Goal: Information Seeking & Learning: Check status

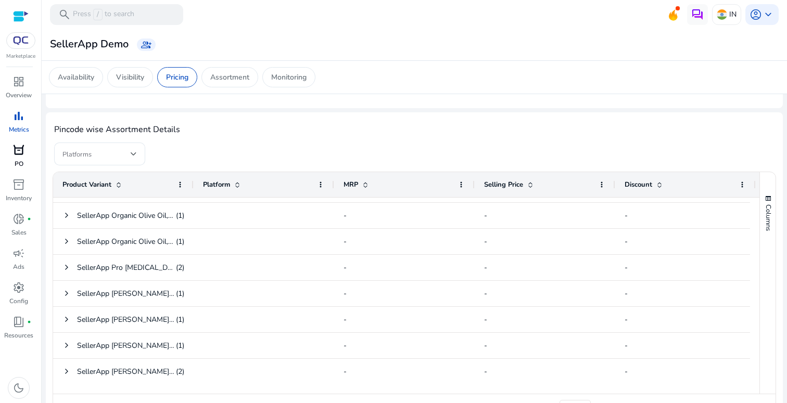
click at [16, 157] on span "orders" at bounding box center [18, 150] width 12 height 12
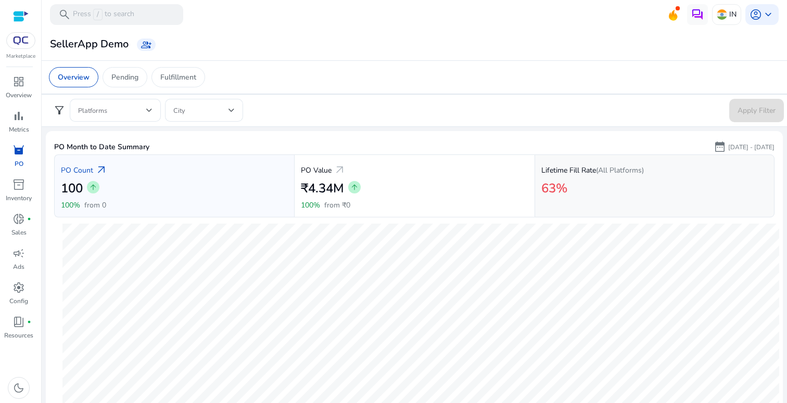
click at [603, 175] on p "Lifetime Fill Rate (All Platforms)" at bounding box center [592, 170] width 103 height 11
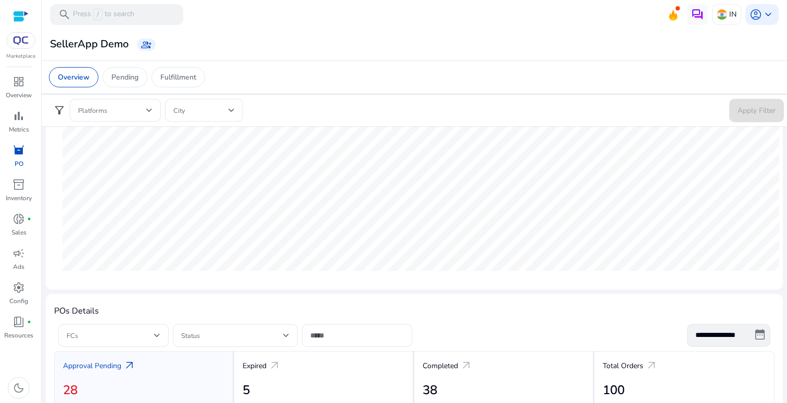
scroll to position [150, 0]
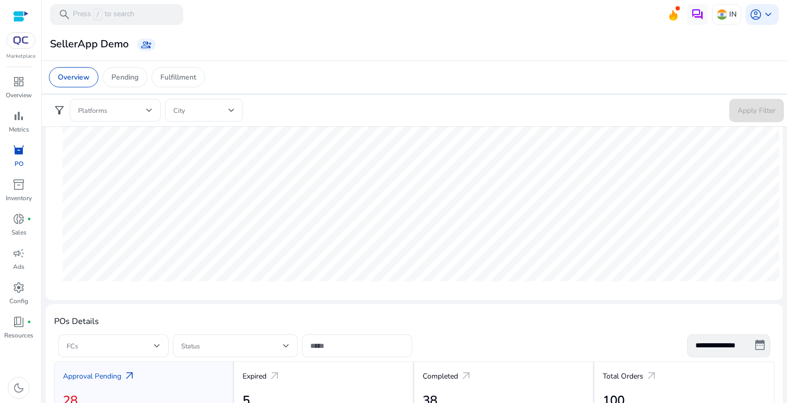
click at [547, 114] on form "filter_alt Platforms City Apply Filter" at bounding box center [414, 110] width 739 height 23
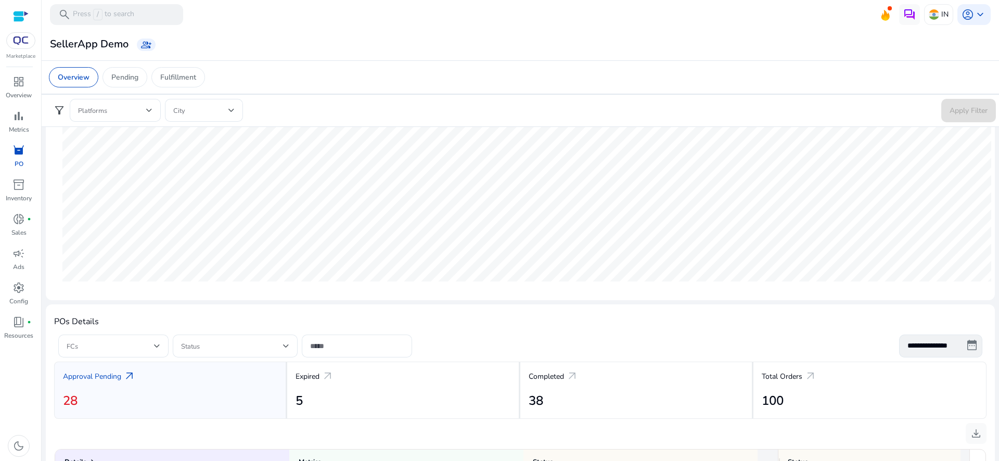
click at [512, 60] on div "Overview Pending Fulfillment" at bounding box center [521, 77] width 960 height 34
click at [186, 105] on span at bounding box center [200, 110] width 55 height 11
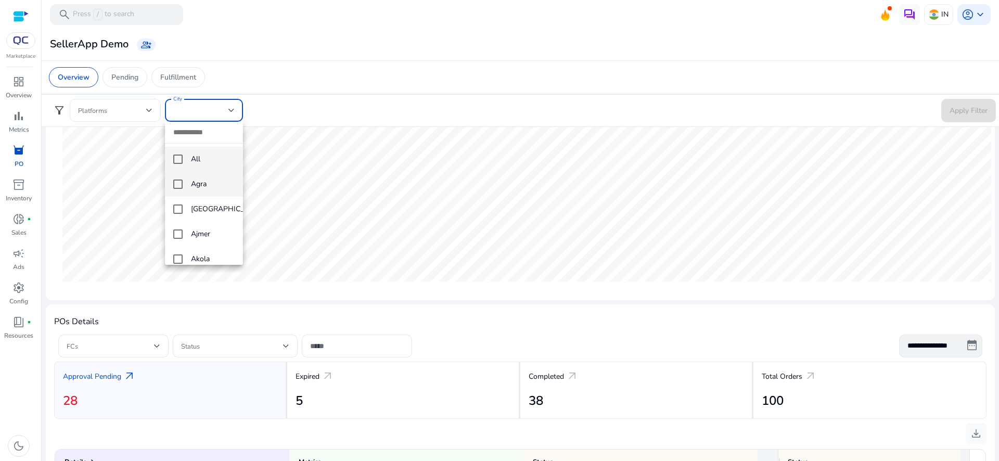
click at [205, 189] on span "Agra" at bounding box center [213, 184] width 44 height 11
click at [786, 108] on div at bounding box center [499, 230] width 999 height 461
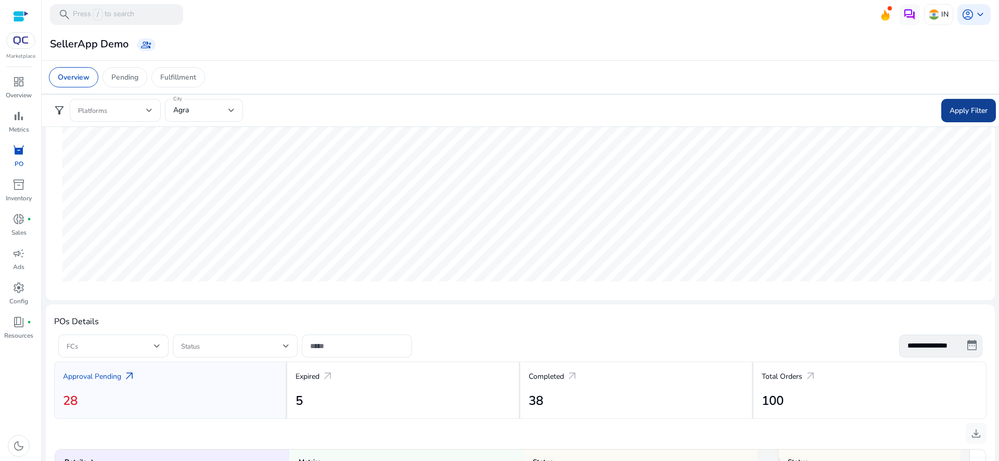
click at [786, 106] on span "Apply Filter" at bounding box center [969, 110] width 38 height 11
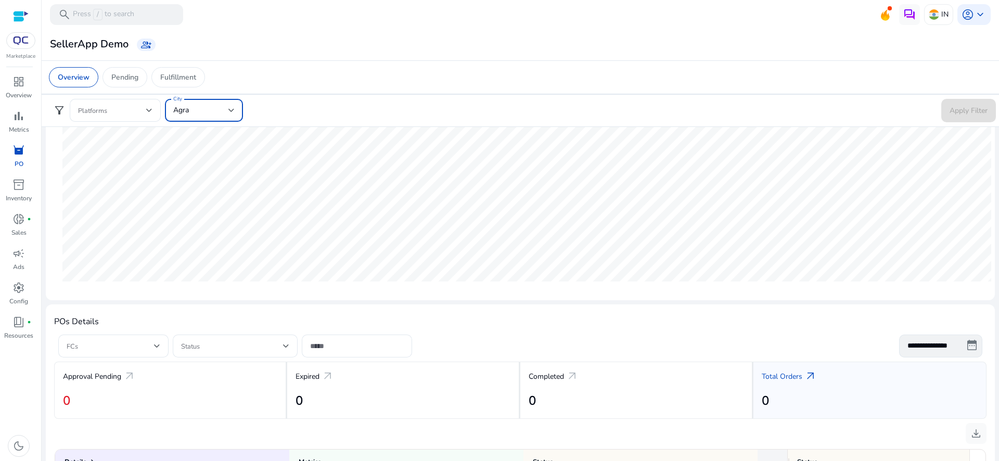
click at [189, 105] on div "Agra" at bounding box center [200, 110] width 55 height 11
click at [192, 186] on span "Agra" at bounding box center [213, 184] width 44 height 11
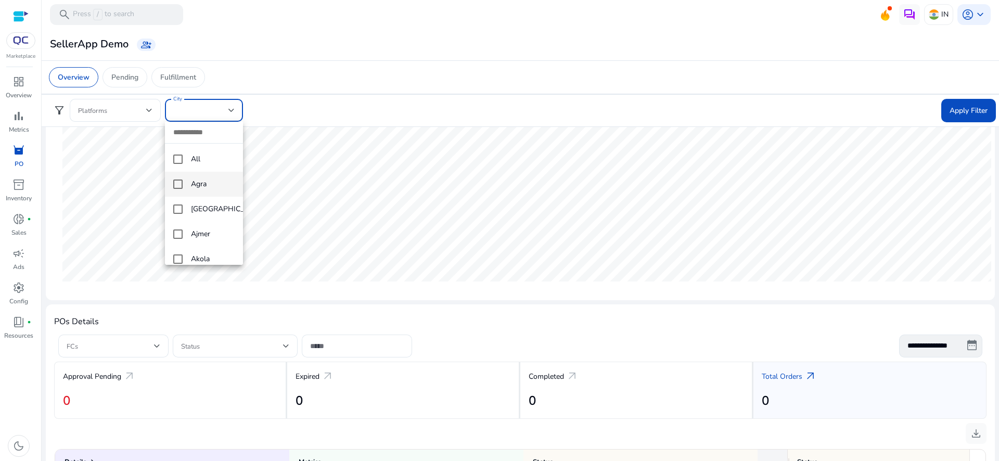
click at [274, 96] on div at bounding box center [499, 230] width 999 height 461
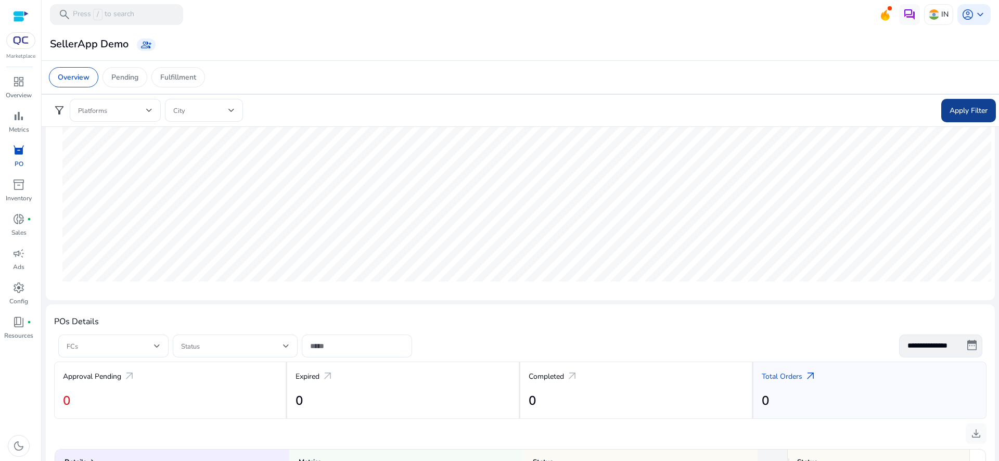
click at [786, 100] on span at bounding box center [969, 110] width 55 height 25
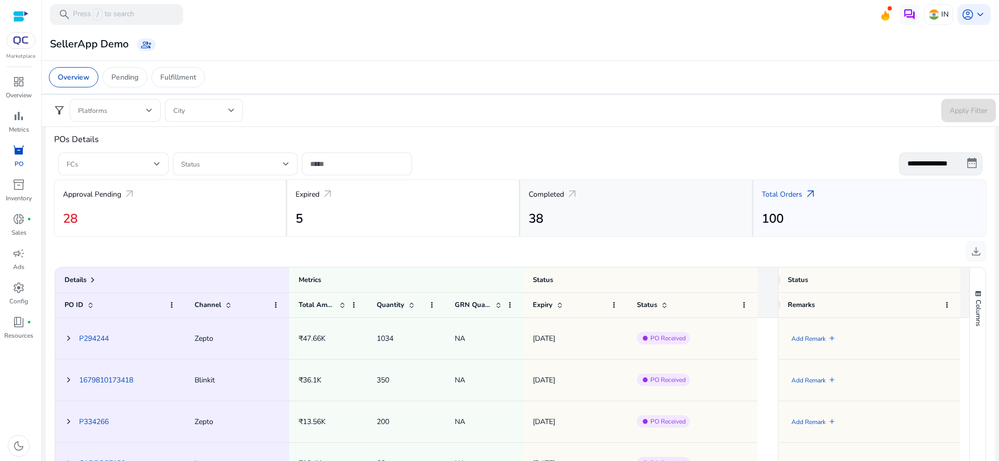
scroll to position [341, 0]
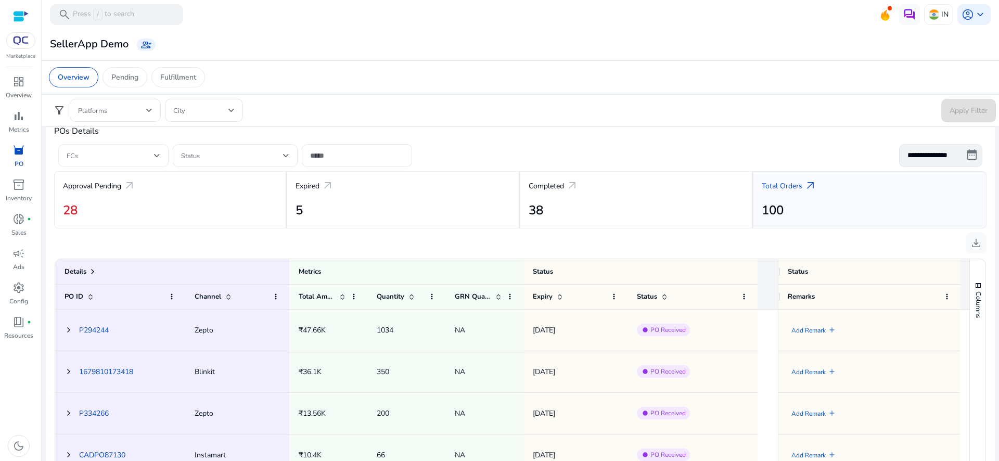
click at [93, 158] on span at bounding box center [110, 155] width 87 height 11
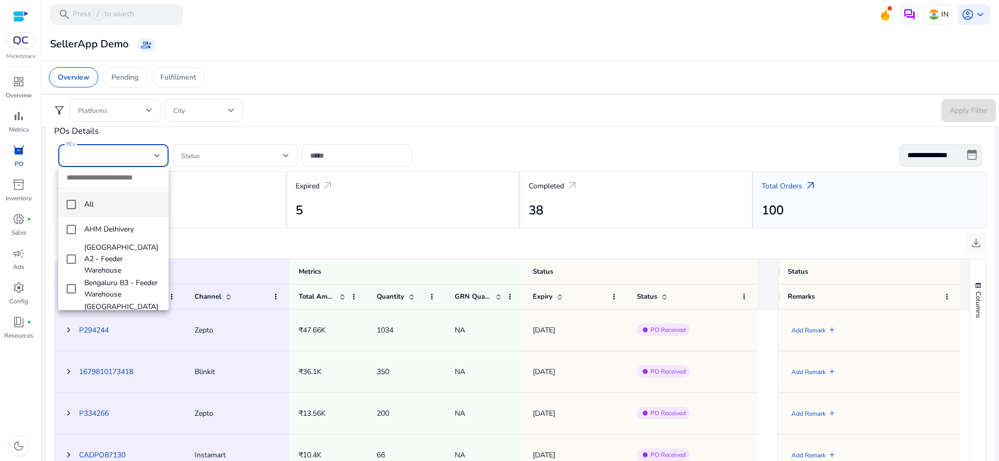
click at [93, 158] on div at bounding box center [499, 230] width 999 height 461
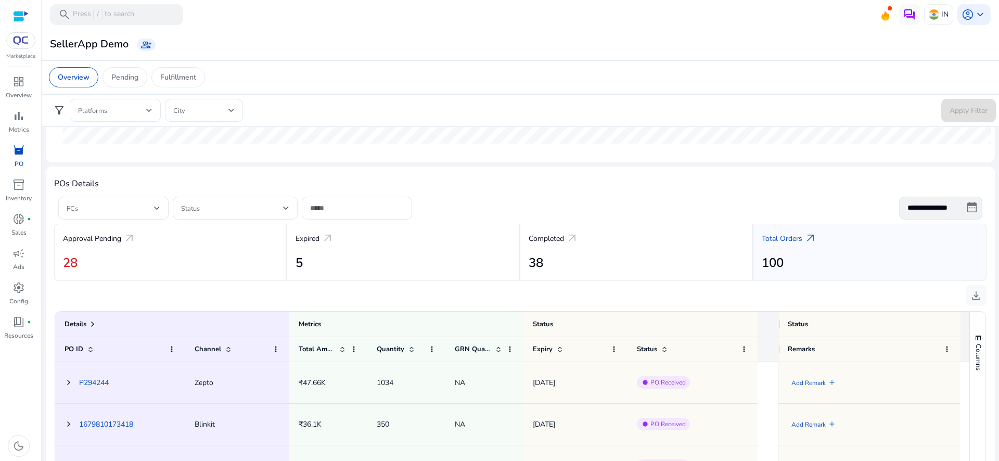
scroll to position [294, 0]
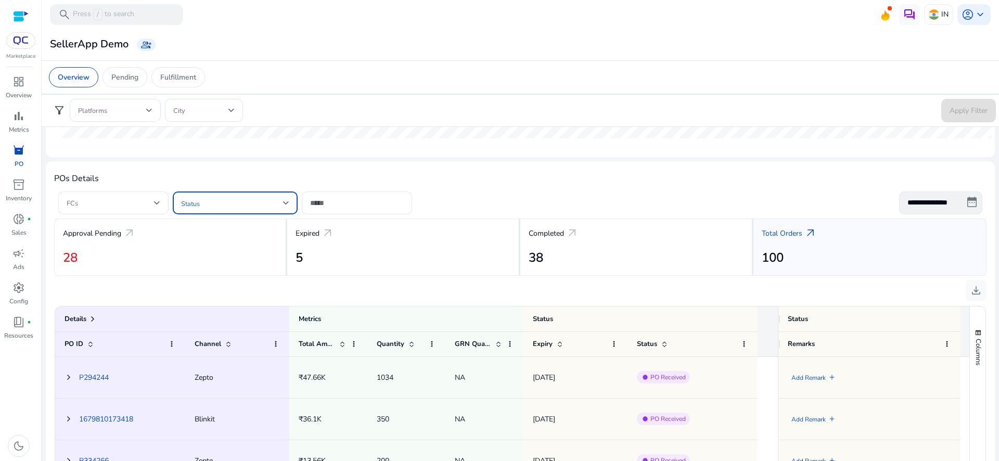
click at [233, 203] on span at bounding box center [232, 202] width 102 height 11
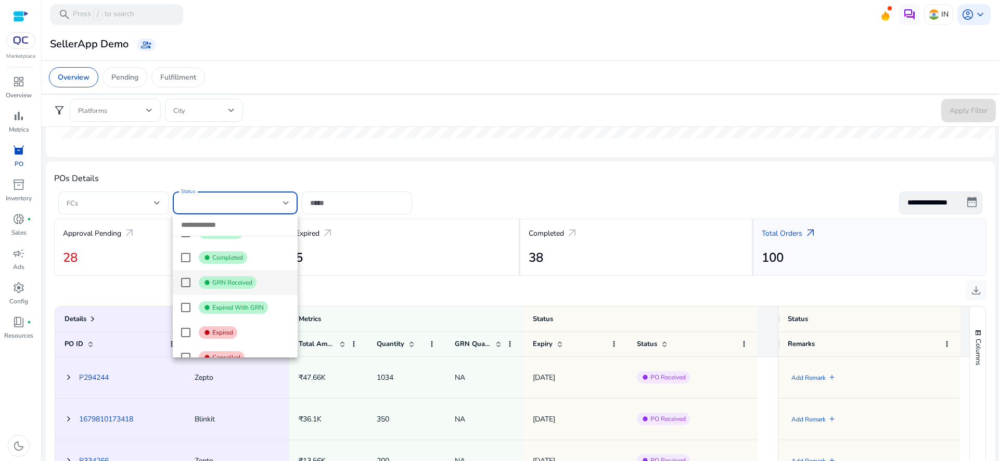
scroll to position [186, 0]
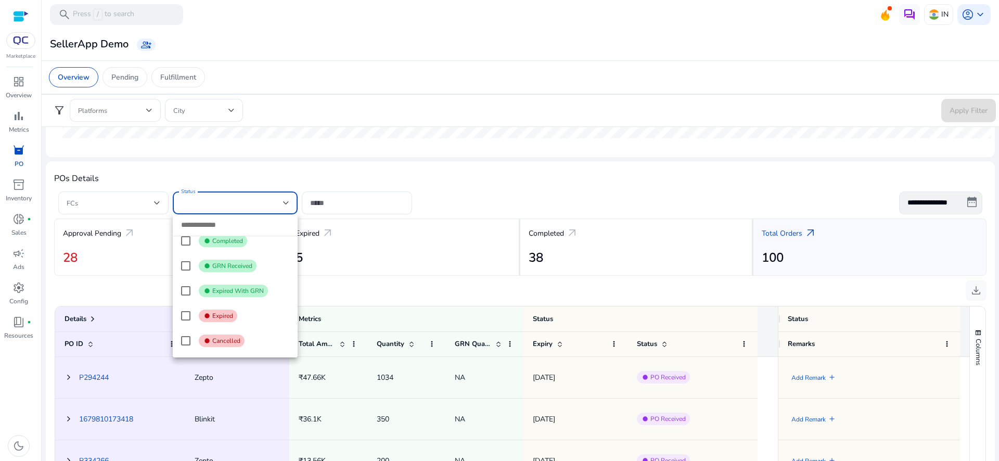
click at [404, 173] on div at bounding box center [499, 230] width 999 height 461
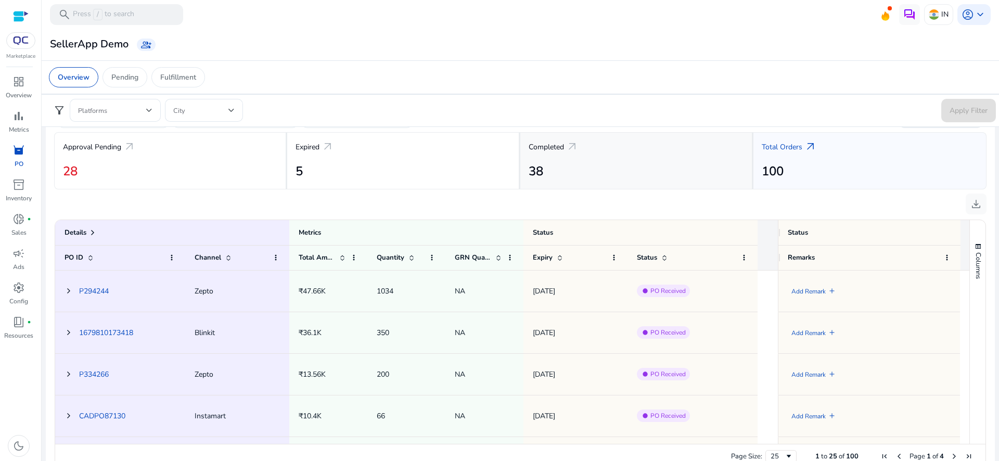
scroll to position [377, 0]
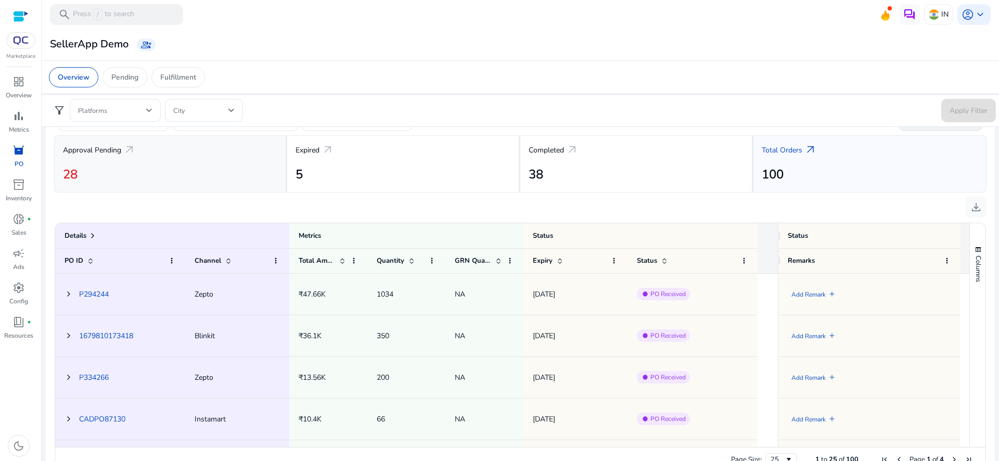
click at [150, 172] on h2 "28" at bounding box center [170, 174] width 214 height 15
click at [323, 171] on h2 "5" at bounding box center [403, 174] width 215 height 15
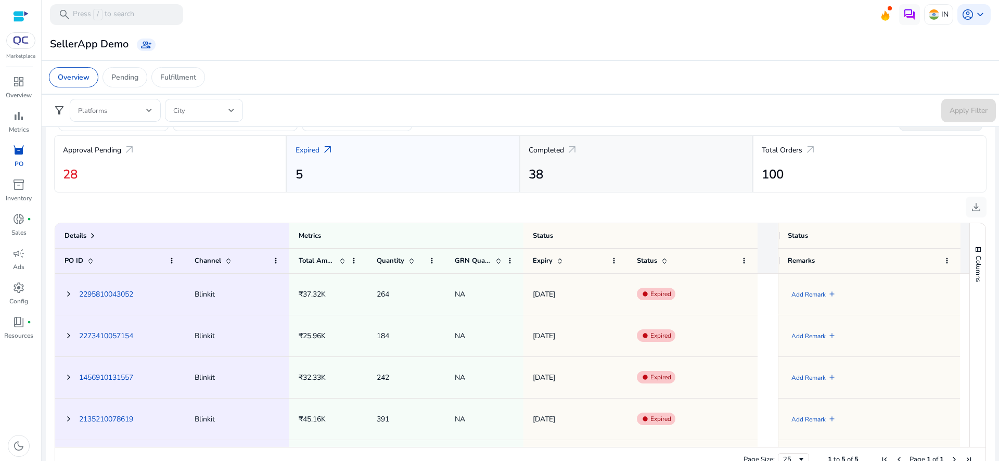
click at [627, 155] on div "Completed arrow_outward" at bounding box center [636, 150] width 215 height 18
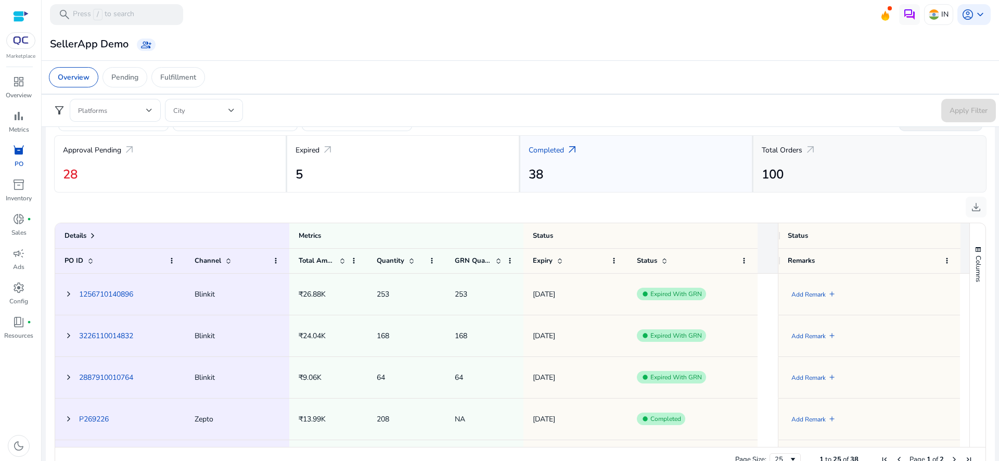
click at [819, 160] on div "Total Orders arrow_outward 100" at bounding box center [870, 163] width 233 height 57
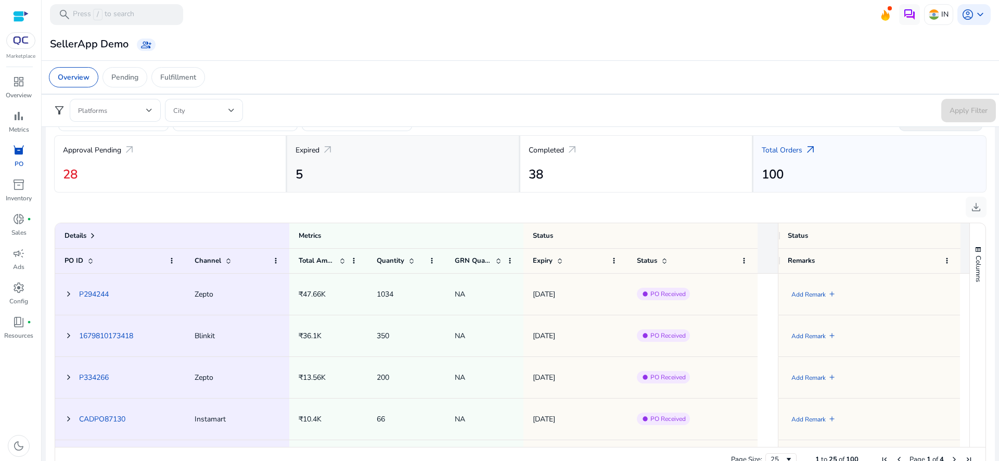
click at [435, 157] on div "Expired arrow_outward" at bounding box center [403, 150] width 215 height 18
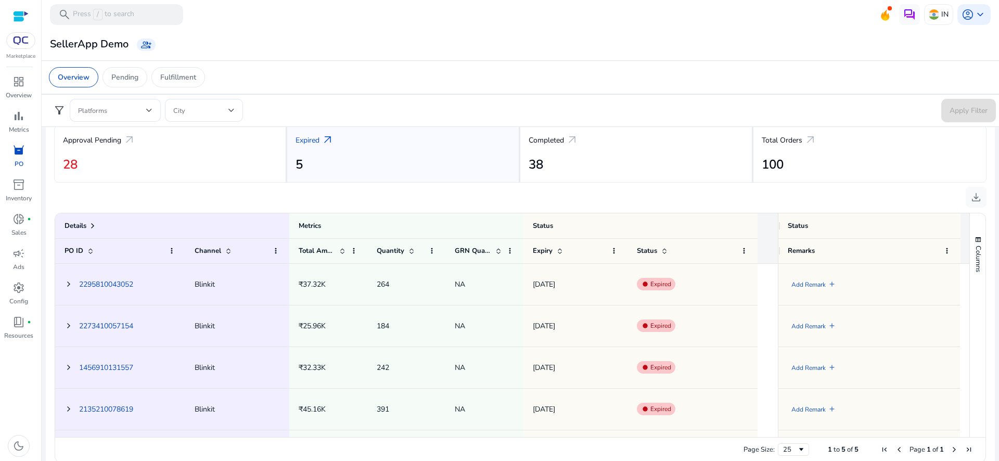
scroll to position [1, 0]
click at [823, 286] on div "Add Remark add" at bounding box center [814, 284] width 45 height 27
click at [823, 286] on textarea at bounding box center [857, 283] width 139 height 33
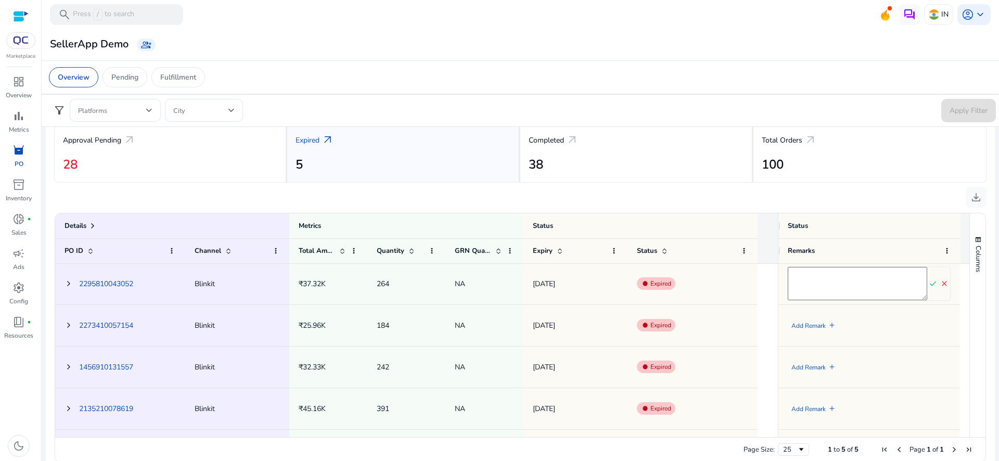
click at [765, 223] on div "Details Metrics Status PO ID Channel" at bounding box center [416, 238] width 723 height 50
click at [949, 285] on div "check close" at bounding box center [869, 283] width 182 height 41
click at [942, 285] on mat-icon "close" at bounding box center [944, 284] width 11 height 16
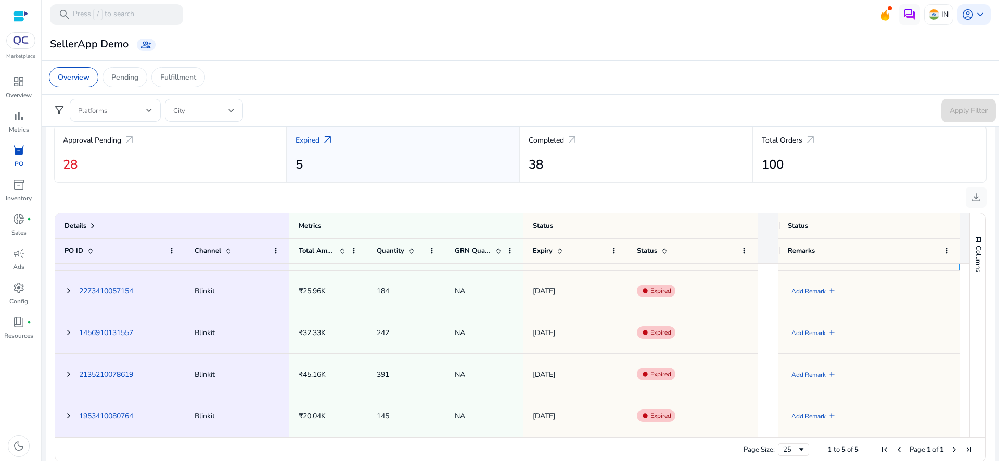
scroll to position [0, 0]
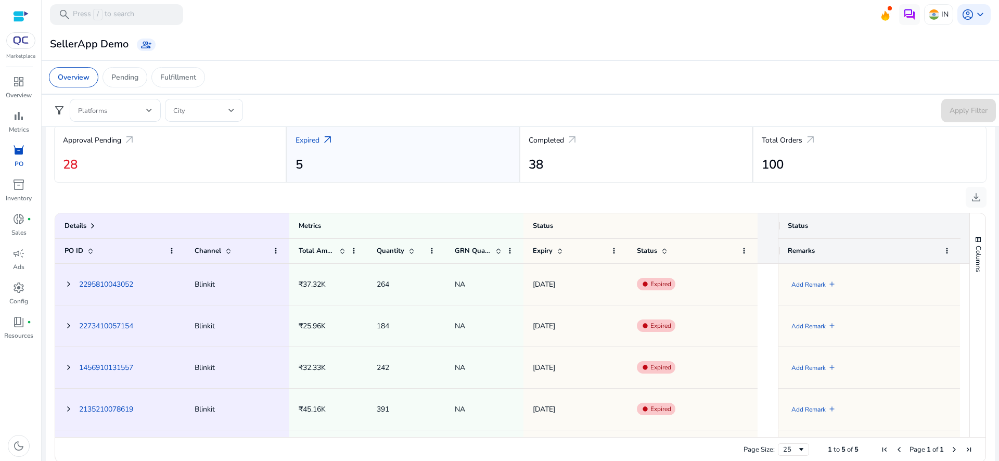
drag, startPoint x: 776, startPoint y: 225, endPoint x: 897, endPoint y: 242, distance: 121.9
click at [897, 242] on div "Status Remarks" at bounding box center [874, 238] width 192 height 50
drag, startPoint x: 777, startPoint y: 250, endPoint x: 888, endPoint y: 281, distance: 115.0
click at [888, 281] on div "Details Metrics Status PO ID Channel" at bounding box center [512, 325] width 914 height 224
click at [943, 252] on span at bounding box center [947, 251] width 8 height 8
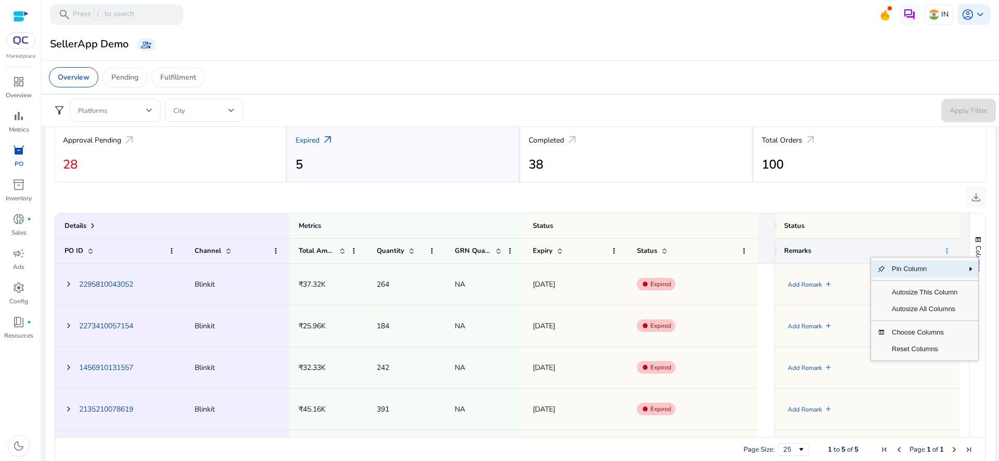
click at [943, 252] on span at bounding box center [947, 251] width 8 height 8
click at [812, 208] on ag-grid-angular "Press ALT DOWN to open column menu Drag here to set row groups Drag here to set…" at bounding box center [520, 338] width 948 height 260
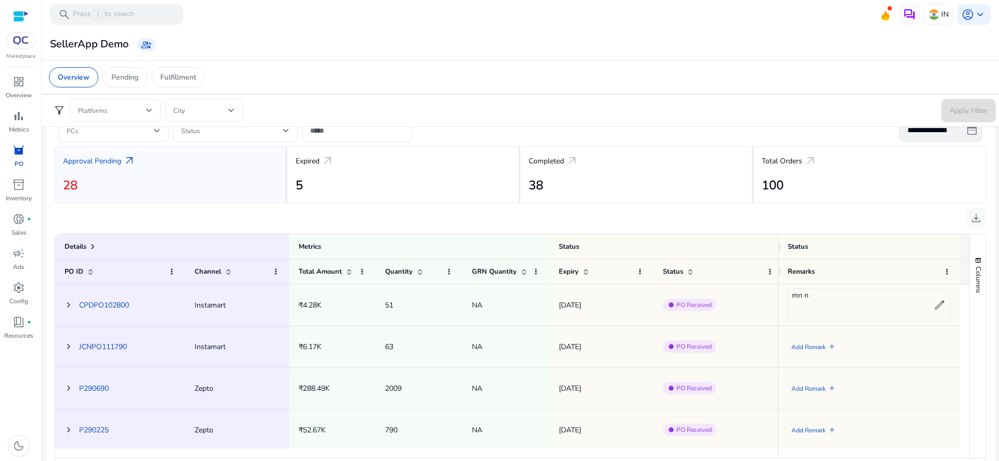
scroll to position [366, 0]
click at [69, 303] on span at bounding box center [69, 304] width 8 height 8
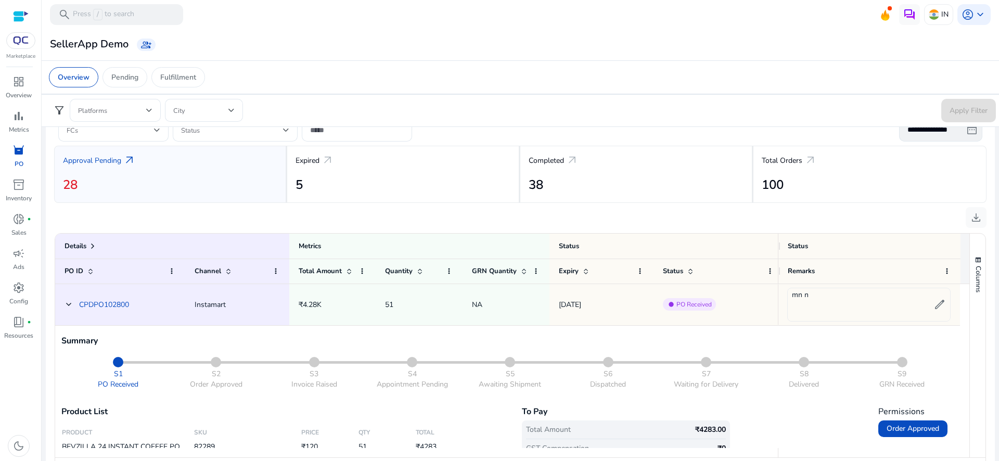
scroll to position [9, 0]
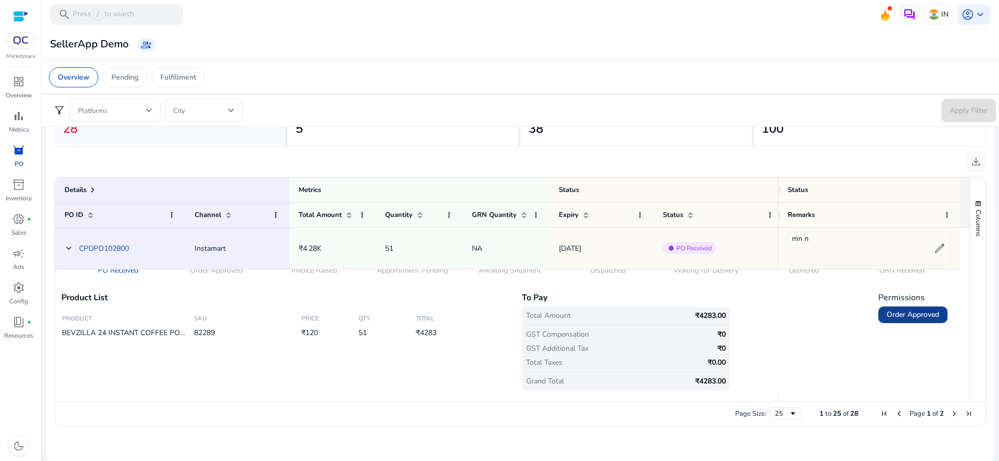
click at [917, 317] on span "Order Approved" at bounding box center [913, 315] width 53 height 10
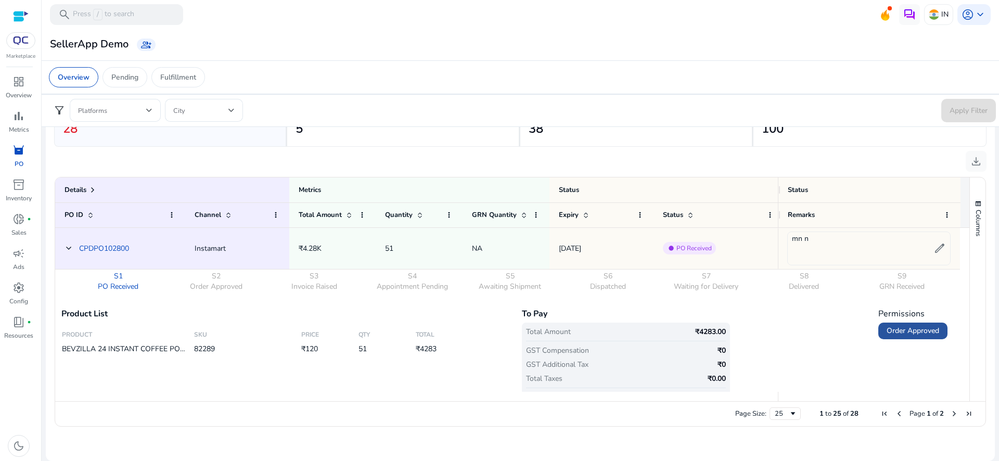
click at [912, 335] on span "Order Approved" at bounding box center [913, 331] width 53 height 10
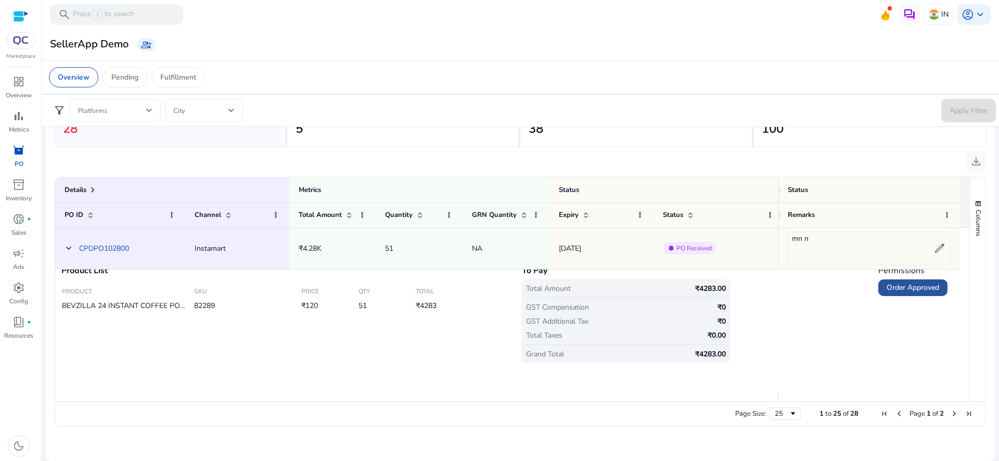
click at [900, 287] on span "Order Approved" at bounding box center [913, 288] width 53 height 10
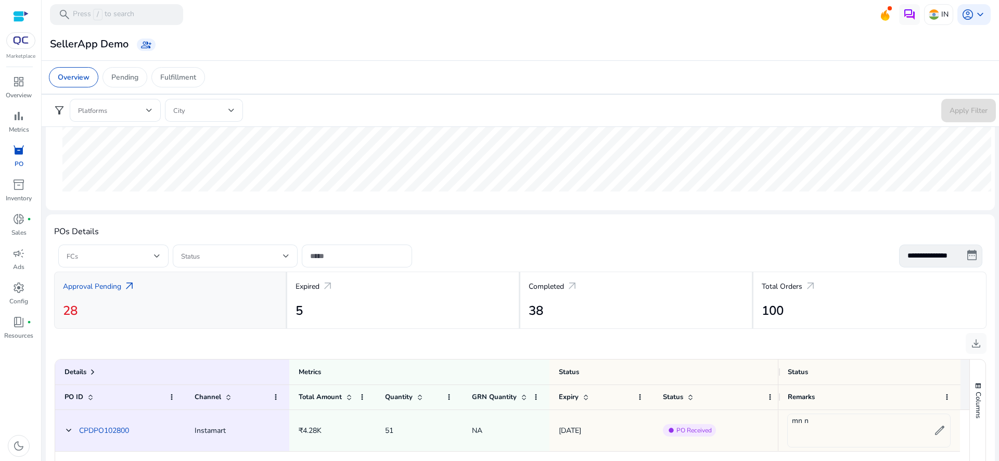
click at [242, 299] on div "Approval Pending arrow_outward 28" at bounding box center [170, 300] width 233 height 57
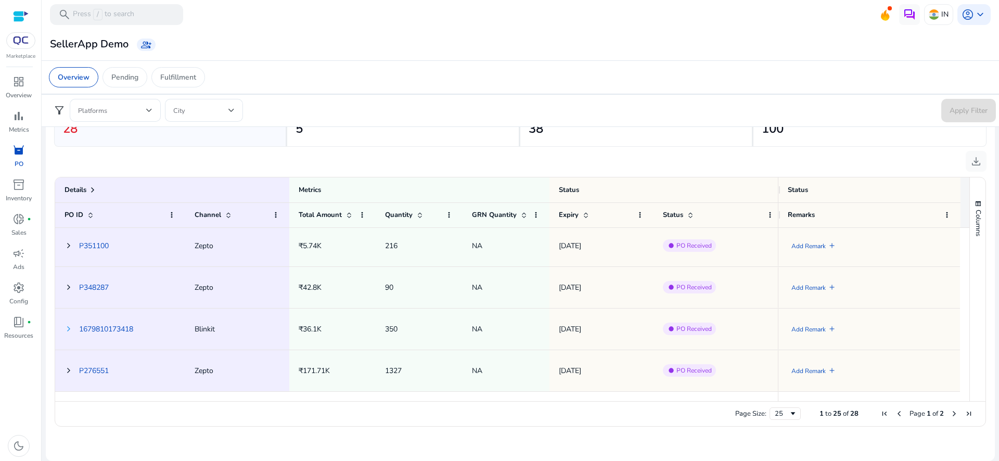
click at [65, 328] on span at bounding box center [69, 329] width 8 height 8
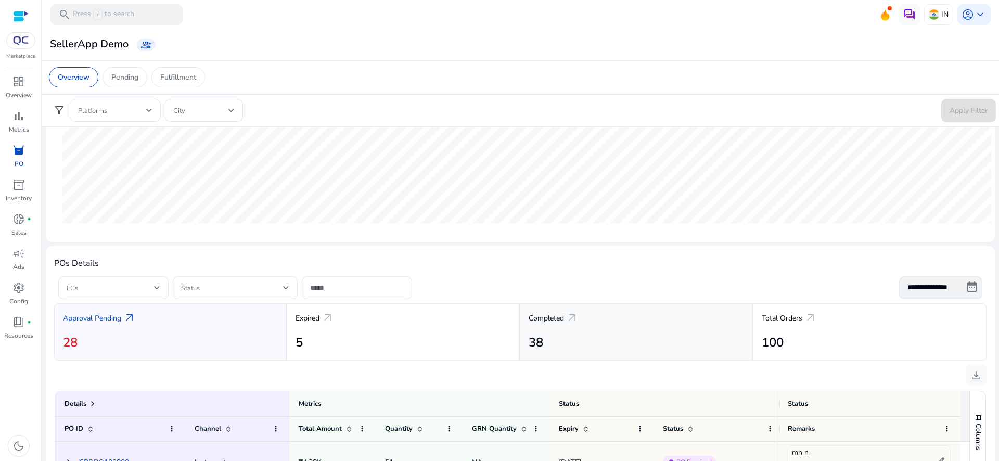
click at [550, 320] on p "Completed" at bounding box center [546, 318] width 35 height 11
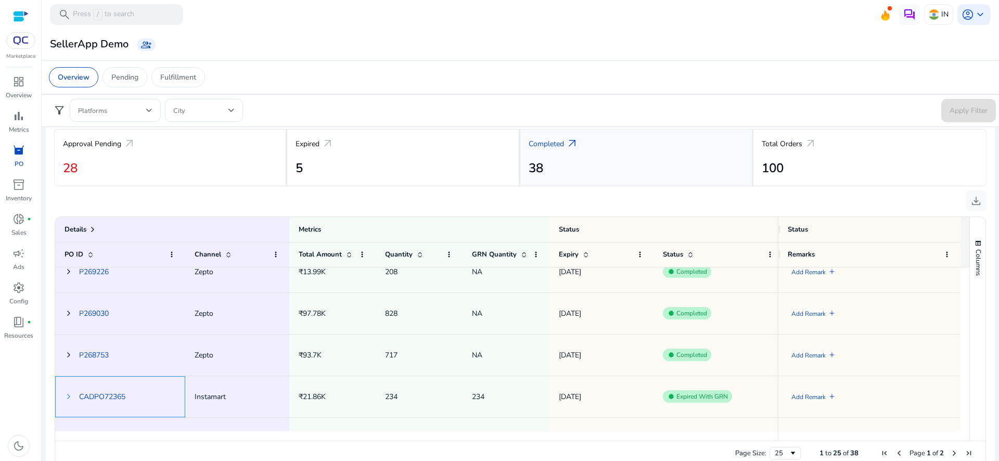
click at [66, 399] on span at bounding box center [69, 396] width 8 height 8
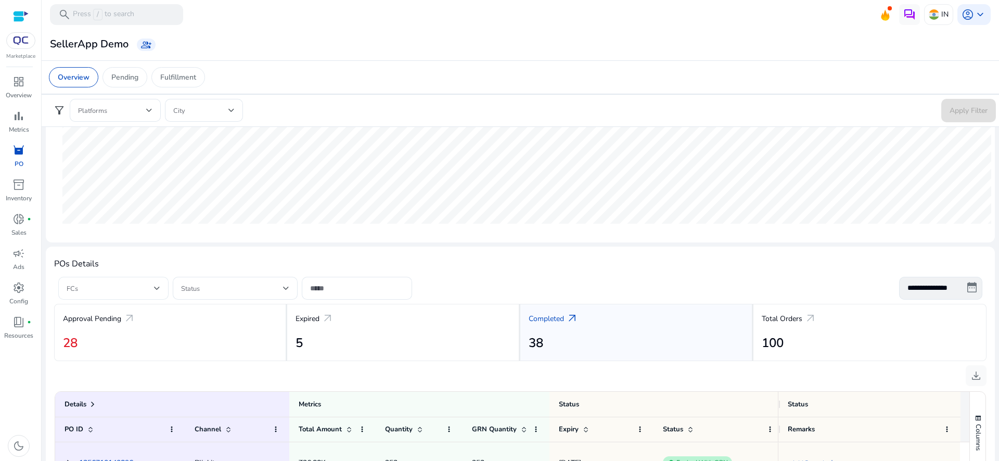
click at [166, 286] on div "FCs" at bounding box center [113, 288] width 110 height 23
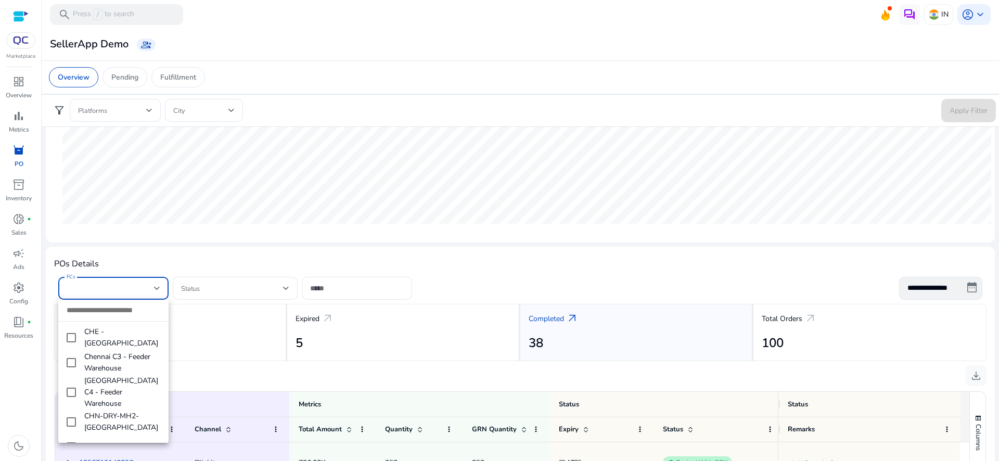
click at [251, 302] on div at bounding box center [499, 230] width 999 height 461
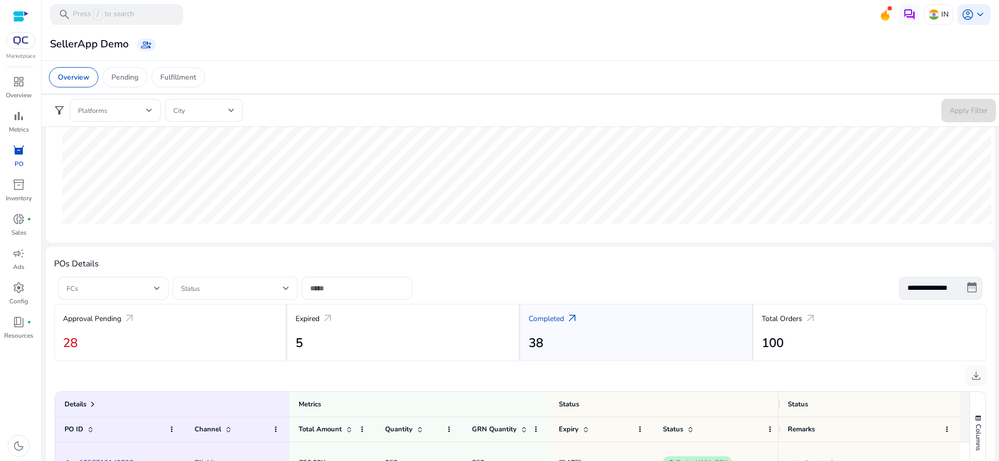
click at [250, 291] on span at bounding box center [232, 288] width 102 height 11
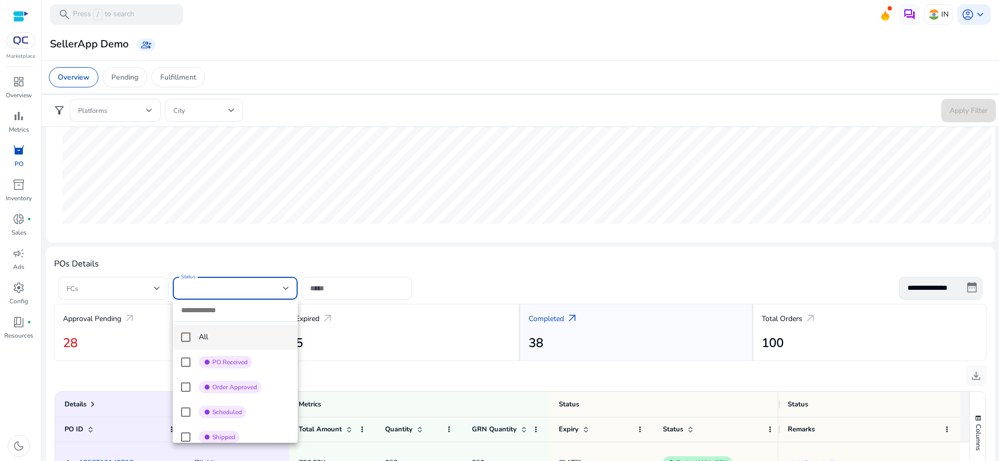
click at [431, 288] on div at bounding box center [499, 230] width 999 height 461
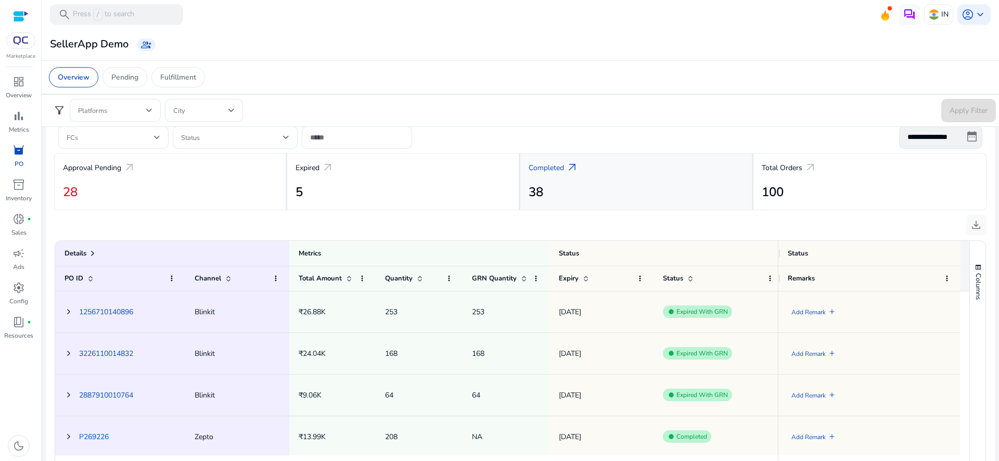
scroll to position [3, 0]
click at [767, 192] on h2 "100" at bounding box center [870, 192] width 216 height 15
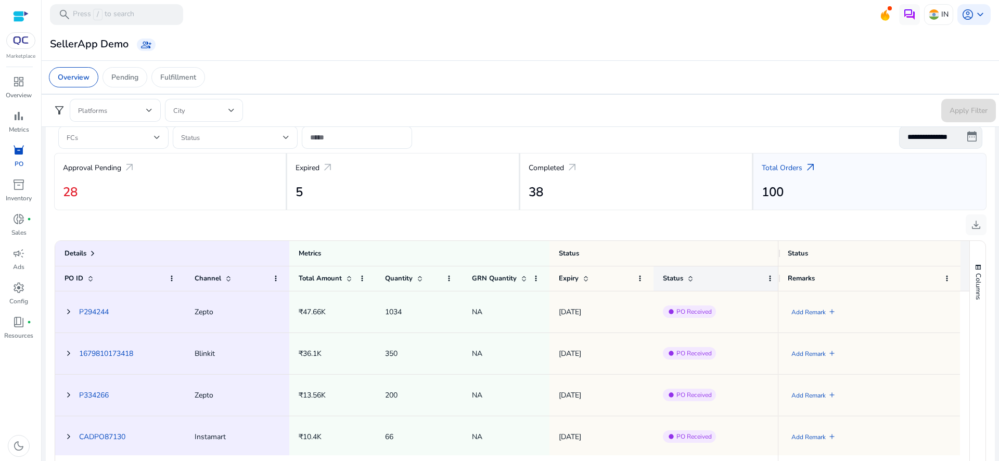
click at [674, 277] on span "Status" at bounding box center [673, 278] width 20 height 9
click at [678, 278] on span "Status" at bounding box center [673, 278] width 20 height 9
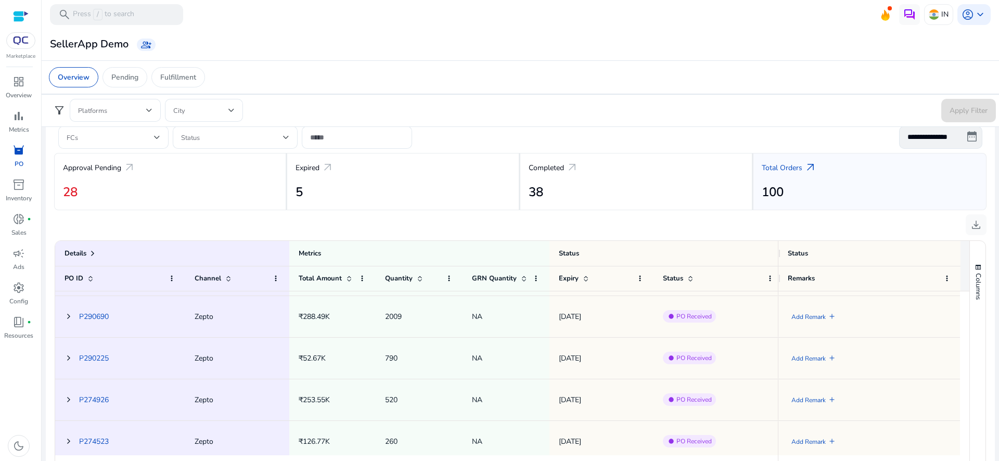
scroll to position [457, 0]
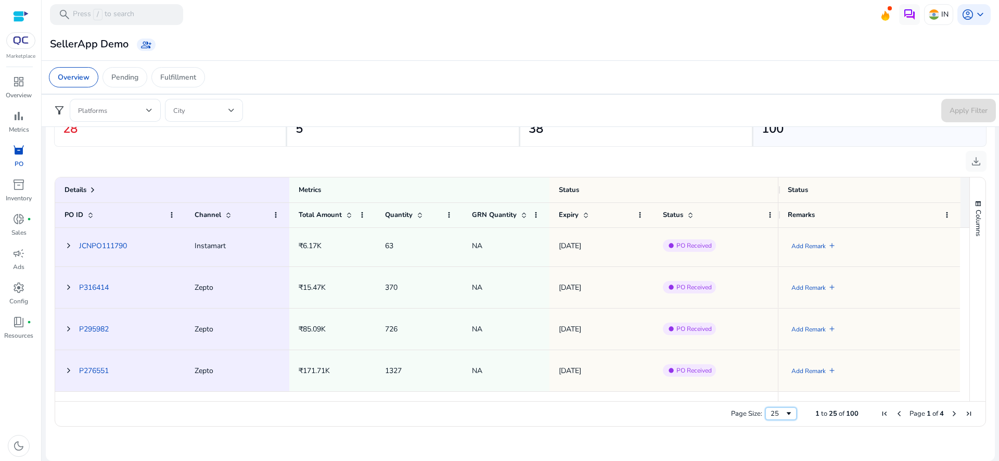
click at [771, 413] on div "25" at bounding box center [778, 413] width 14 height 9
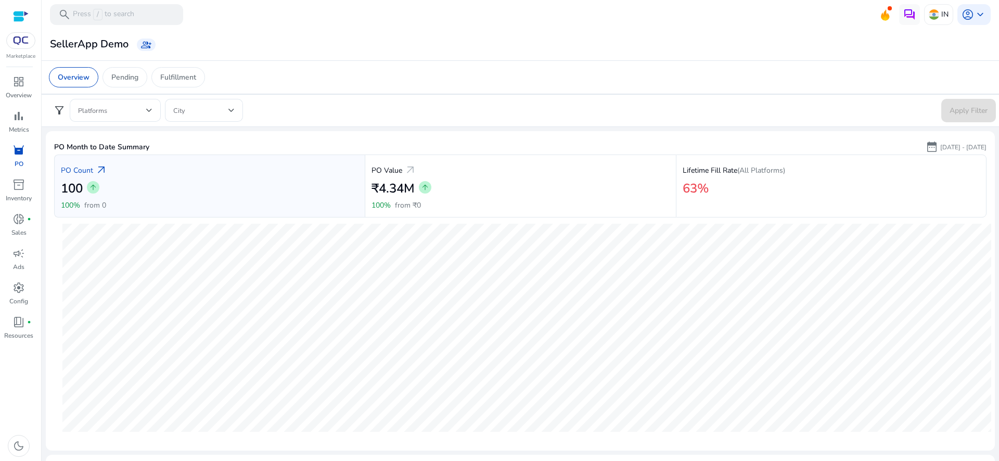
scroll to position [2700, 0]
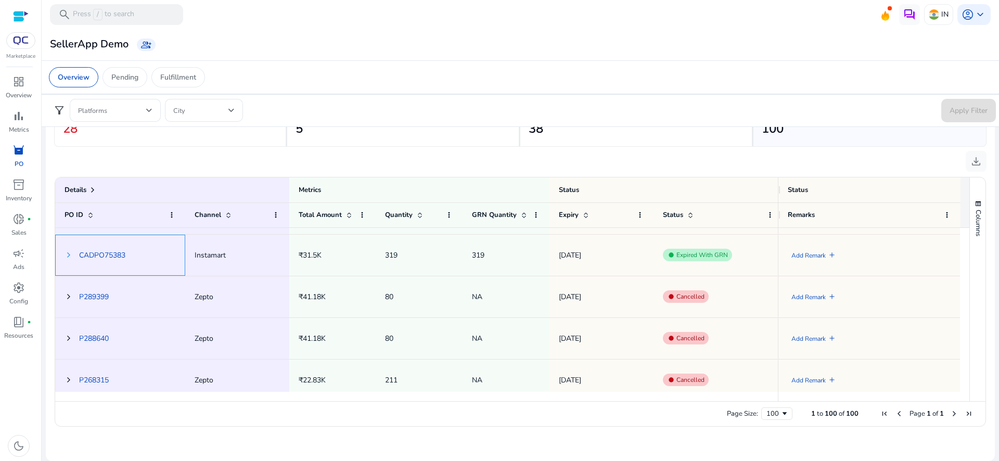
click at [65, 259] on span at bounding box center [69, 255] width 8 height 8
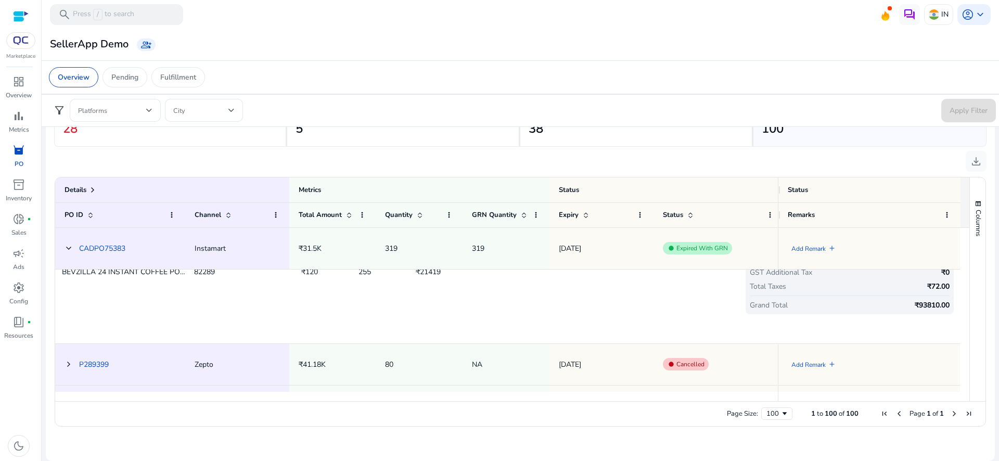
scroll to position [2877, 0]
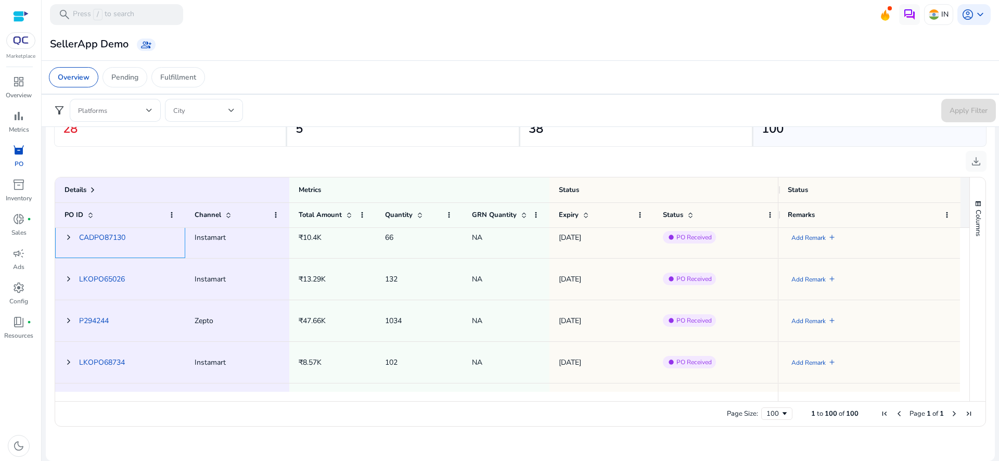
click at [109, 244] on span "CADPO87130" at bounding box center [102, 237] width 46 height 21
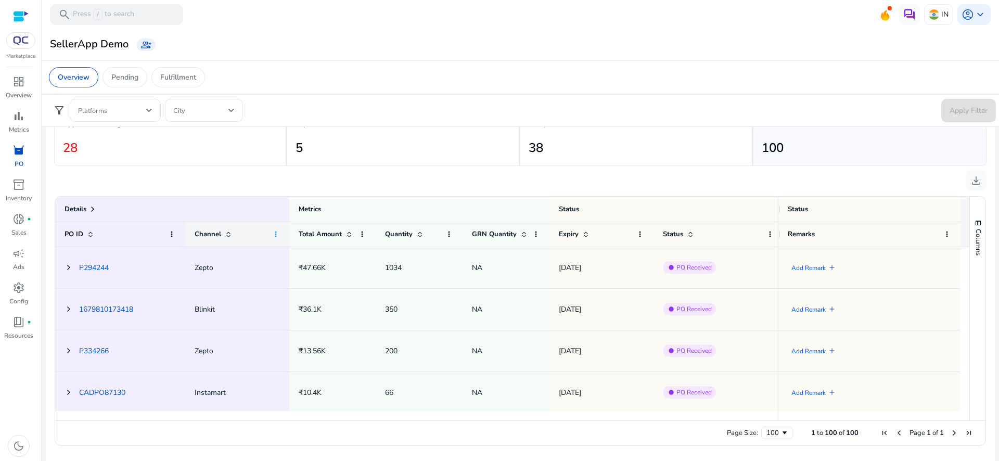
click at [276, 233] on span at bounding box center [276, 234] width 8 height 8
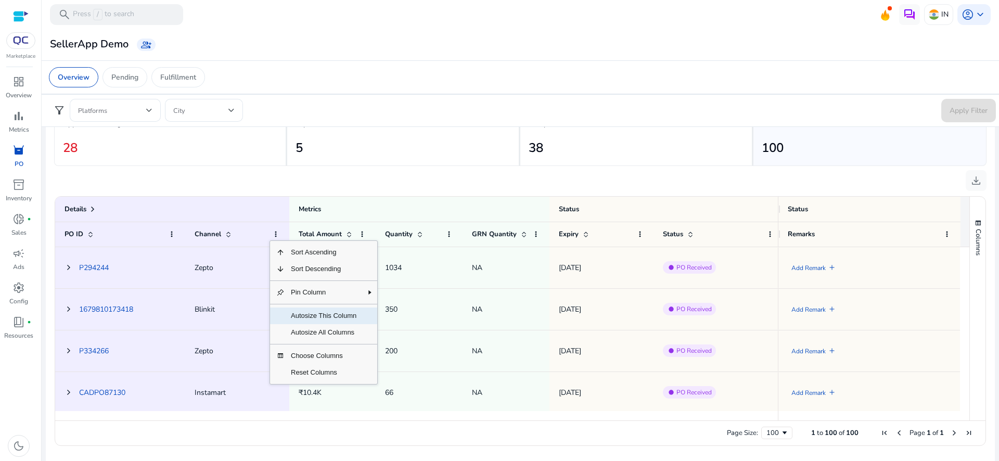
click at [315, 314] on span "Autosize This Column" at bounding box center [324, 316] width 78 height 17
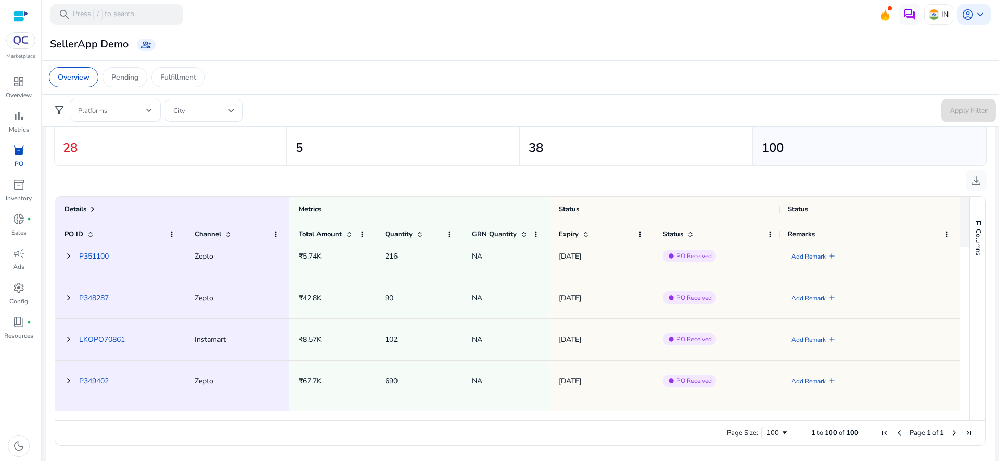
click at [48, 282] on ag-grid-angular "Press SPACE to select this row. Drag here to set row groups Drag here to set co…" at bounding box center [520, 321] width 948 height 260
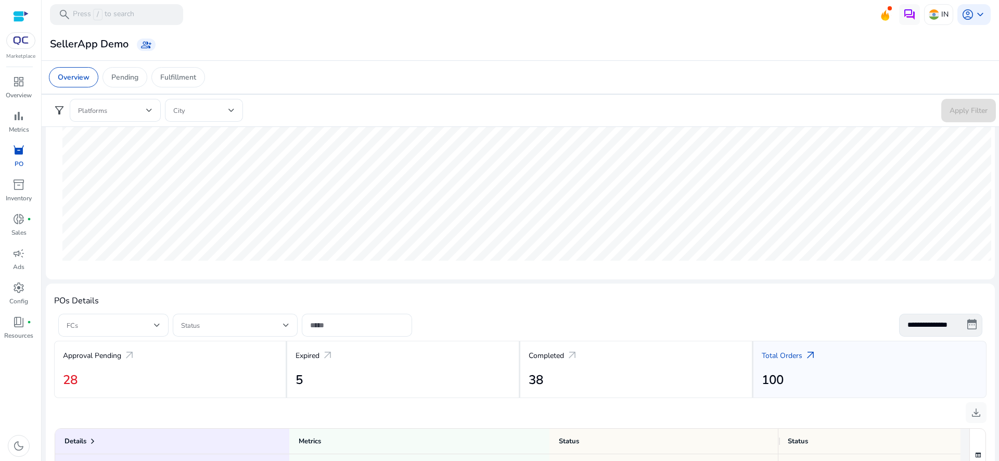
scroll to position [0, 0]
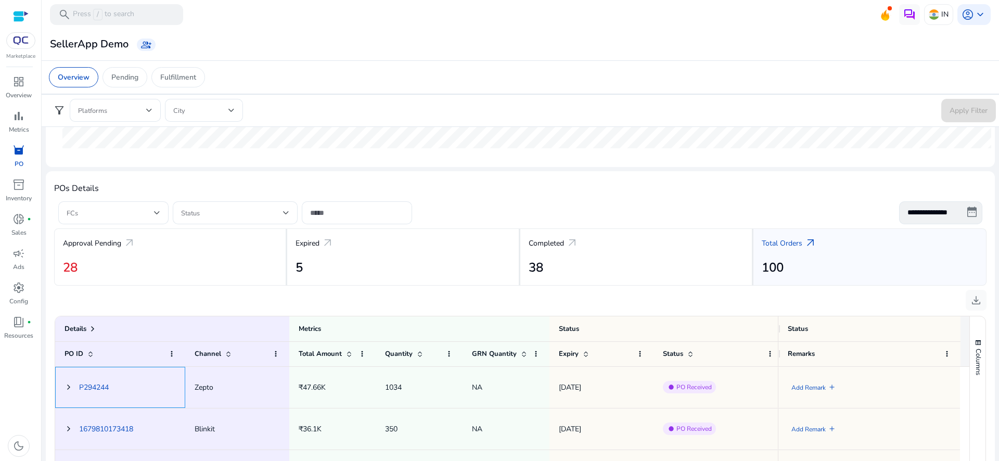
click at [78, 389] on span "P294244" at bounding box center [120, 387] width 111 height 21
click at [71, 387] on span at bounding box center [69, 387] width 8 height 8
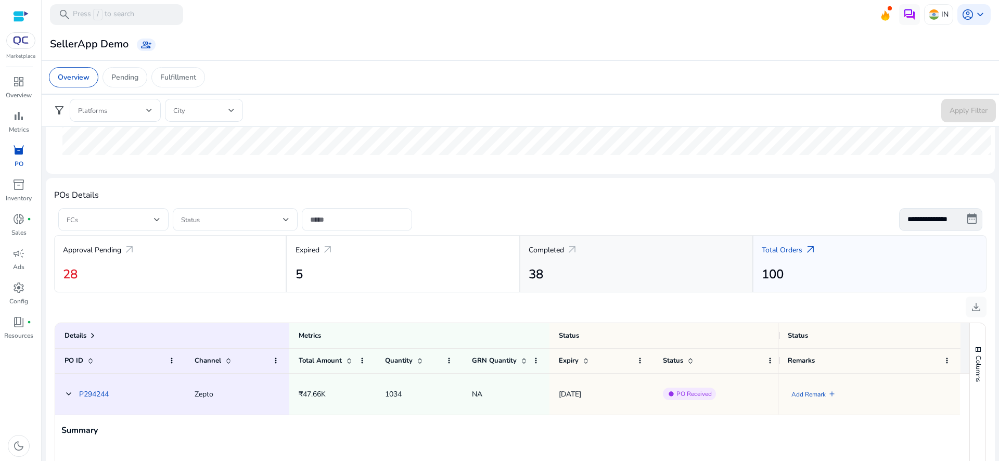
click at [555, 252] on p "Completed" at bounding box center [546, 250] width 35 height 11
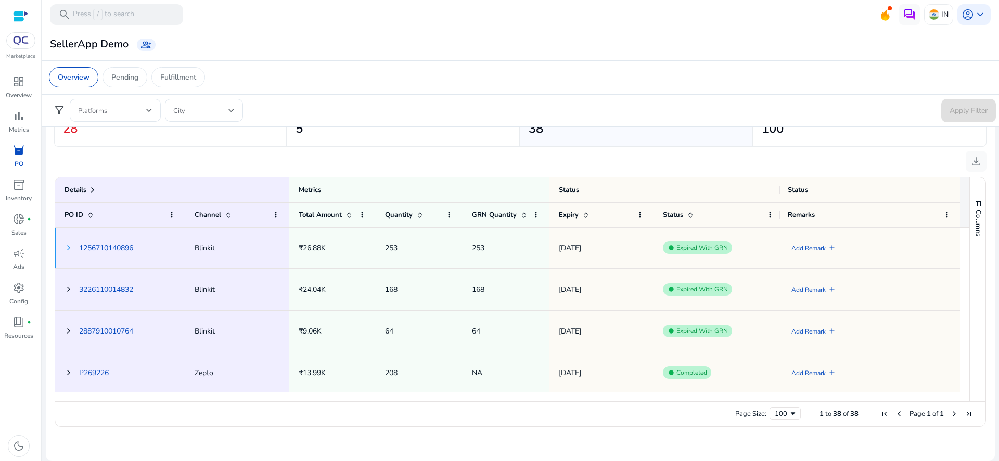
click at [67, 249] on span at bounding box center [69, 248] width 8 height 8
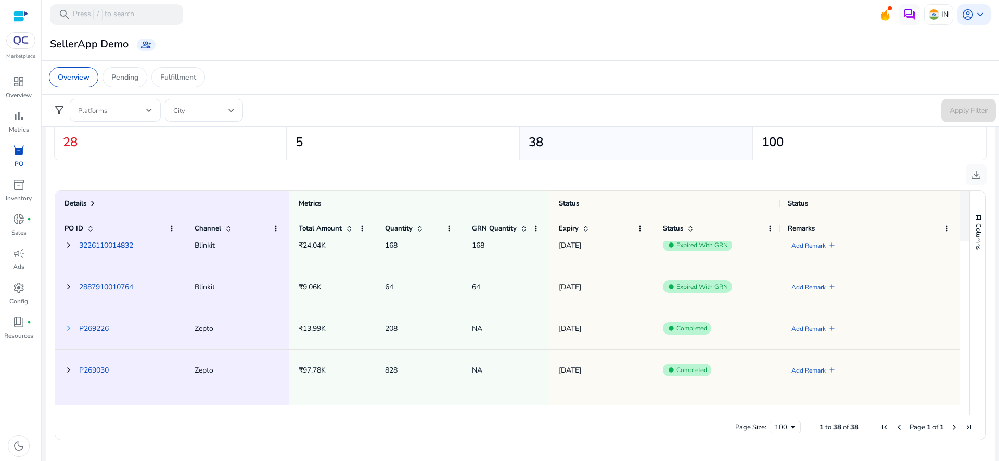
click at [65, 327] on span at bounding box center [69, 328] width 8 height 8
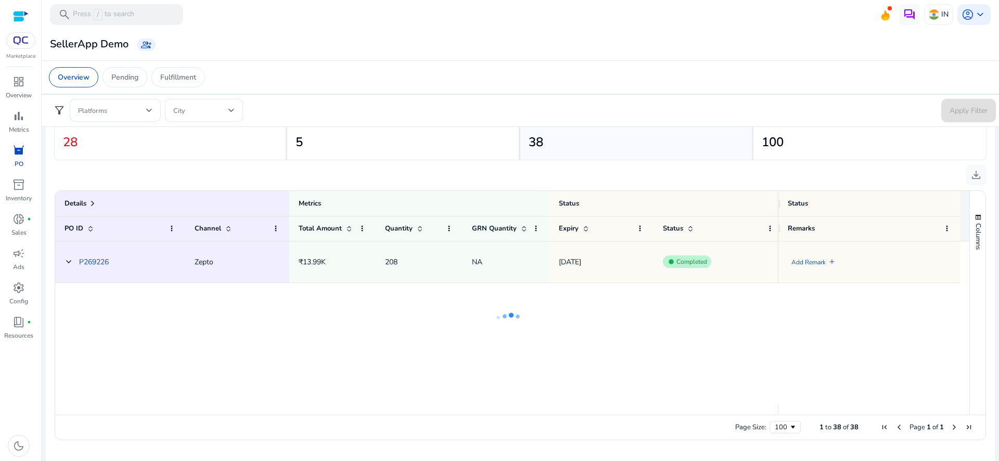
click at [468, 363] on div "Summary" at bounding box center [507, 364] width 905 height 208
click at [65, 260] on span at bounding box center [69, 262] width 8 height 8
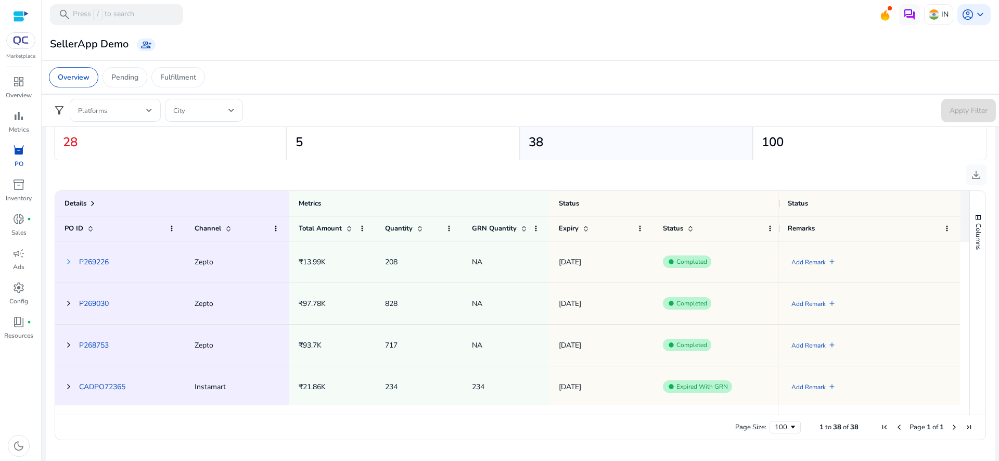
click at [65, 260] on span at bounding box center [69, 262] width 8 height 8
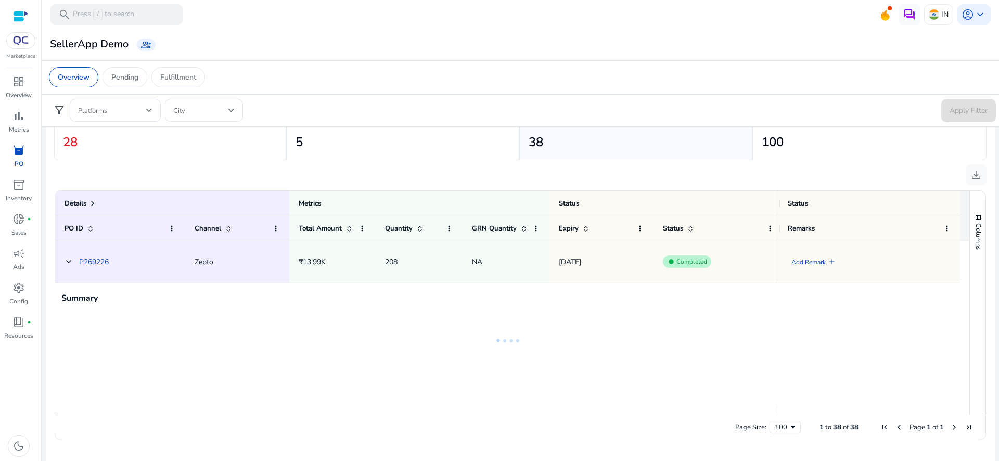
click at [65, 260] on span at bounding box center [69, 262] width 8 height 8
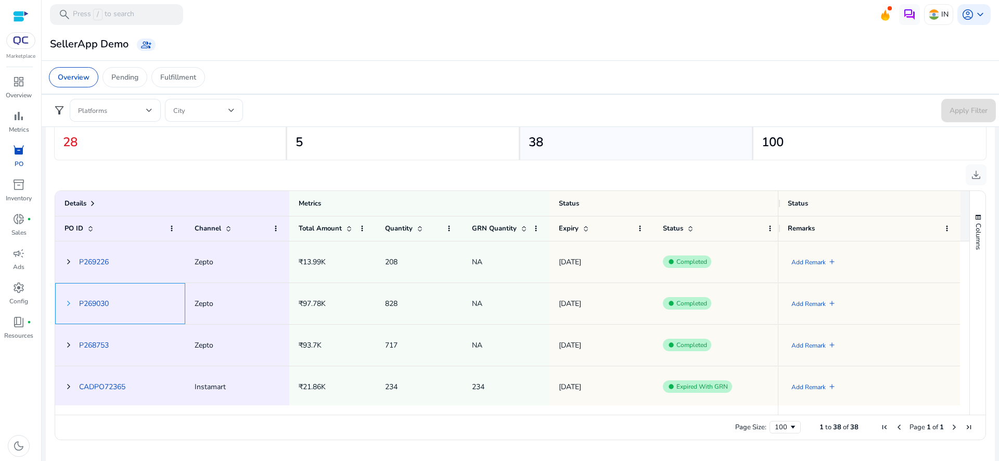
click at [71, 306] on span at bounding box center [69, 303] width 8 height 8
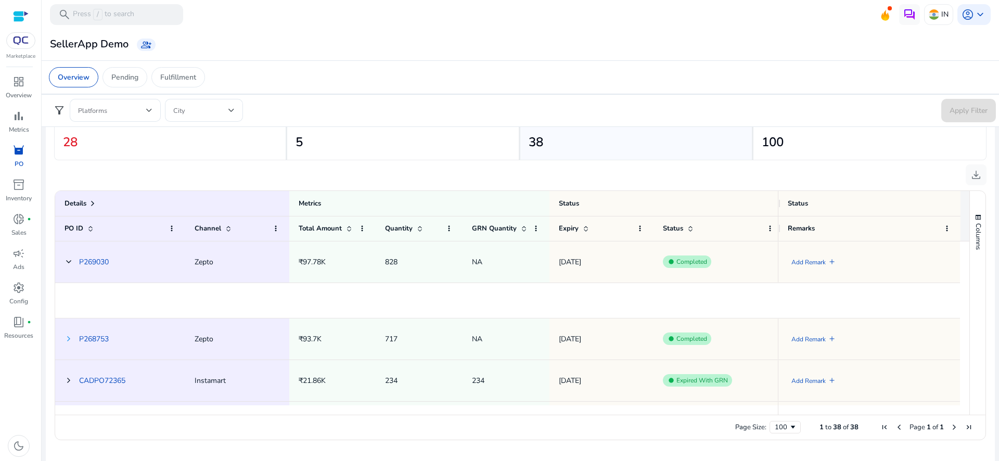
click at [67, 342] on span at bounding box center [69, 339] width 8 height 8
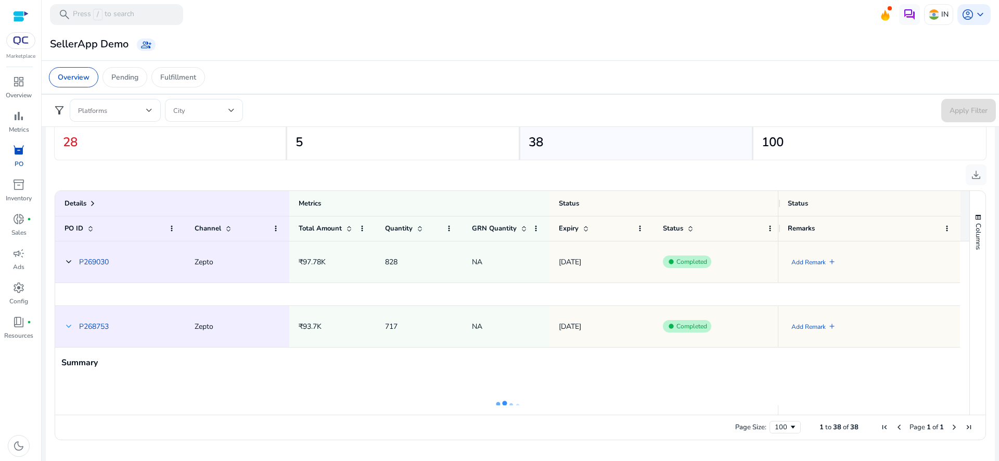
click at [71, 326] on span at bounding box center [69, 326] width 8 height 8
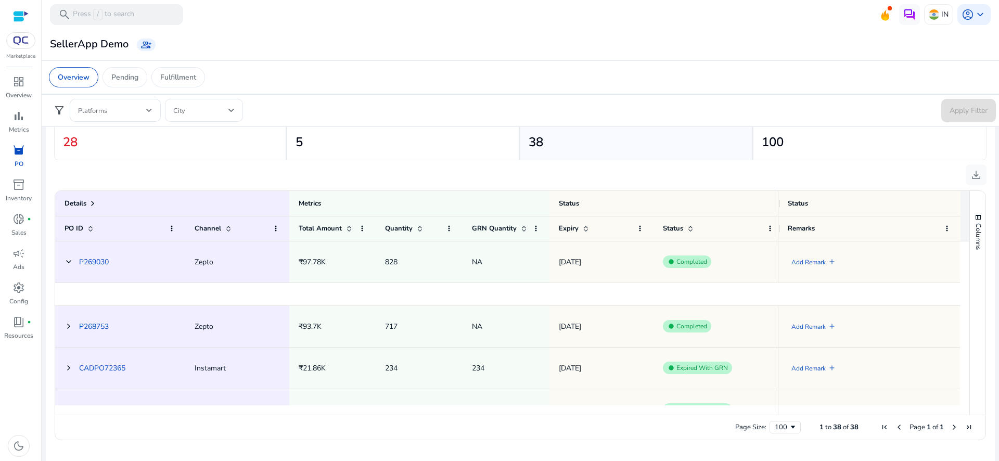
click at [71, 326] on span at bounding box center [69, 326] width 8 height 8
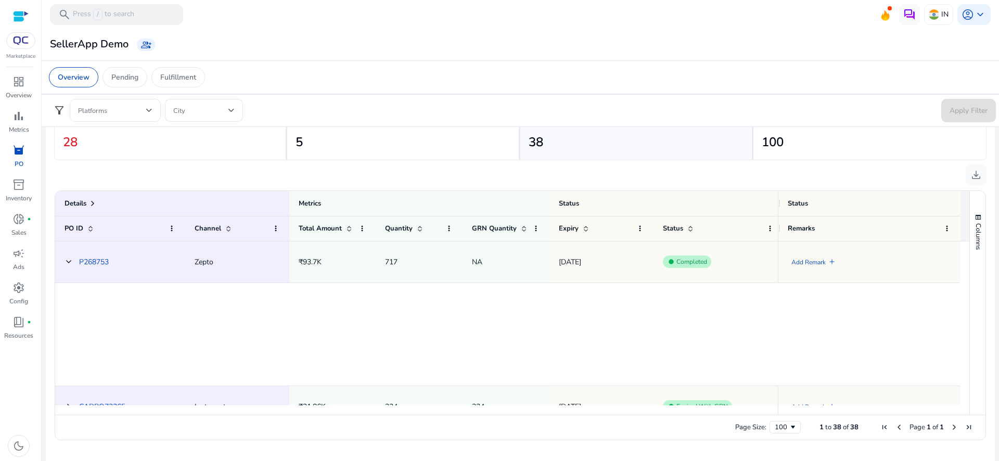
click at [173, 338] on div "Summary" at bounding box center [507, 282] width 905 height 208
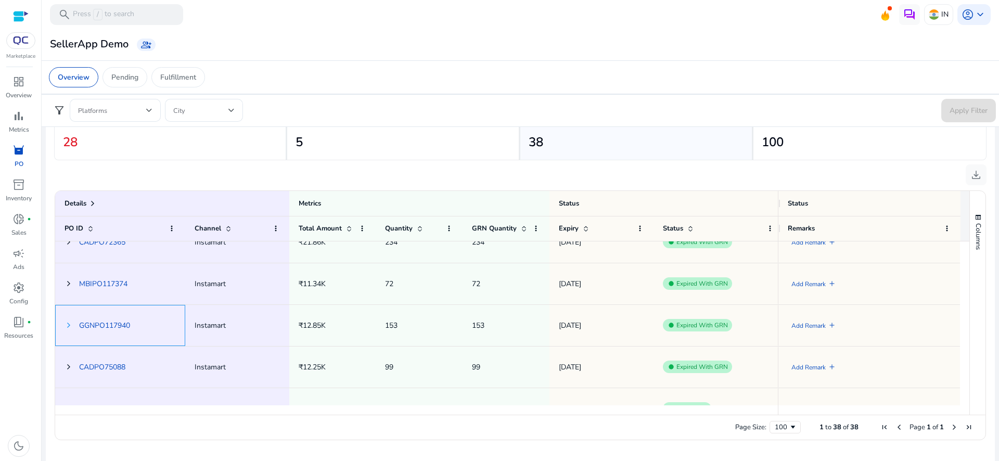
click at [69, 324] on span at bounding box center [69, 325] width 8 height 8
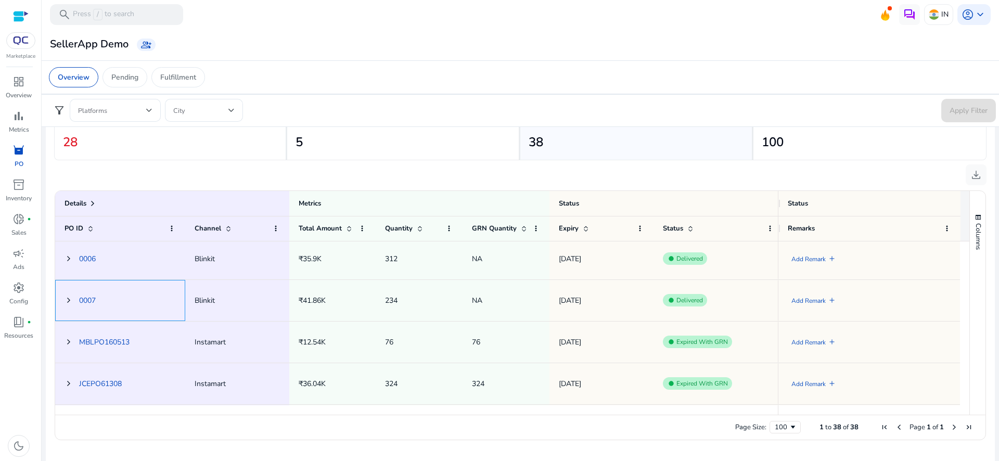
click at [80, 293] on span "0007" at bounding box center [87, 300] width 17 height 21
click at [85, 297] on link "0007" at bounding box center [87, 301] width 17 height 10
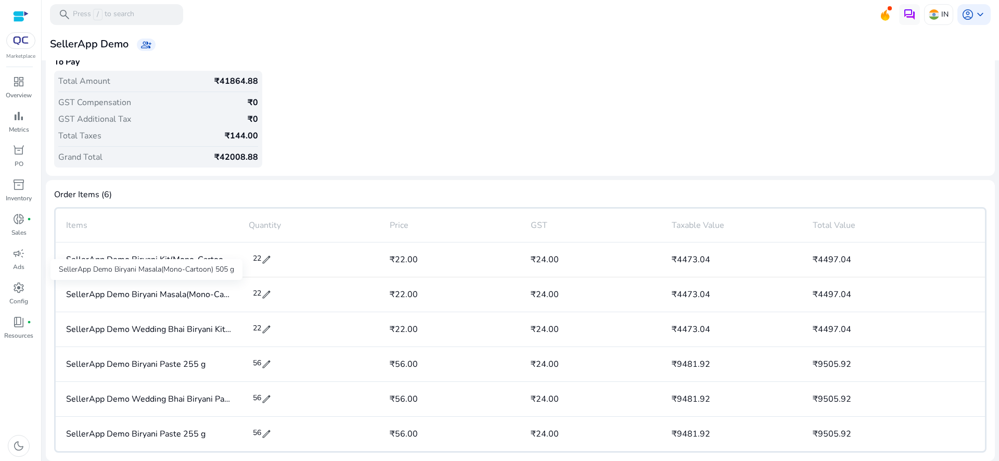
click at [167, 290] on div "SellerApp Demo Biryani Masala(Mono-Cartoon) 505 g" at bounding box center [147, 294] width 183 height 21
click at [538, 235] on div "GST" at bounding box center [590, 225] width 141 height 33
click at [537, 226] on div "GST" at bounding box center [590, 225] width 141 height 33
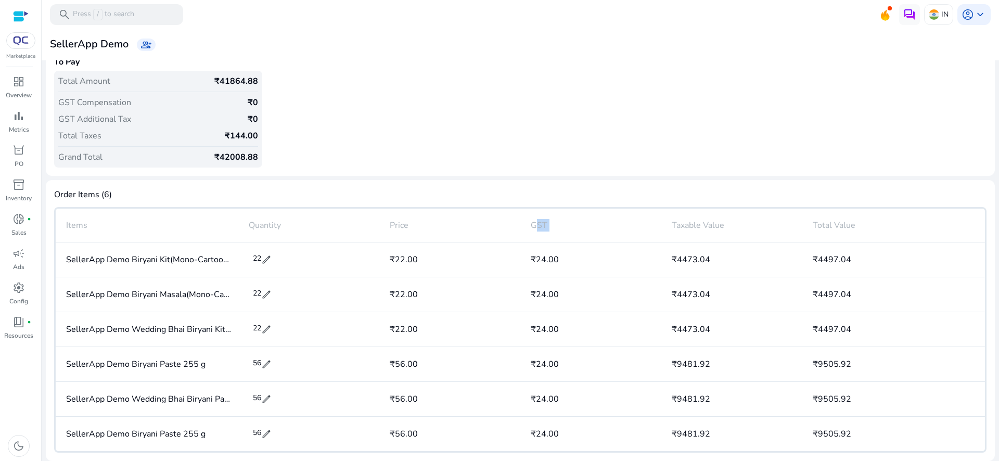
click at [537, 226] on div "GST" at bounding box center [590, 225] width 141 height 33
click at [695, 219] on div "Taxable Value" at bounding box center [732, 225] width 141 height 33
click at [695, 221] on div "Taxable Value" at bounding box center [732, 225] width 141 height 33
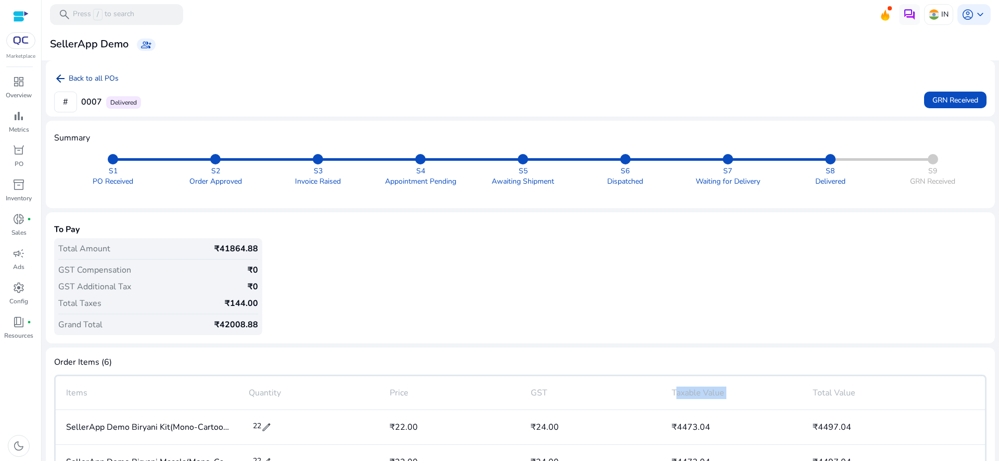
click at [58, 82] on mat-icon "arrow_back" at bounding box center [60, 78] width 12 height 12
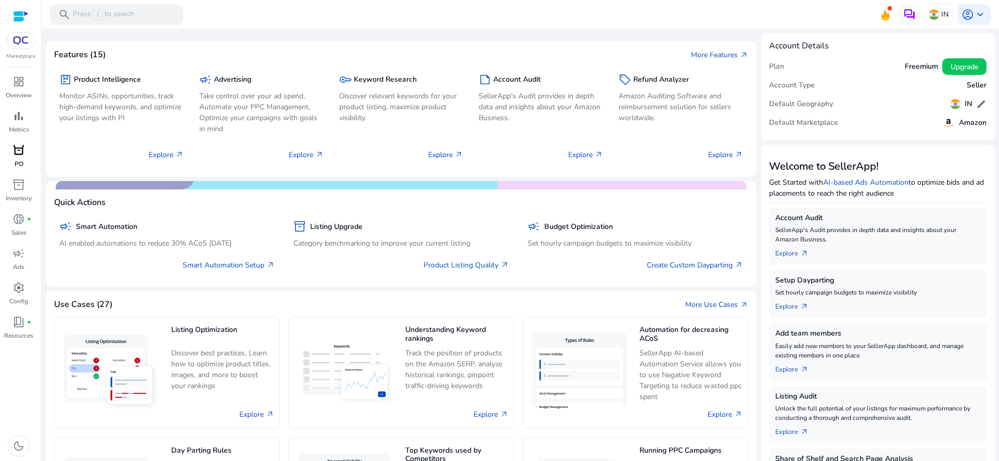
click at [23, 156] on span "orders" at bounding box center [18, 150] width 12 height 12
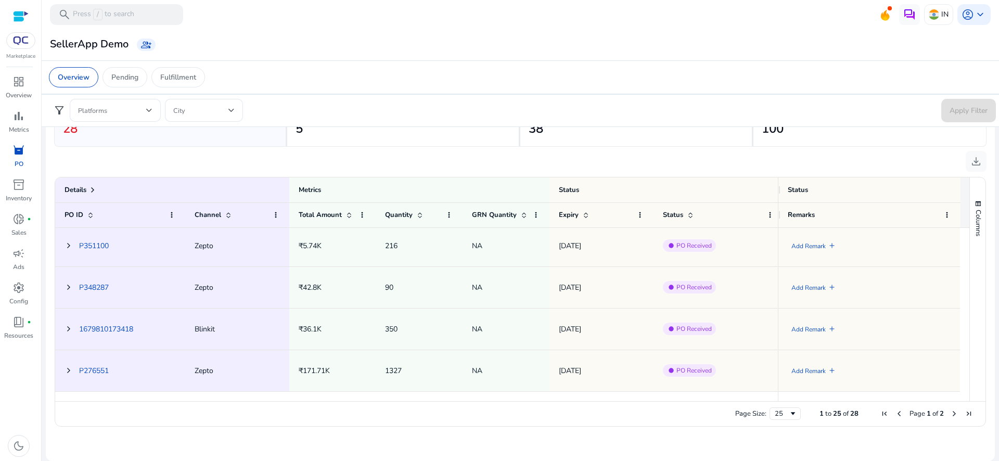
scroll to position [390, 0]
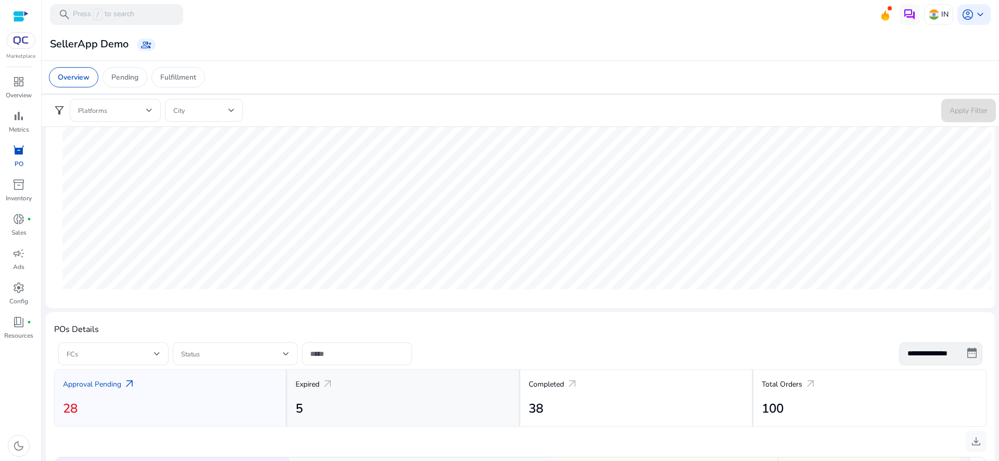
click at [390, 393] on div "Expired arrow_outward 5" at bounding box center [403, 398] width 233 height 57
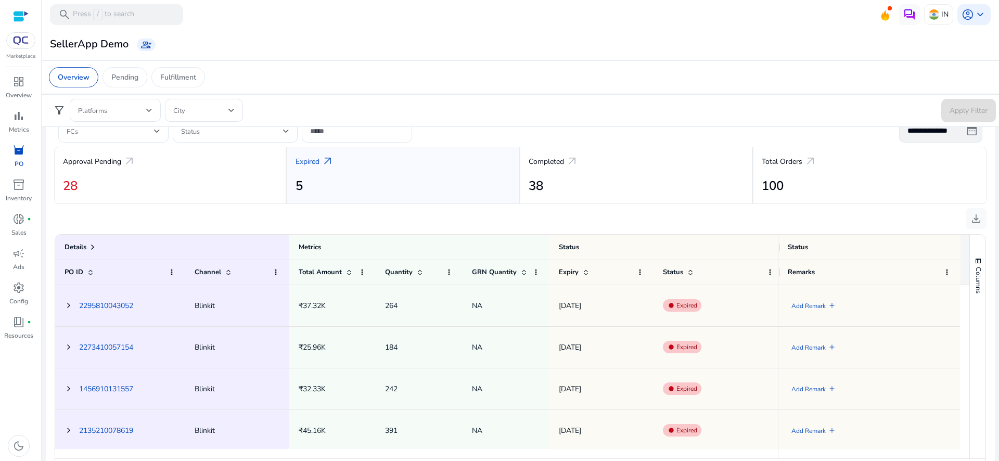
click at [75, 303] on span "2295810043052" at bounding box center [120, 305] width 111 height 21
click at [70, 304] on span at bounding box center [69, 305] width 8 height 8
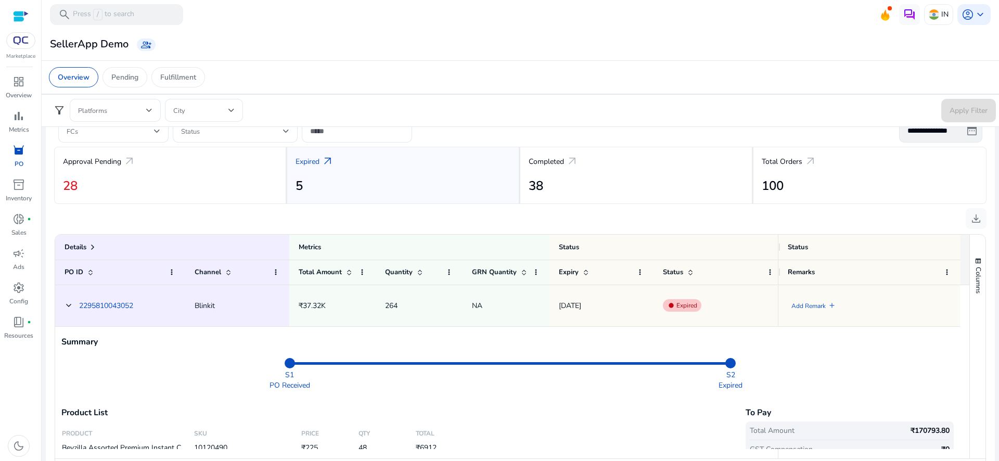
click at [668, 60] on div "Overview Pending Fulfillment" at bounding box center [521, 77] width 960 height 34
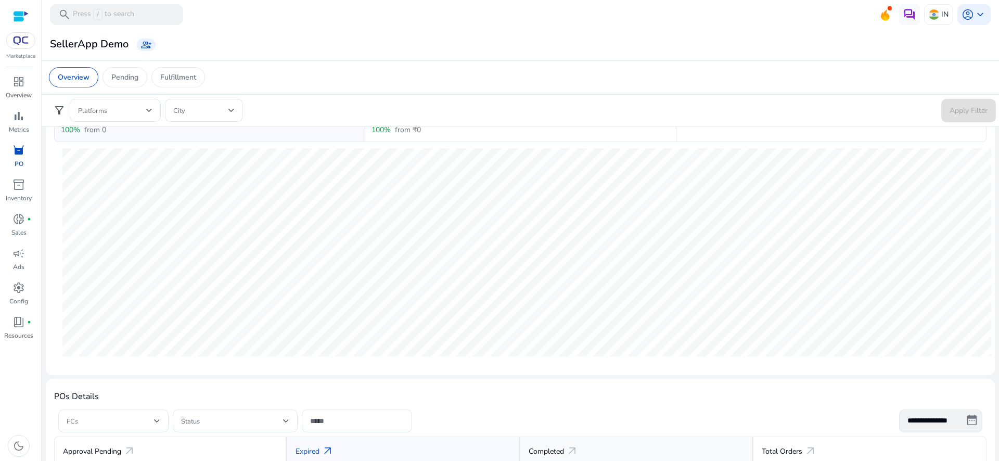
scroll to position [0, 0]
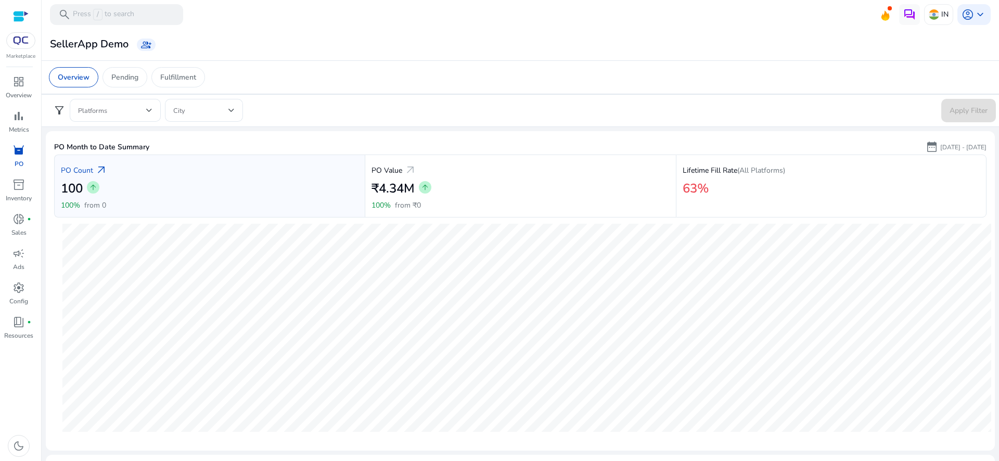
click at [941, 150] on p "Sep 01, 2025 - Sep 19, 2025" at bounding box center [964, 147] width 46 height 9
click at [941, 147] on p "Sep 01, 2025 - Sep 19, 2025" at bounding box center [964, 147] width 46 height 9
click at [926, 147] on span "date_range" at bounding box center [932, 147] width 12 height 12
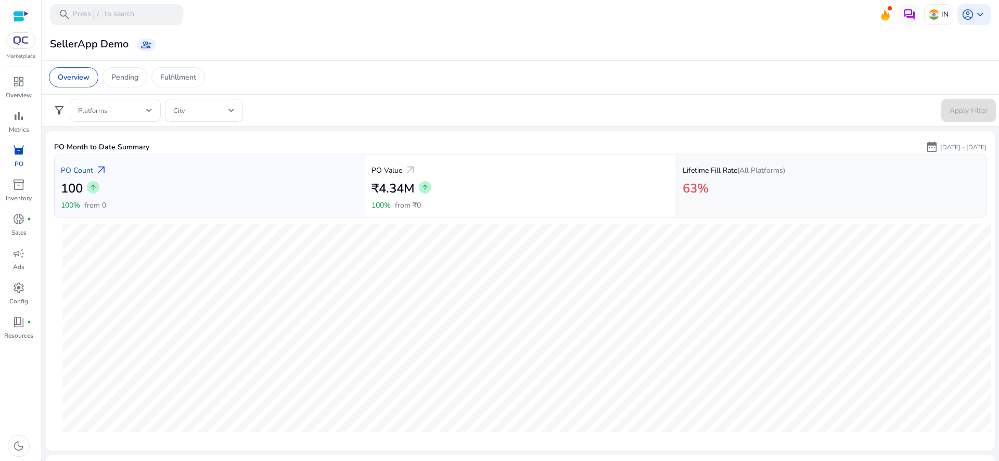
click at [745, 181] on div "63%" at bounding box center [831, 189] width 297 height 21
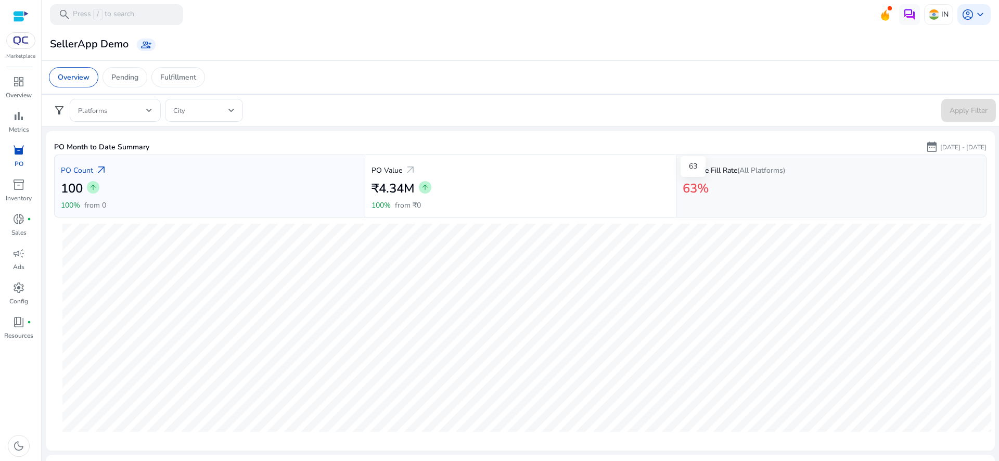
click at [703, 181] on h2 "63%" at bounding box center [696, 188] width 26 height 15
click at [517, 213] on div "PO Value arrow_outward ₹4.34M arrow_upward 100% from ₹0" at bounding box center [520, 186] width 311 height 63
click at [215, 194] on div "100 arrow_upward" at bounding box center [210, 189] width 298 height 21
click at [406, 173] on span "arrow_outward" at bounding box center [410, 170] width 12 height 12
click at [730, 167] on p "Lifetime Fill Rate (All Platforms)" at bounding box center [734, 170] width 103 height 11
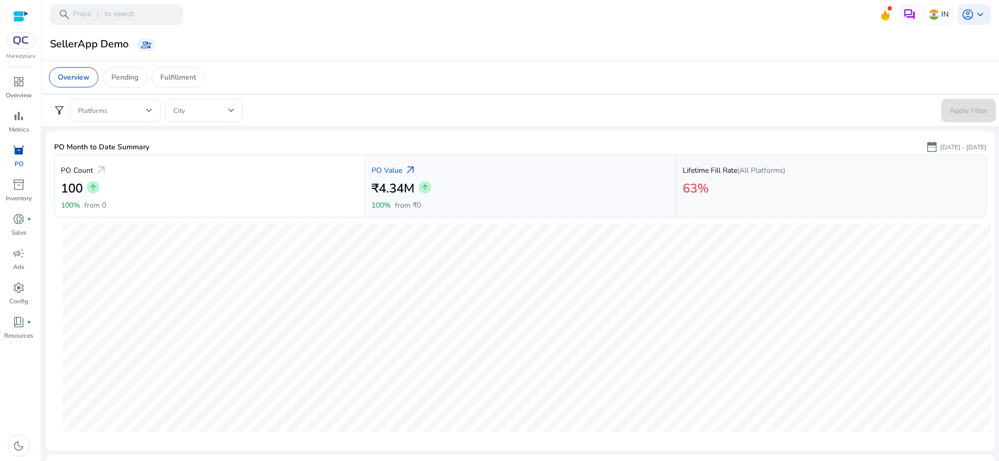
click at [729, 167] on p "Lifetime Fill Rate (All Platforms)" at bounding box center [734, 170] width 103 height 11
click at [498, 188] on div "₹4.34M arrow_upward" at bounding box center [521, 189] width 298 height 21
click at [243, 195] on div "100 arrow_upward" at bounding box center [210, 189] width 298 height 21
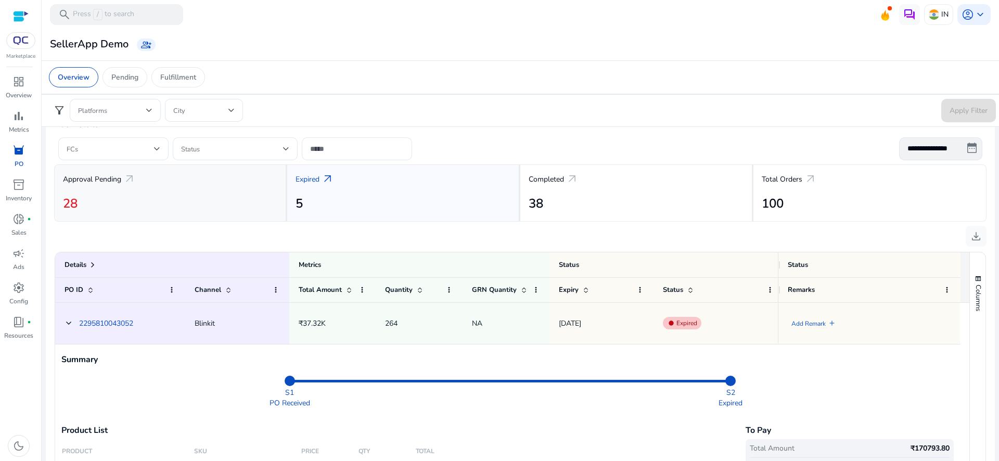
scroll to position [370, 0]
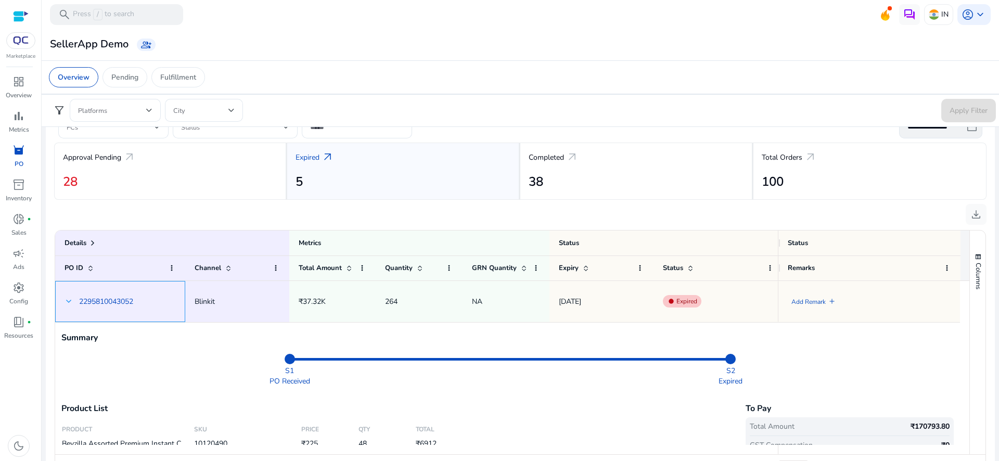
click at [69, 299] on span at bounding box center [69, 301] width 8 height 8
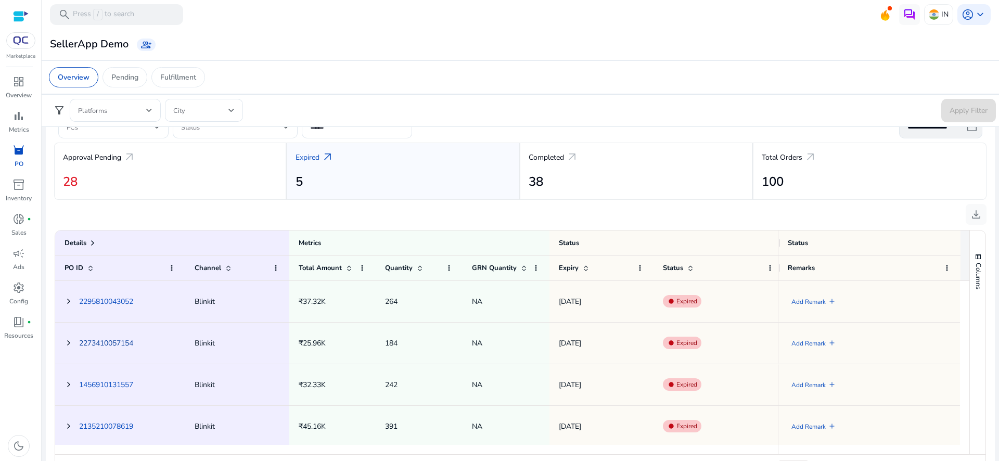
click at [123, 346] on link "2273410057154" at bounding box center [106, 343] width 54 height 10
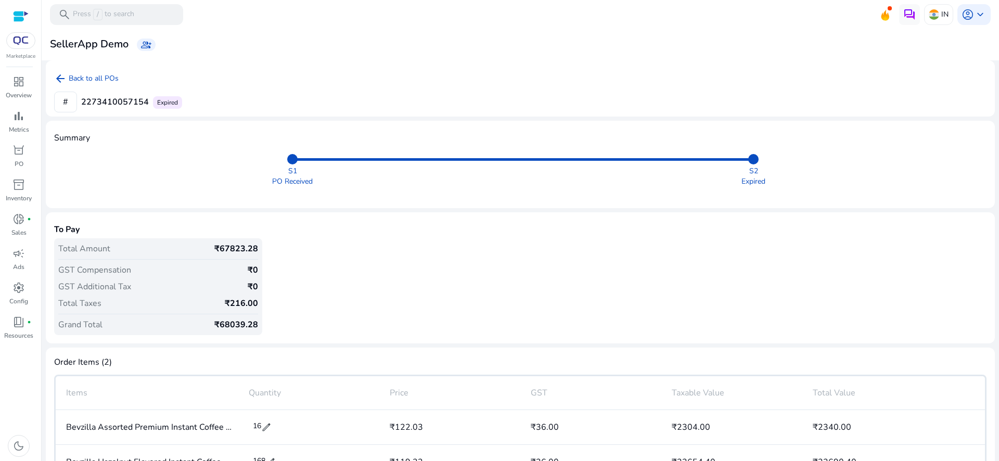
scroll to position [28, 0]
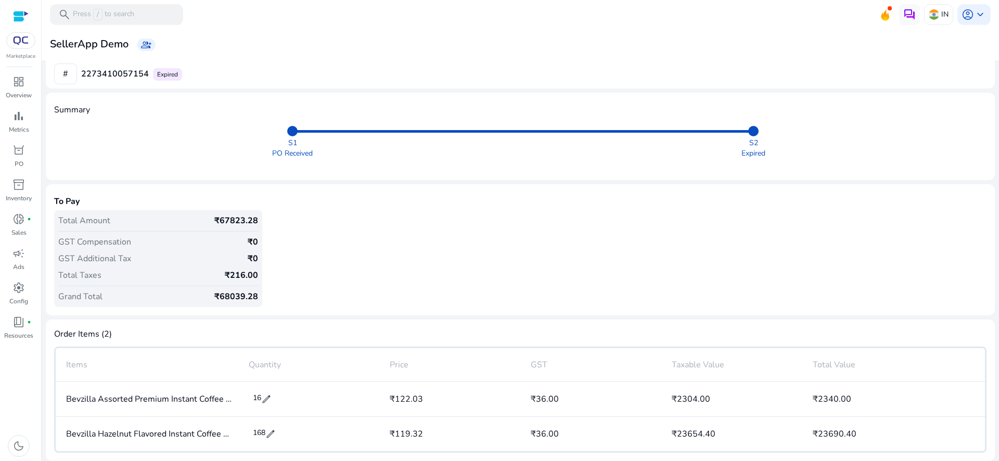
click at [65, 74] on span "#" at bounding box center [65, 73] width 23 height 21
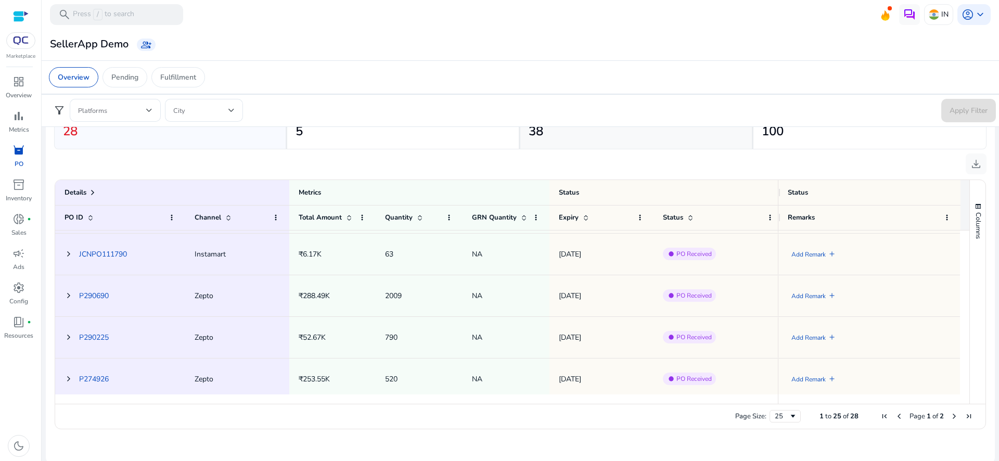
click at [540, 134] on h2 "38" at bounding box center [636, 131] width 215 height 15
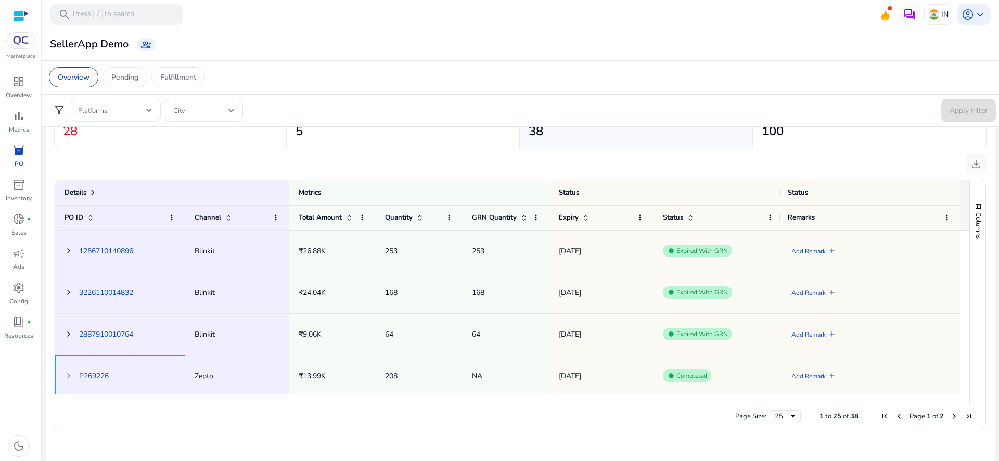
click at [65, 379] on span at bounding box center [69, 376] width 8 height 8
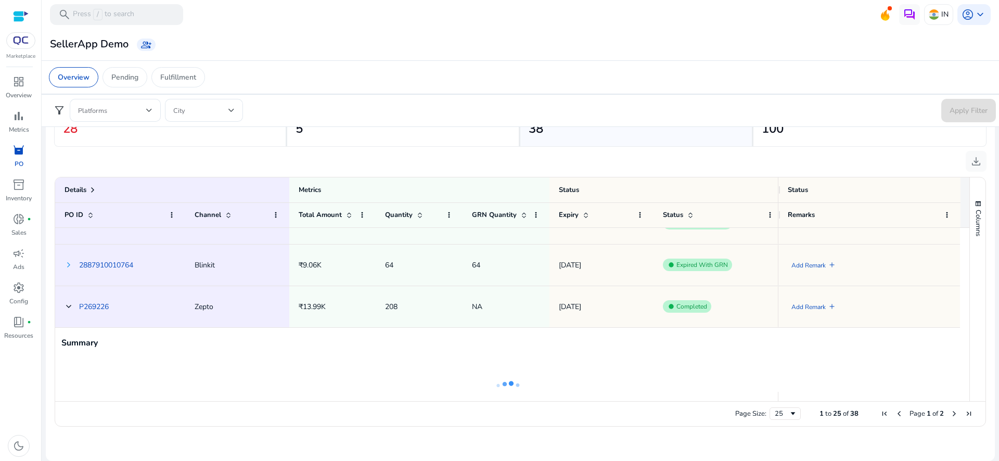
click at [67, 262] on span at bounding box center [69, 265] width 8 height 8
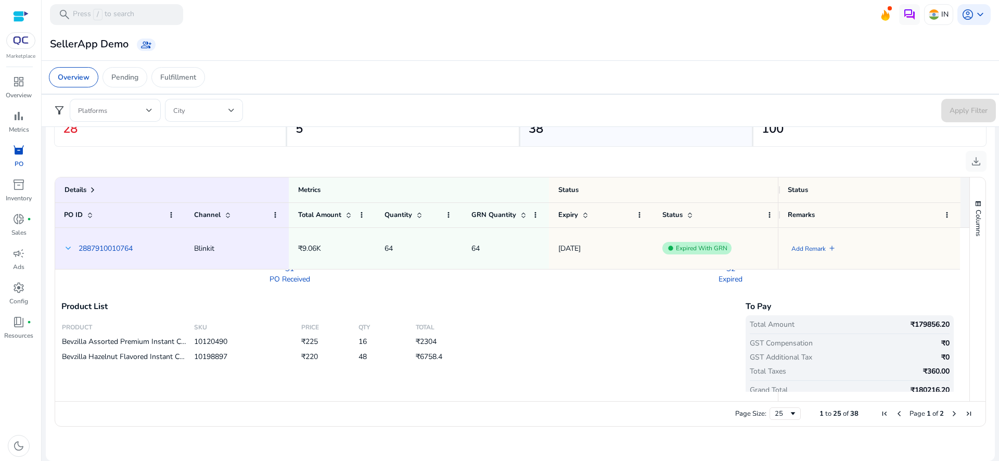
click at [65, 245] on span at bounding box center [68, 248] width 8 height 8
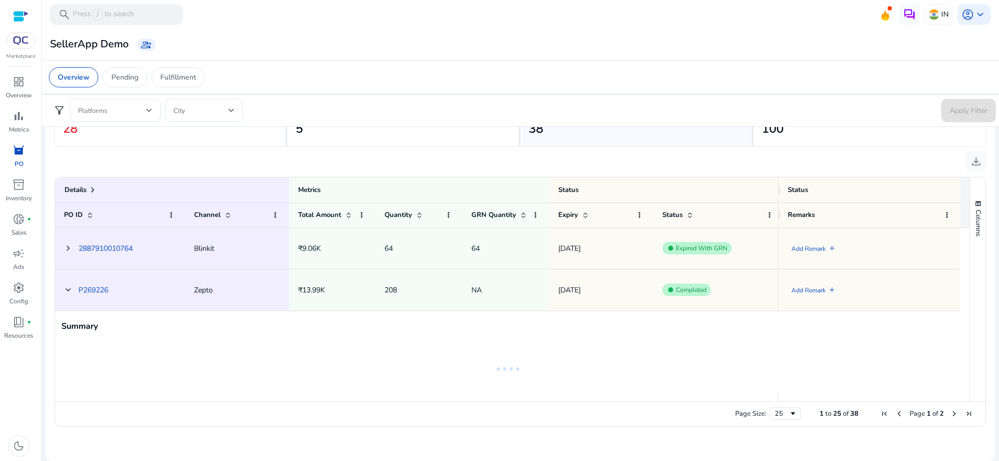
click at [65, 245] on span at bounding box center [68, 248] width 8 height 8
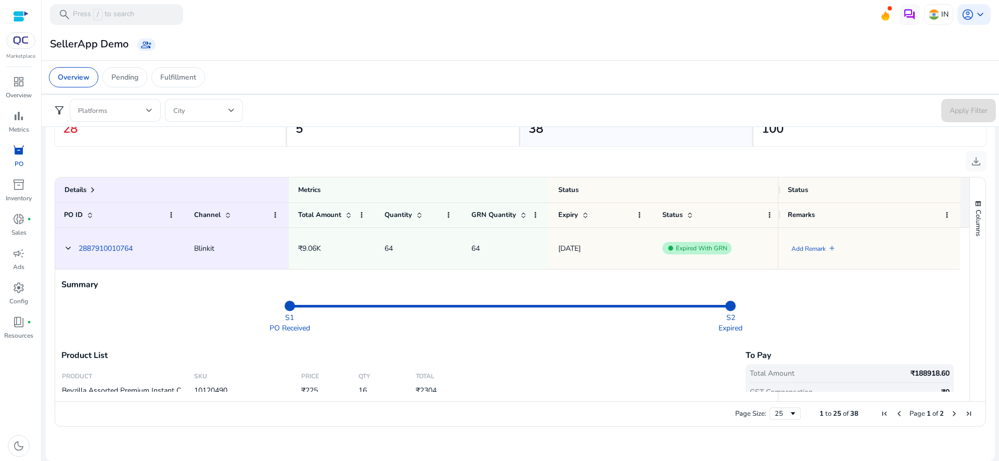
click at [65, 245] on span at bounding box center [68, 248] width 8 height 8
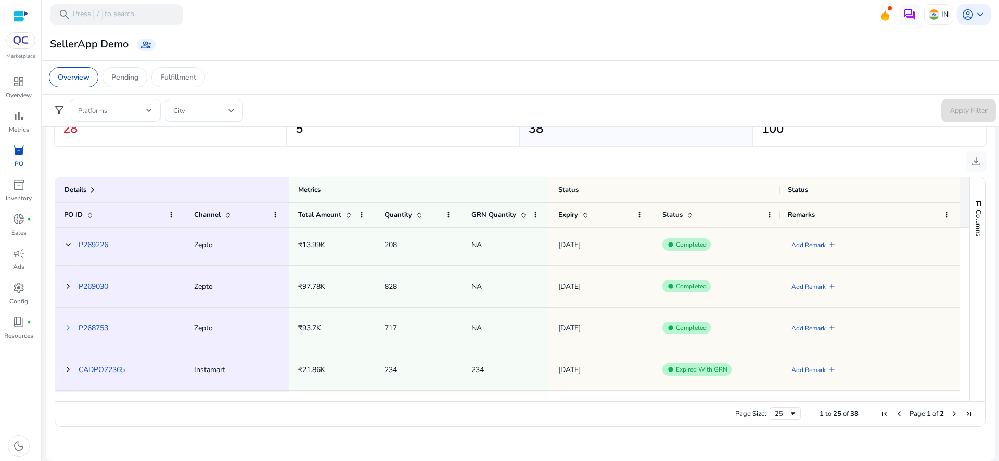
click at [69, 329] on span at bounding box center [68, 328] width 8 height 8
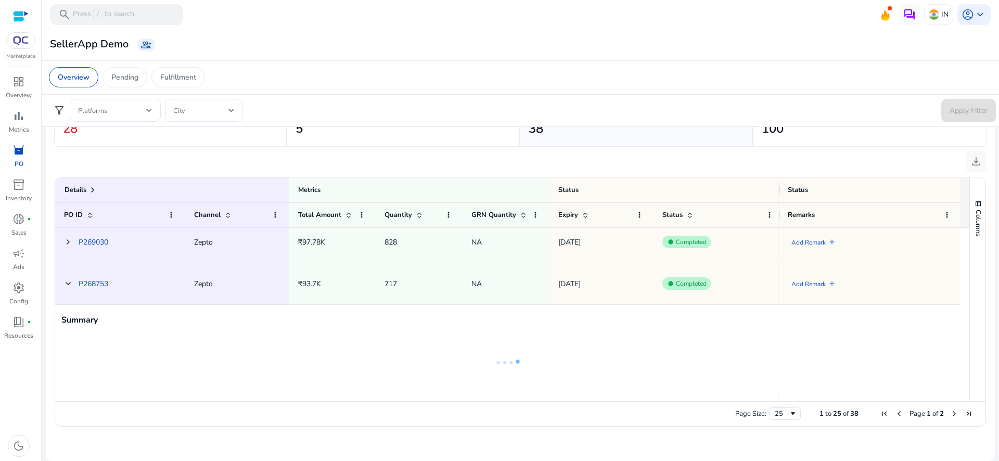
click at [59, 284] on div "P268753" at bounding box center [120, 283] width 130 height 41
click at [67, 284] on span at bounding box center [68, 283] width 8 height 8
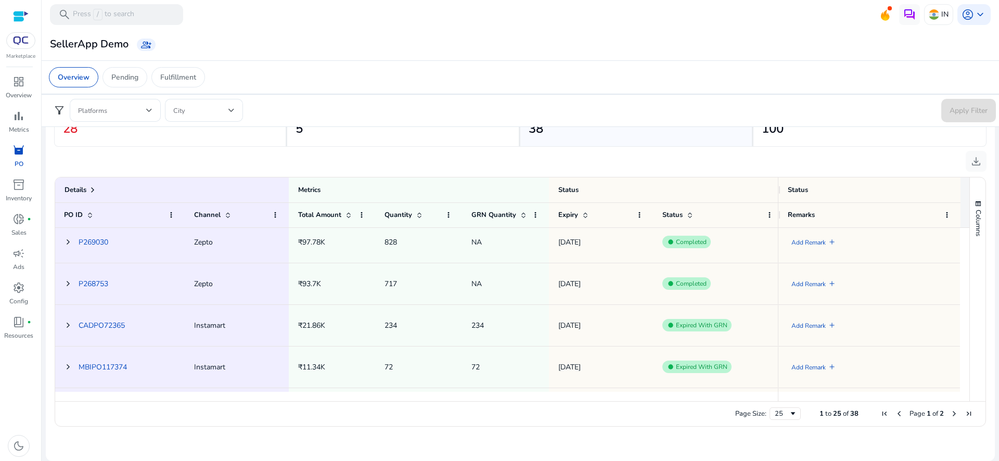
click at [67, 284] on span at bounding box center [68, 283] width 8 height 8
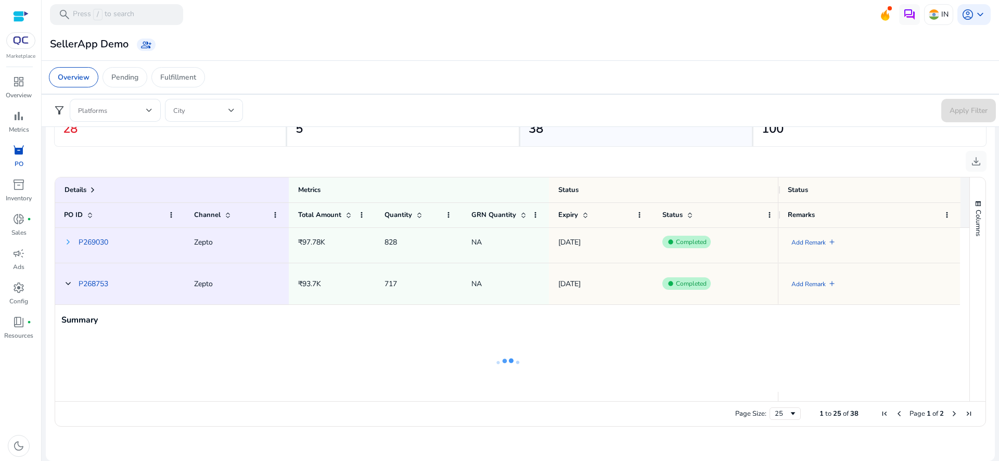
click at [65, 242] on span at bounding box center [68, 242] width 8 height 8
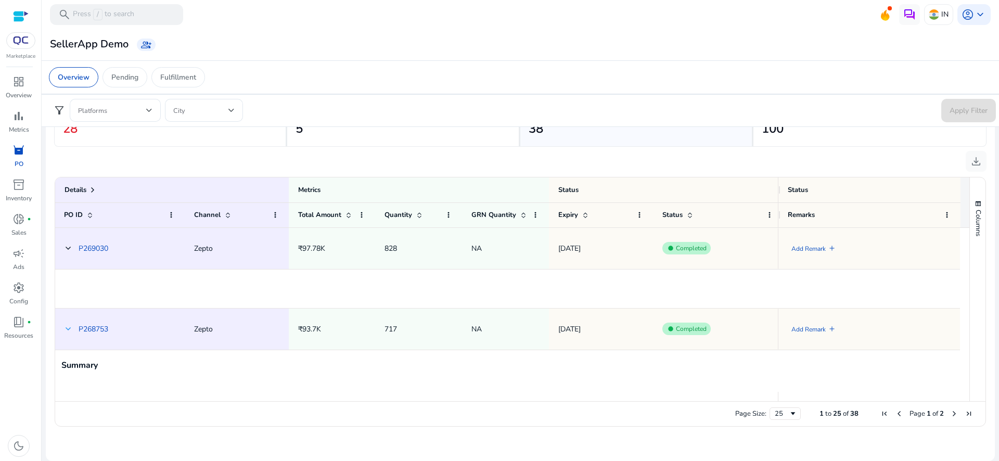
click at [67, 326] on span at bounding box center [68, 329] width 8 height 8
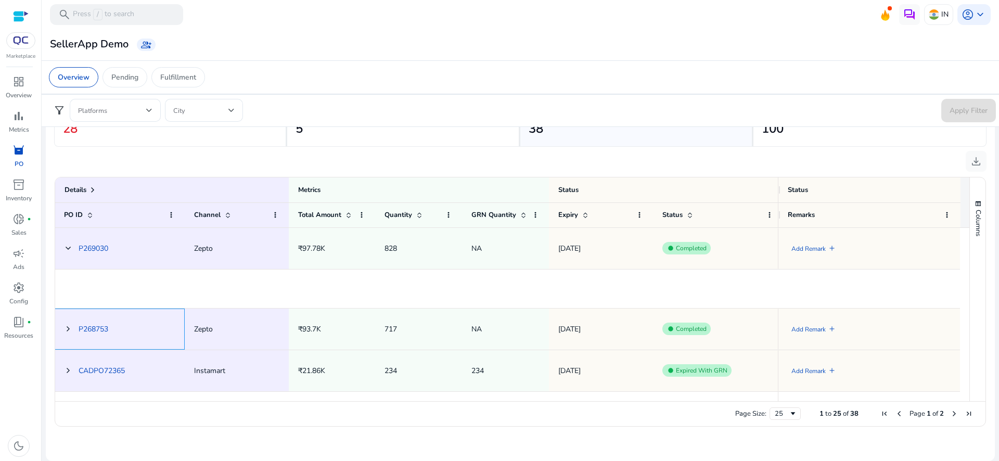
click at [67, 326] on span at bounding box center [68, 329] width 8 height 8
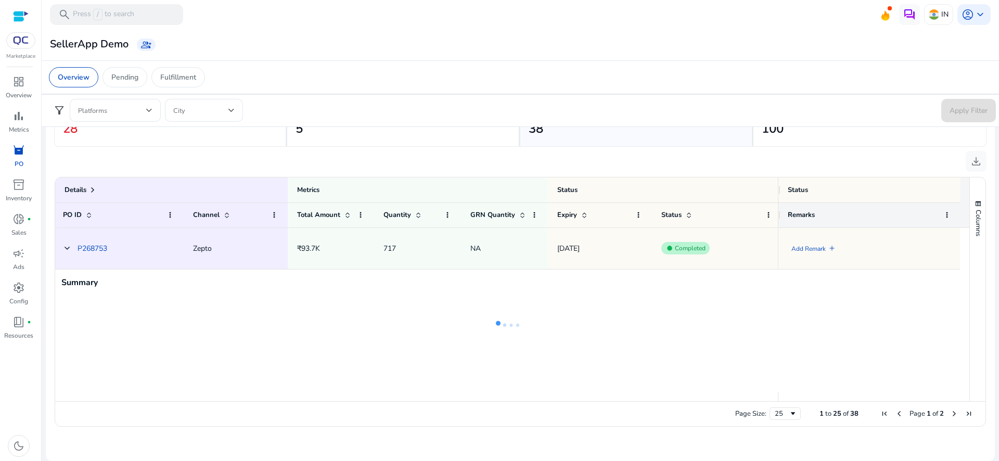
drag, startPoint x: 775, startPoint y: 213, endPoint x: 885, endPoint y: 230, distance: 111.0
click at [885, 230] on div "Details Metrics Status PO ID Channel" at bounding box center [512, 289] width 914 height 224
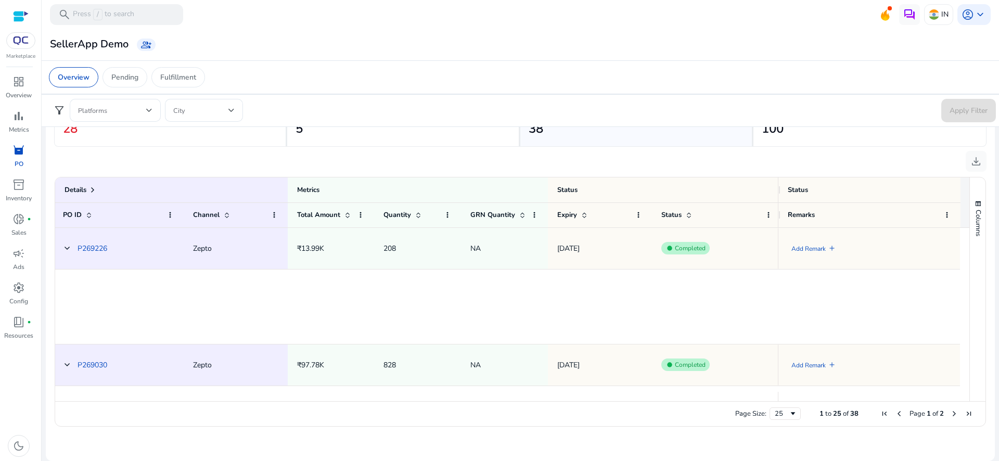
scroll to position [355, 0]
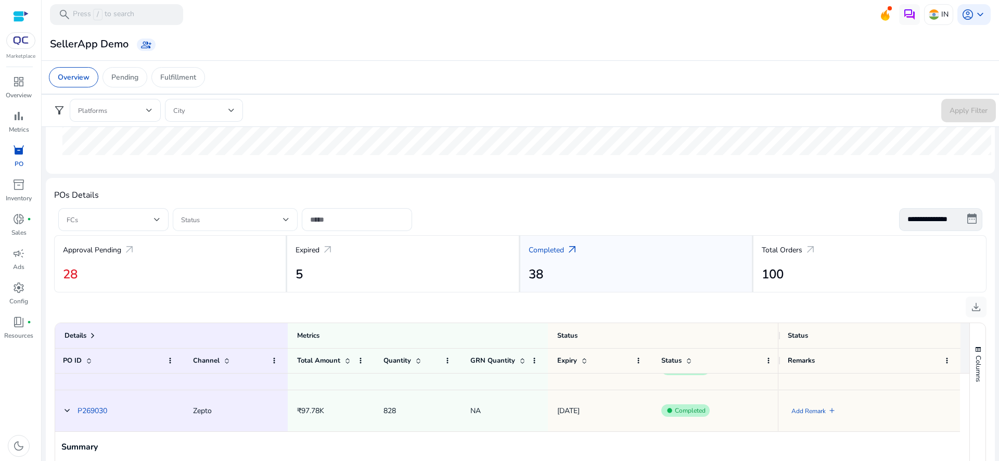
click at [199, 220] on span at bounding box center [232, 219] width 102 height 11
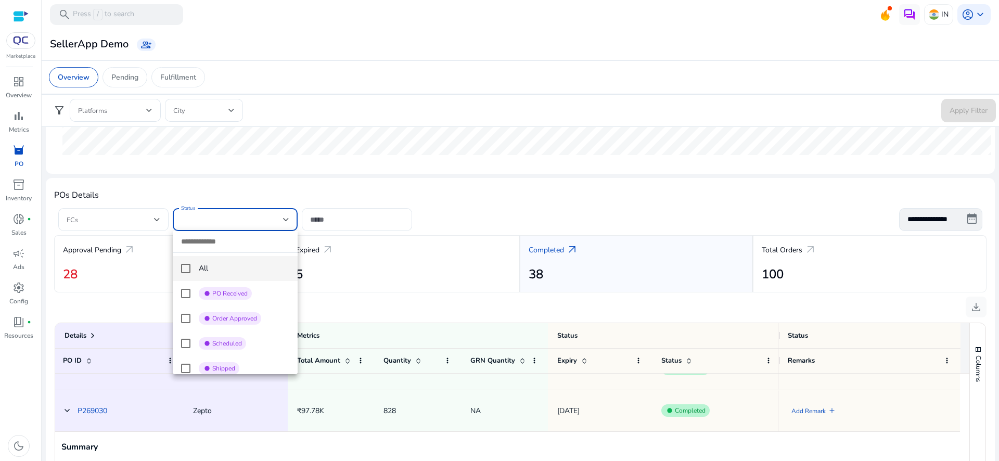
click at [351, 301] on div at bounding box center [499, 230] width 999 height 461
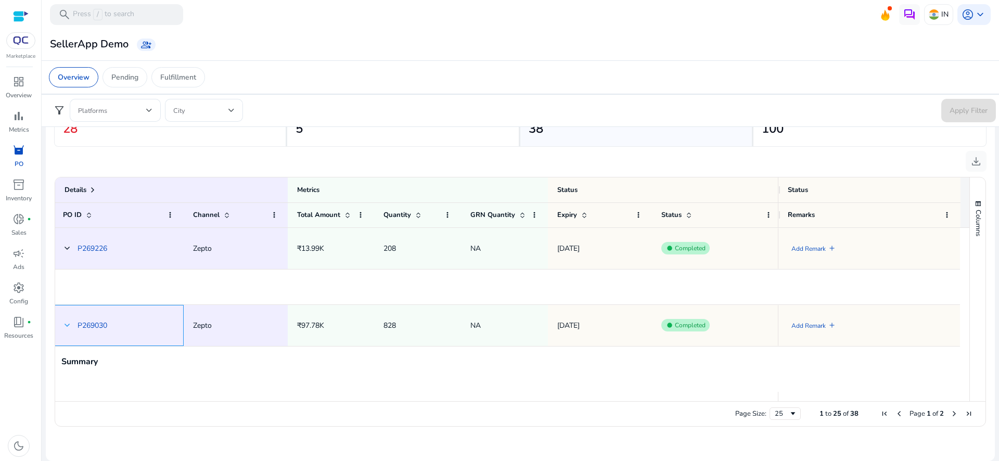
click at [69, 328] on span at bounding box center [67, 325] width 8 height 8
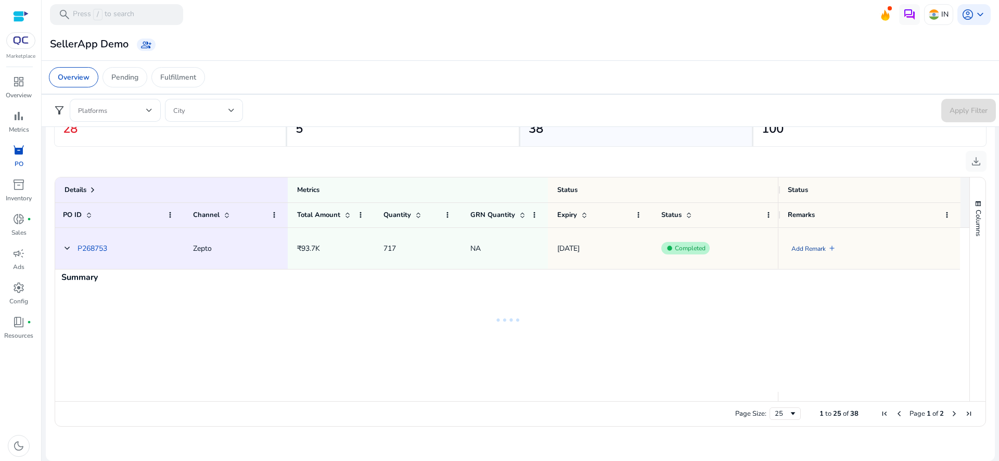
click at [804, 256] on link "Add Remark" at bounding box center [809, 248] width 34 height 21
click at [808, 254] on textarea at bounding box center [857, 248] width 139 height 33
type textarea "*****"
click at [929, 254] on mat-icon "check" at bounding box center [933, 248] width 11 height 16
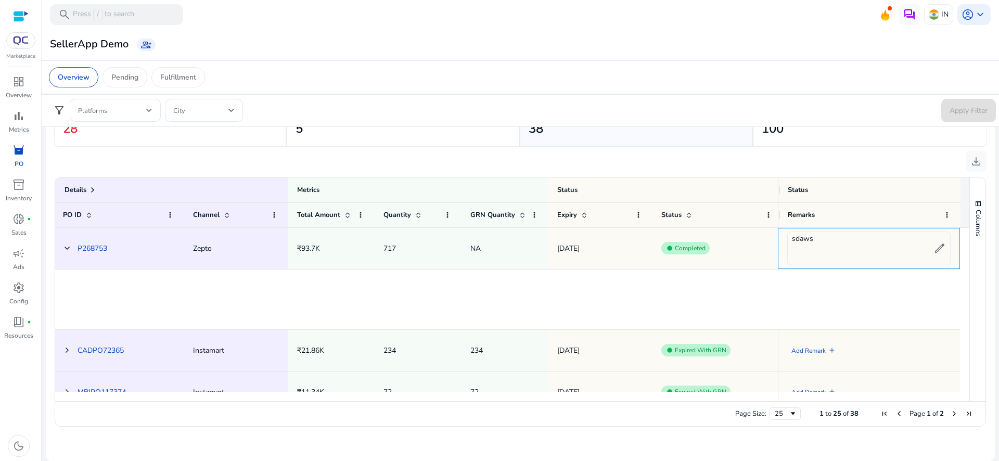
click at [838, 243] on p "sdaws" at bounding box center [860, 248] width 137 height 31
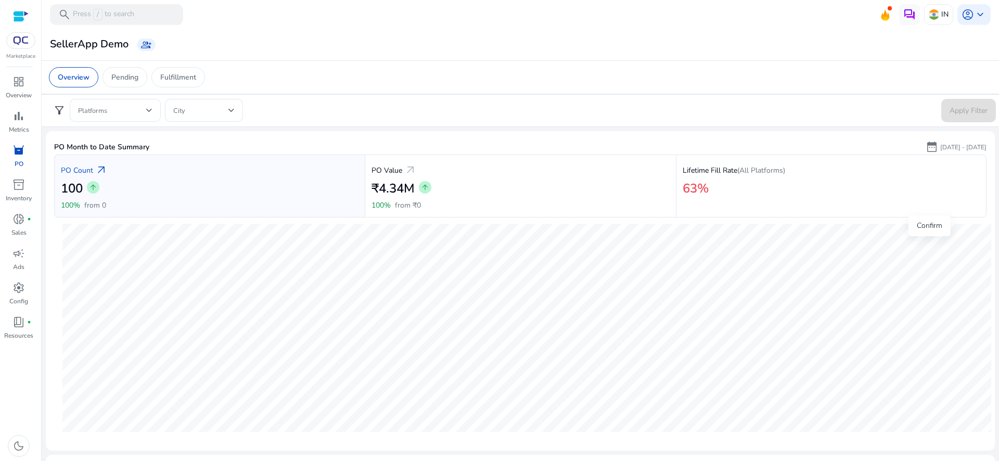
scroll to position [0, 2]
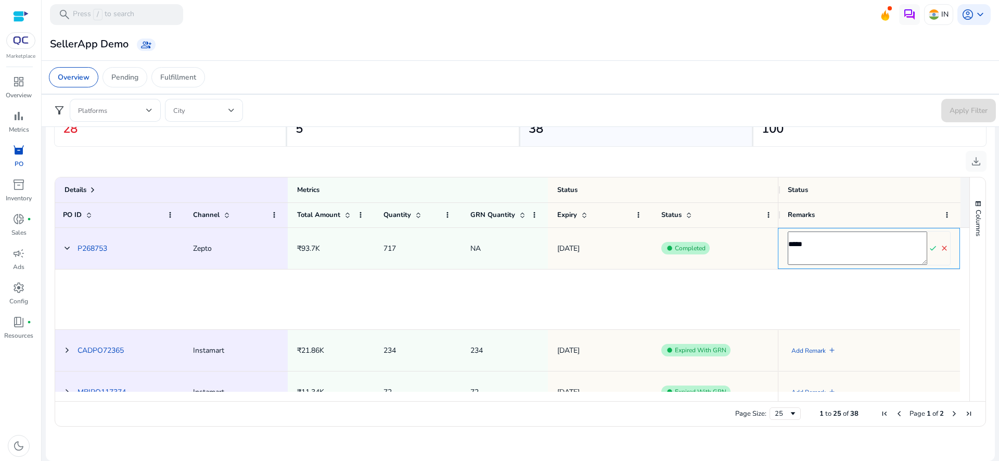
click at [834, 245] on textarea "*****" at bounding box center [857, 248] width 139 height 33
type textarea "**********"
click at [929, 255] on mat-icon "check" at bounding box center [933, 248] width 11 height 16
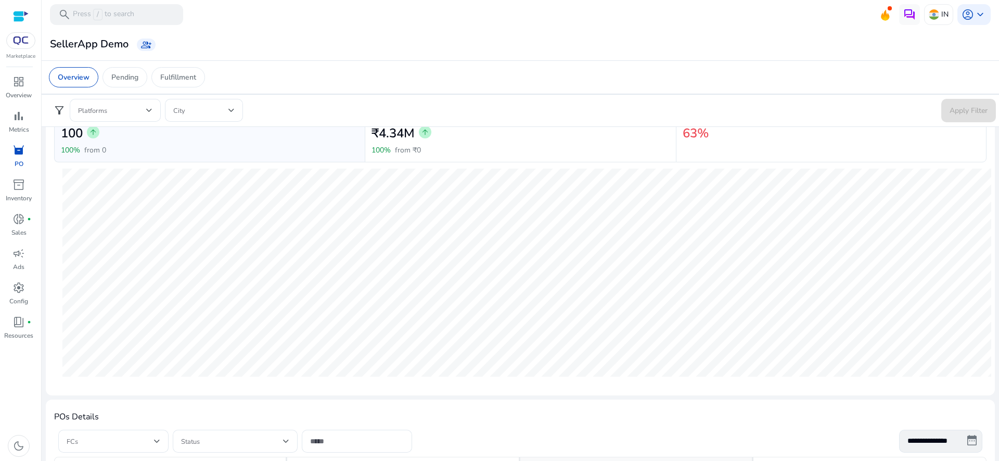
scroll to position [0, 0]
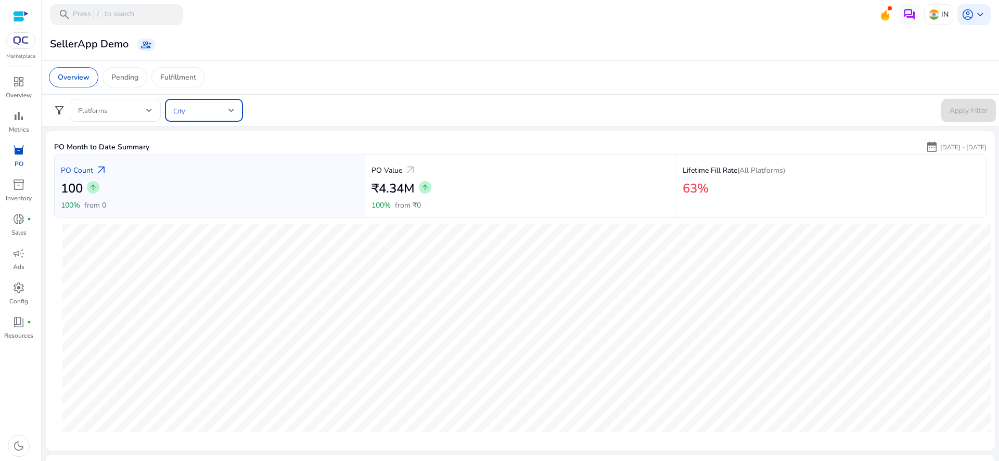
click at [204, 108] on span at bounding box center [200, 110] width 55 height 11
click at [331, 135] on div at bounding box center [499, 230] width 999 height 461
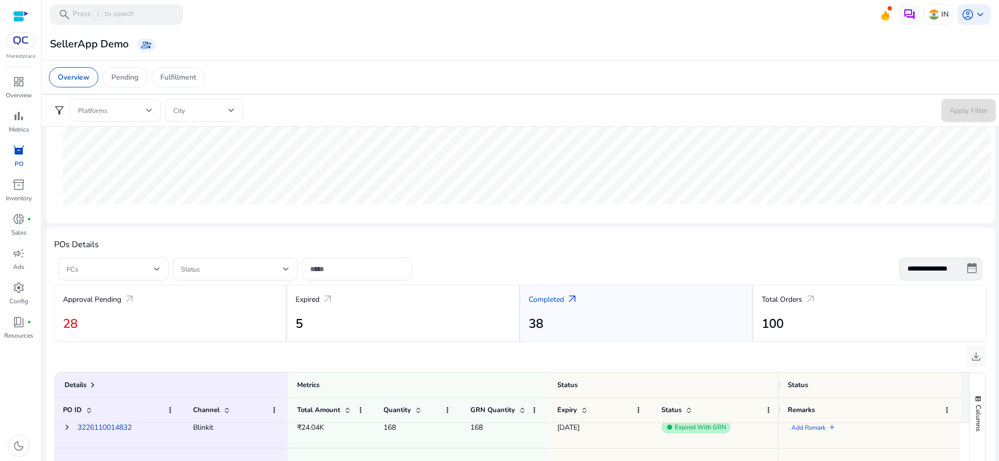
scroll to position [253, 0]
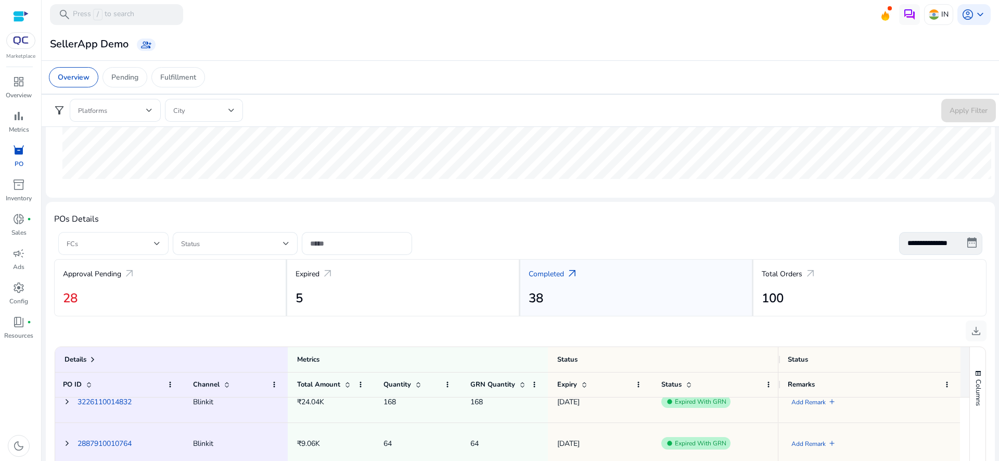
click at [118, 242] on span at bounding box center [110, 243] width 87 height 11
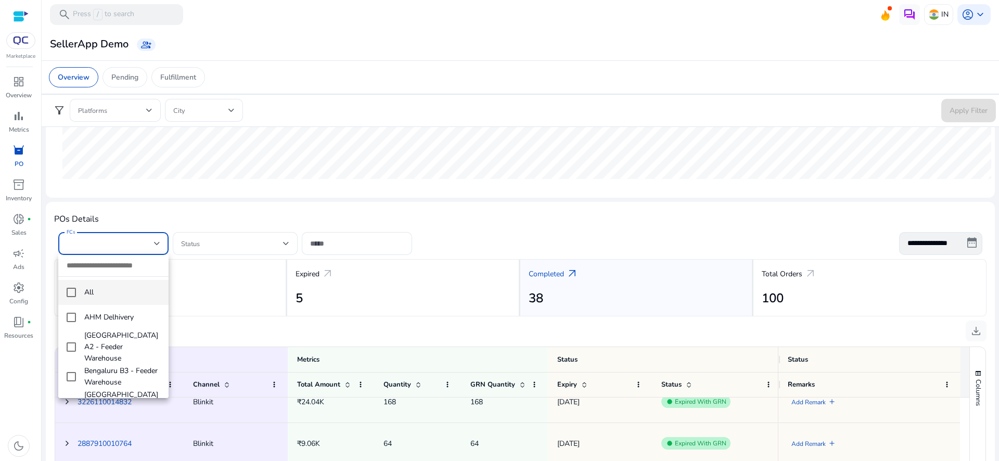
click at [204, 238] on div at bounding box center [499, 230] width 999 height 461
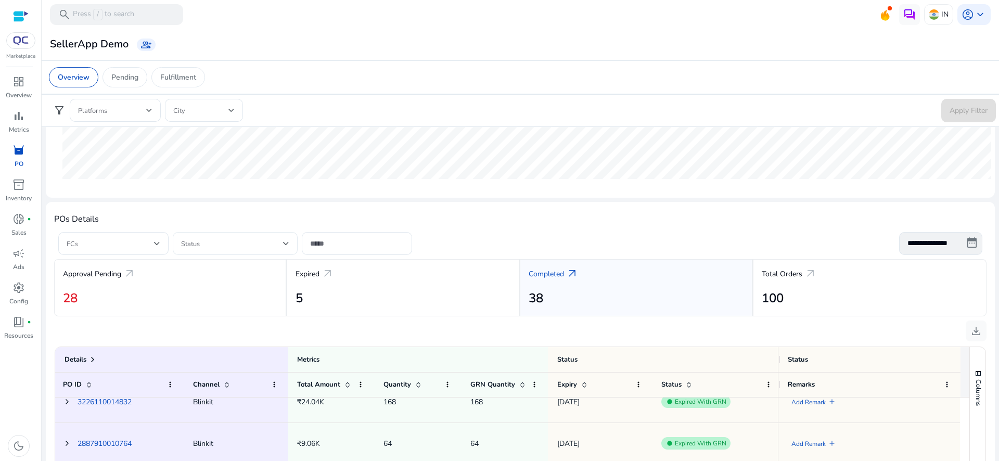
click at [214, 240] on span at bounding box center [232, 243] width 102 height 11
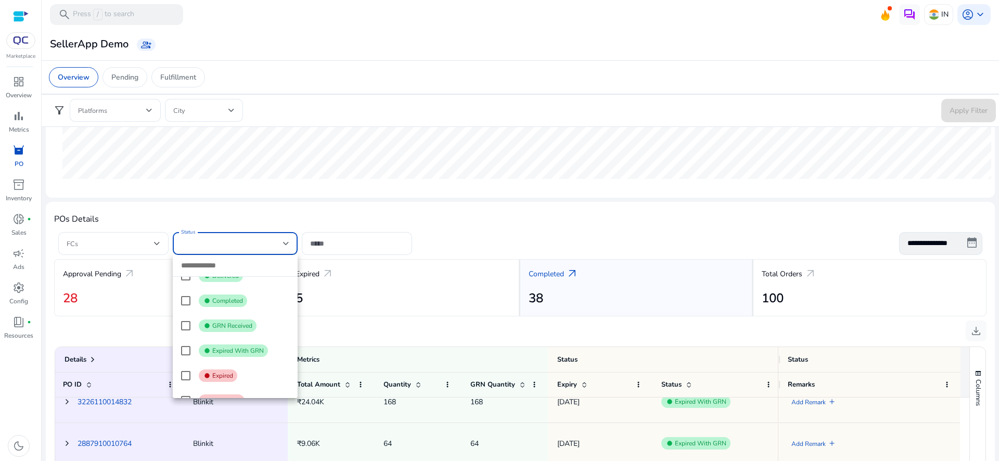
scroll to position [186, 0]
click at [334, 246] on div at bounding box center [499, 230] width 999 height 461
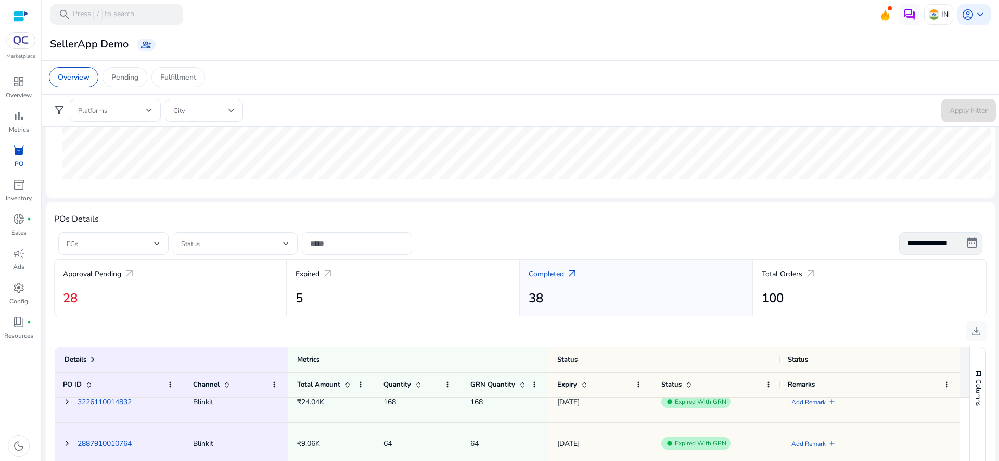
click at [334, 246] on input at bounding box center [357, 243] width 94 height 11
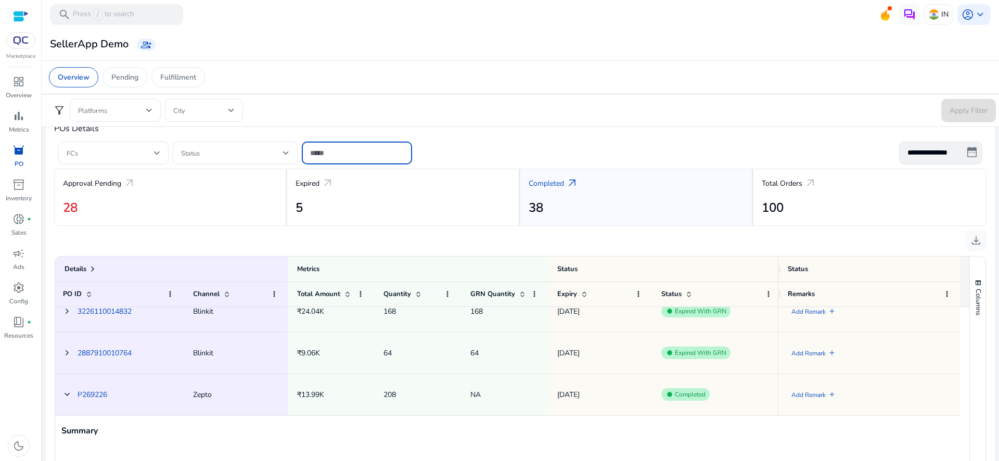
scroll to position [423, 0]
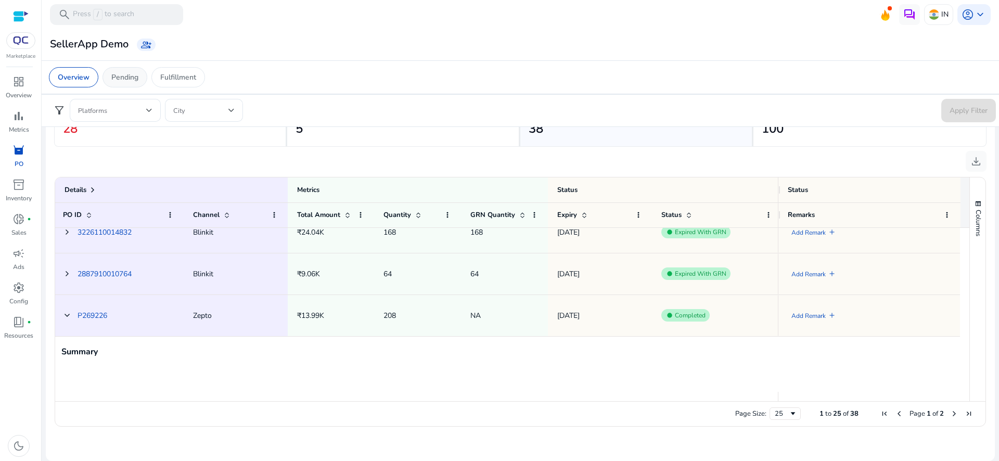
click at [133, 78] on p "Pending" at bounding box center [124, 77] width 27 height 11
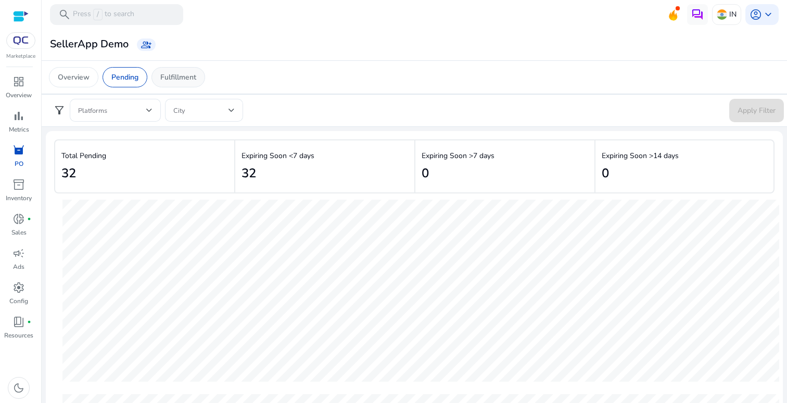
click at [175, 76] on p "Fulfillment" at bounding box center [178, 77] width 36 height 11
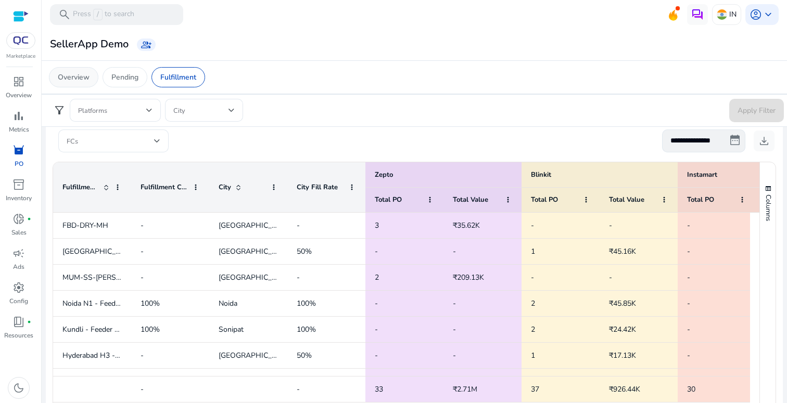
click at [73, 78] on p "Overview" at bounding box center [74, 77] width 32 height 11
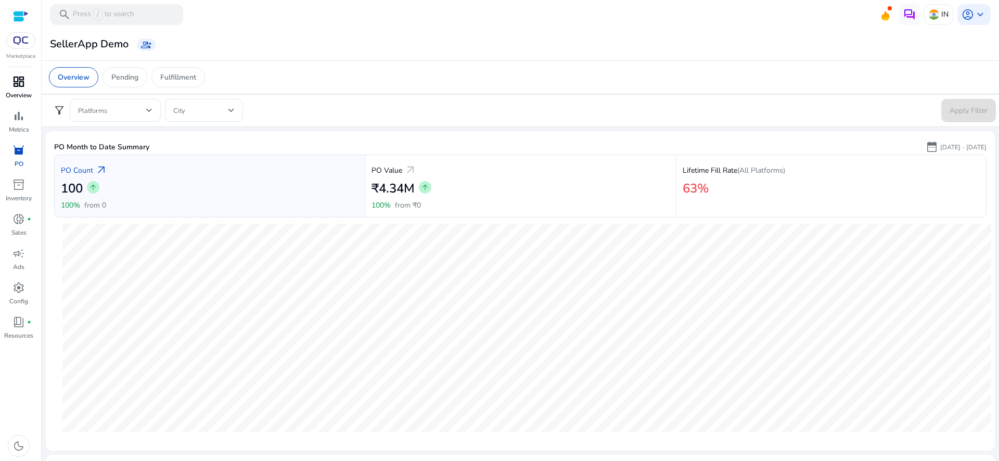
click at [16, 98] on p "Overview" at bounding box center [19, 95] width 26 height 9
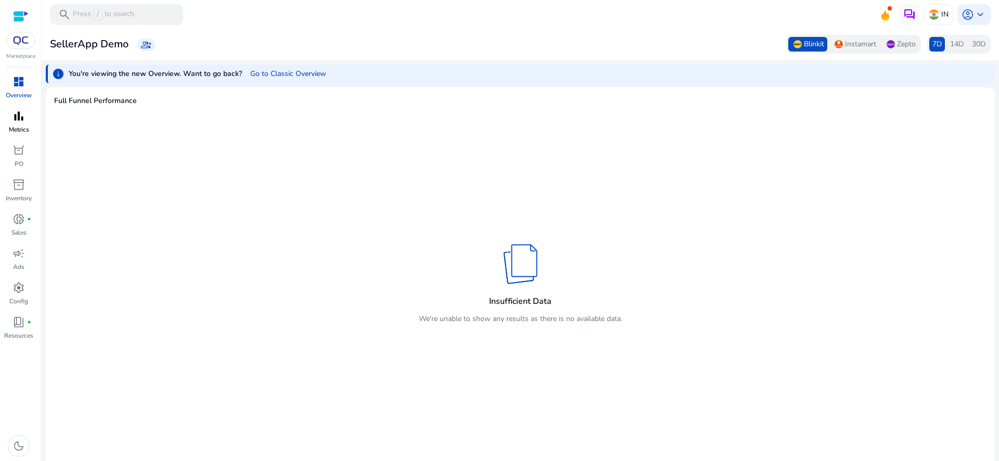
click at [19, 124] on div "bar_chart" at bounding box center [18, 116] width 29 height 17
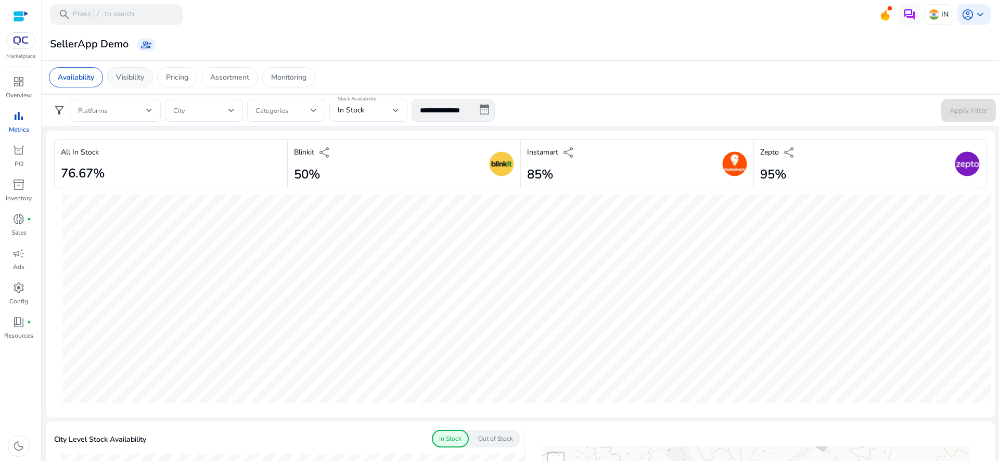
click at [127, 81] on p "Visibility" at bounding box center [130, 77] width 28 height 11
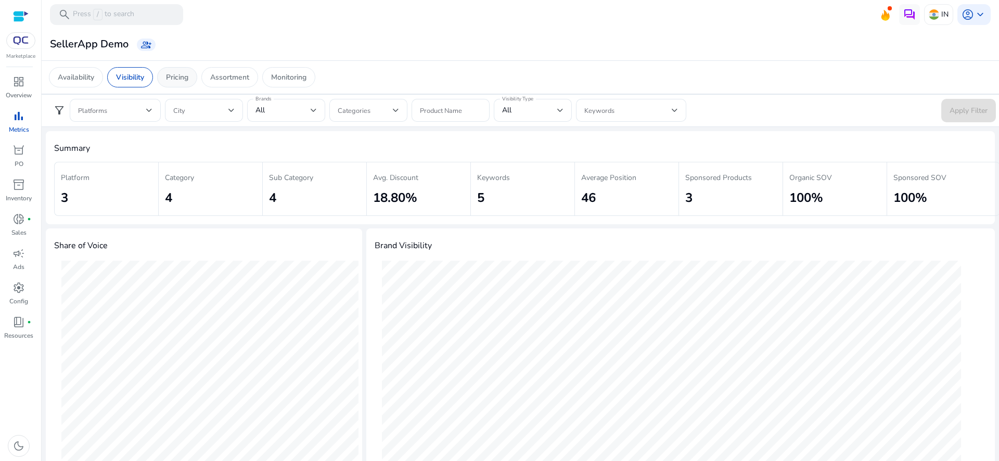
click at [181, 76] on p "Pricing" at bounding box center [177, 77] width 22 height 11
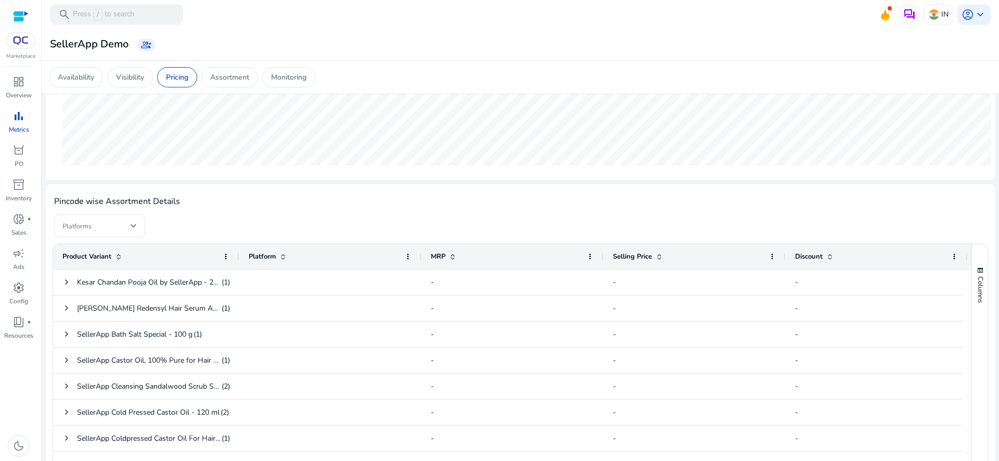
scroll to position [248, 0]
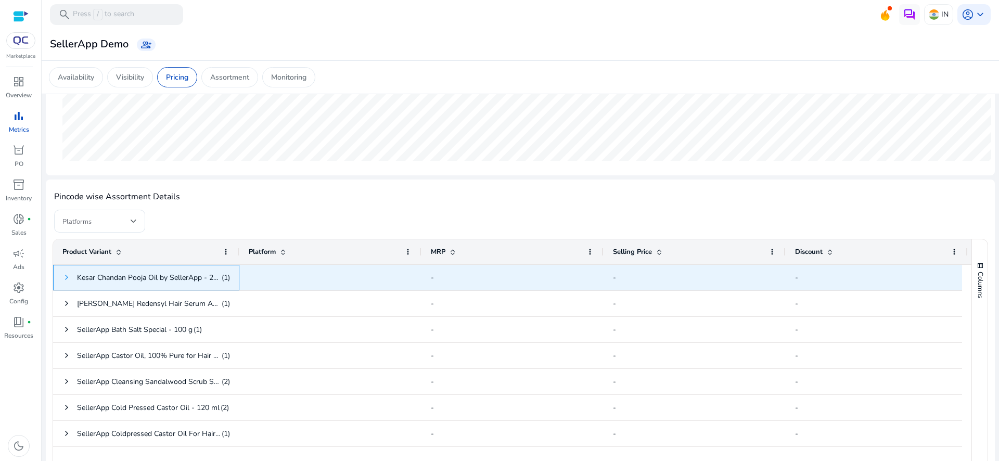
click at [66, 276] on span at bounding box center [66, 277] width 8 height 8
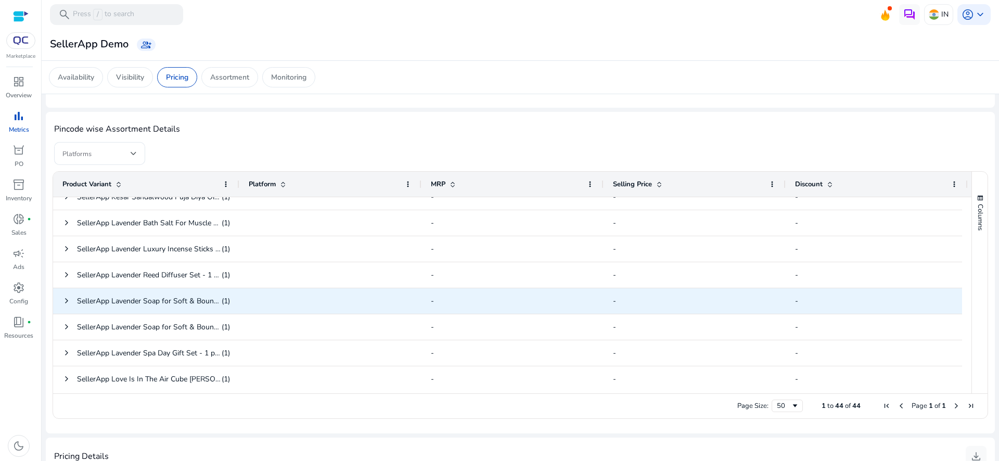
scroll to position [344, 0]
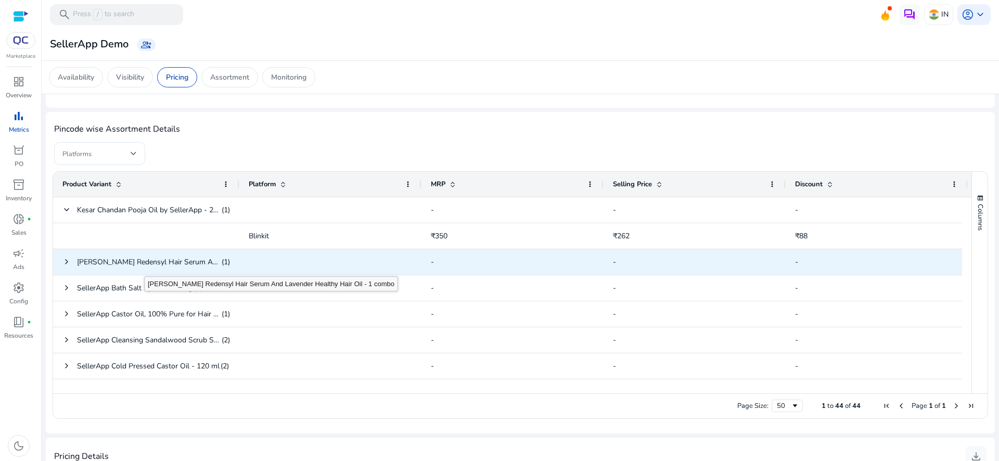
click at [144, 267] on span "[PERSON_NAME] Redensyl Hair Serum And Lavender Healthy Hair Oil - 1 combo" at bounding box center [149, 261] width 144 height 21
click at [61, 262] on div "Rosemary Redensyl Hair Serum And Lavender Healthy Hair Oil - 1 combo (1)" at bounding box center [146, 262] width 186 height 26
click at [65, 262] on span at bounding box center [66, 262] width 8 height 8
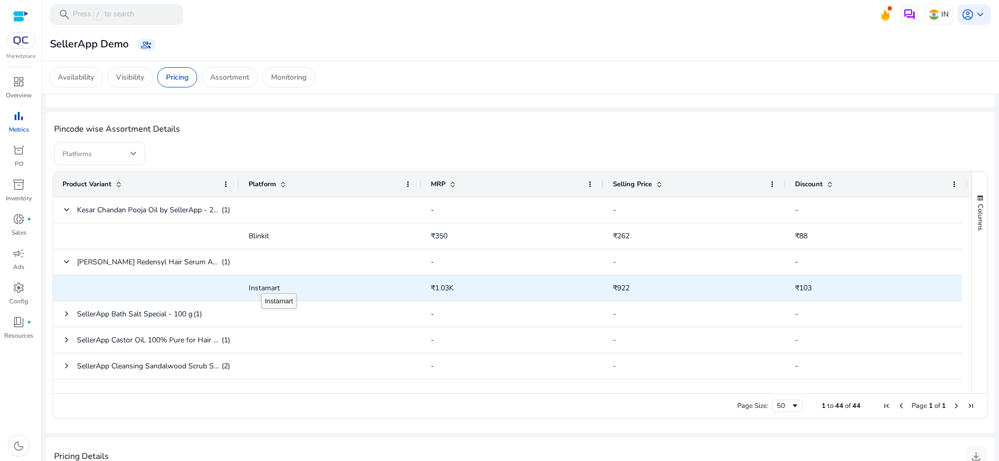
click at [262, 285] on span "Instamart" at bounding box center [264, 288] width 31 height 10
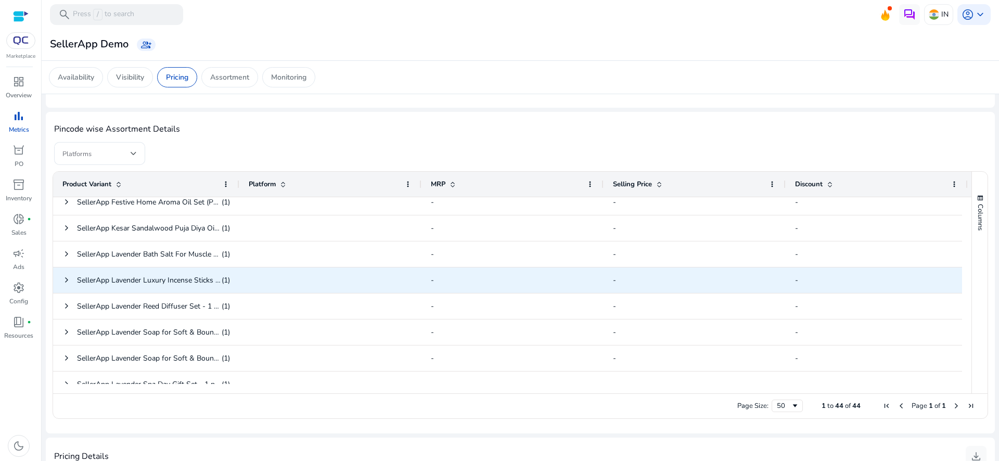
scroll to position [361, 0]
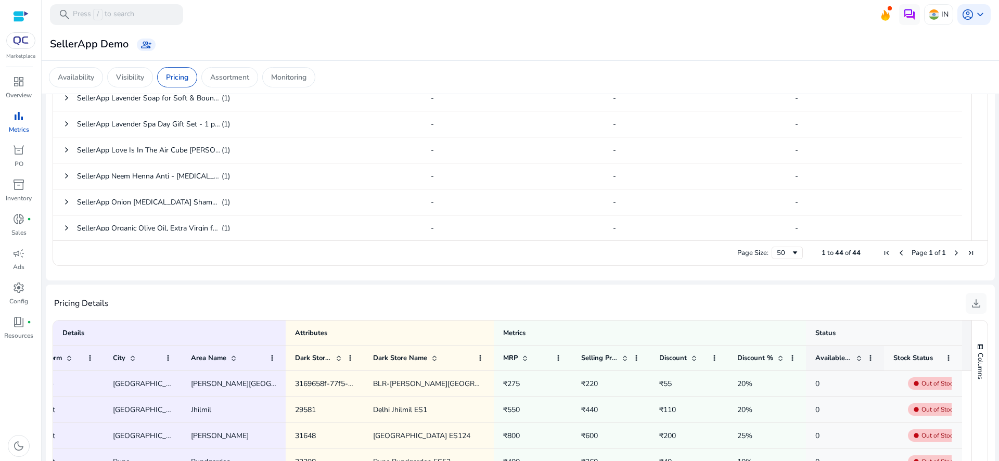
click at [825, 359] on span "Available Qty." at bounding box center [834, 357] width 36 height 9
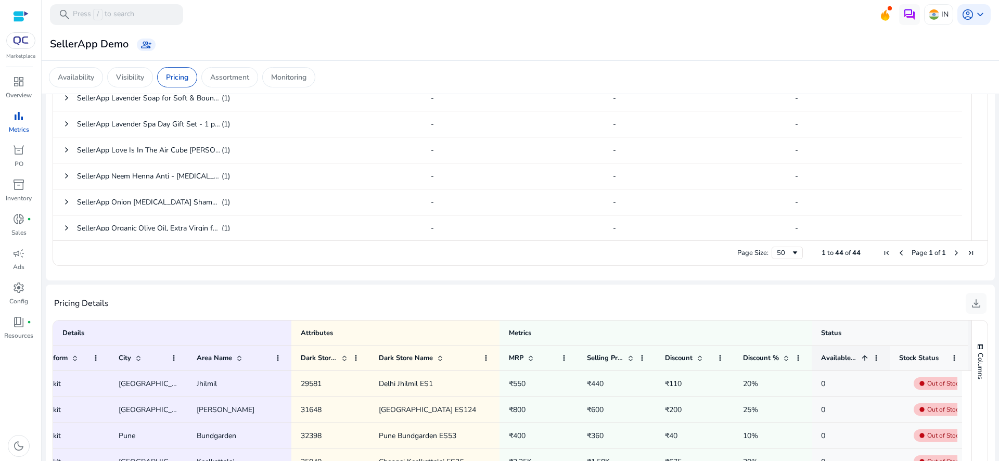
click at [825, 359] on span "Available Qty." at bounding box center [839, 357] width 36 height 9
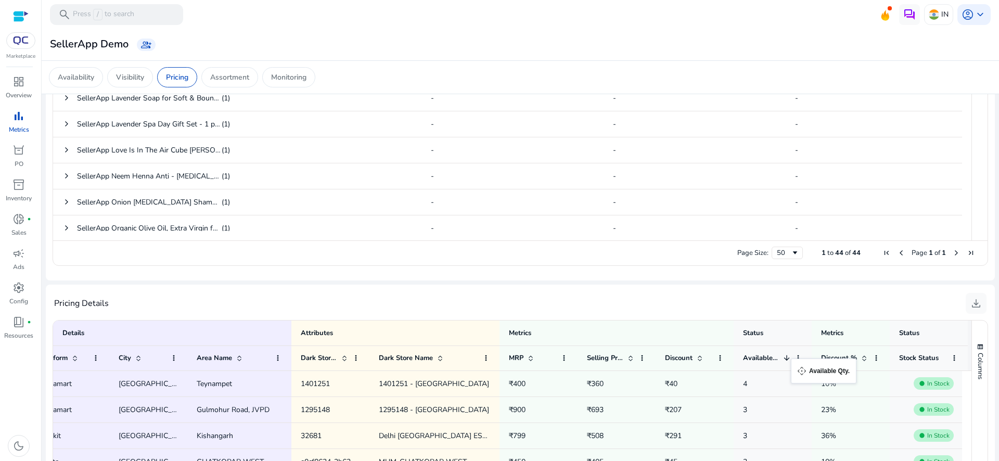
drag, startPoint x: 812, startPoint y: 359, endPoint x: 795, endPoint y: 366, distance: 18.9
click at [795, 366] on div "Available Qty. 1" at bounding box center [773, 358] width 78 height 25
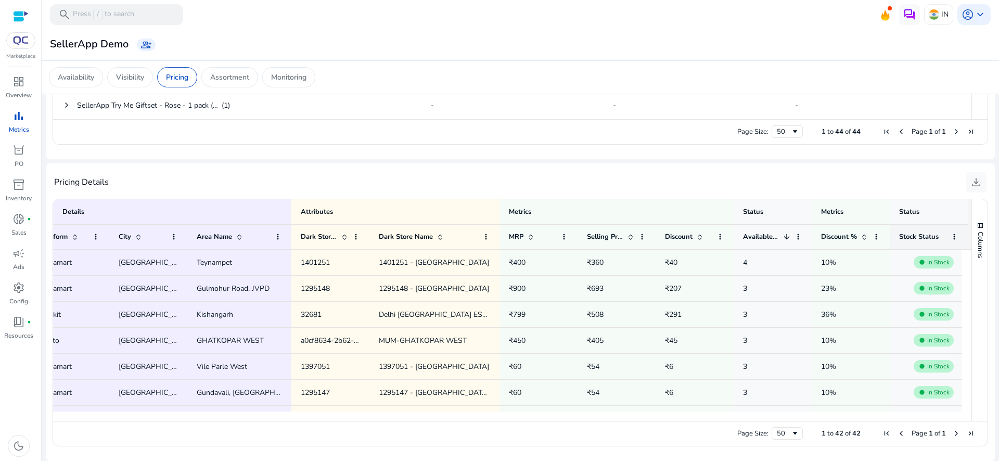
click at [920, 238] on span "Stock Status" at bounding box center [919, 236] width 40 height 9
click at [922, 234] on span "Stock Status" at bounding box center [919, 236] width 40 height 9
click at [945, 234] on div "Stock Status" at bounding box center [923, 236] width 48 height 19
click at [953, 233] on span at bounding box center [954, 237] width 8 height 8
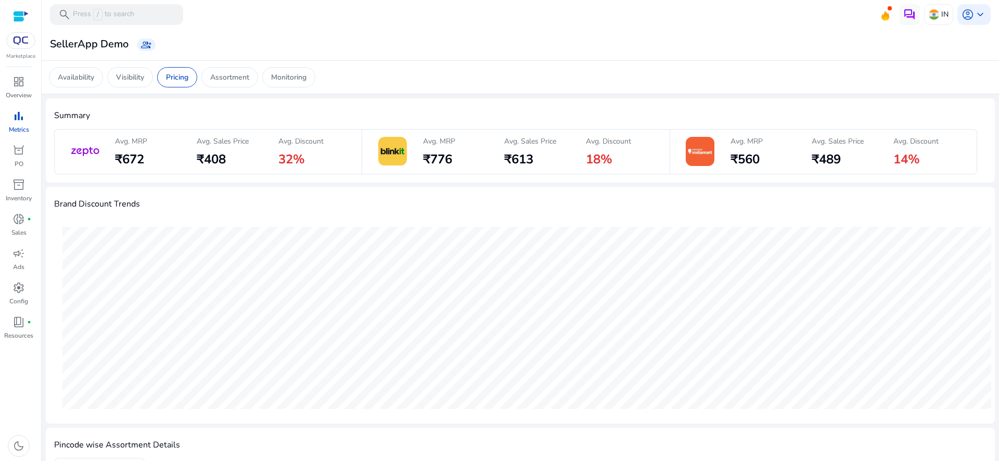
scroll to position [0, 269]
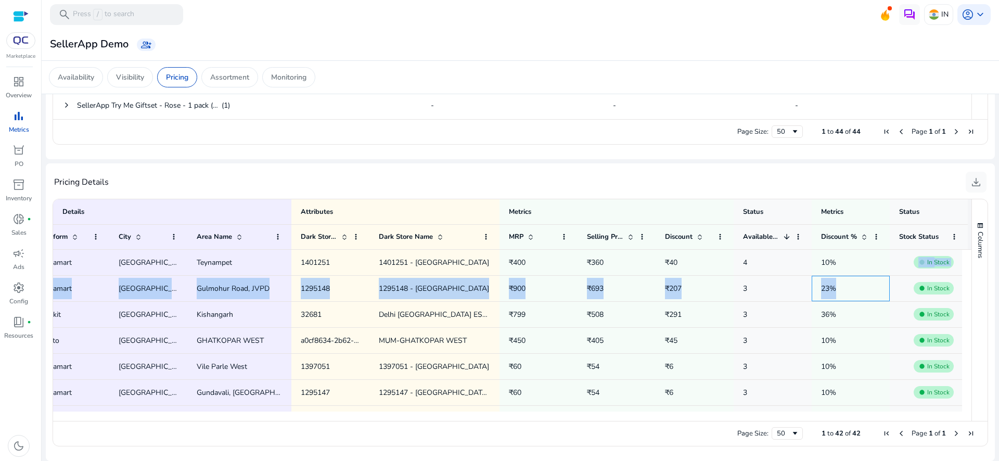
drag, startPoint x: 860, startPoint y: 286, endPoint x: 910, endPoint y: 261, distance: 55.2
click at [910, 261] on span "fiber_manual_record In Stock" at bounding box center [928, 262] width 59 height 21
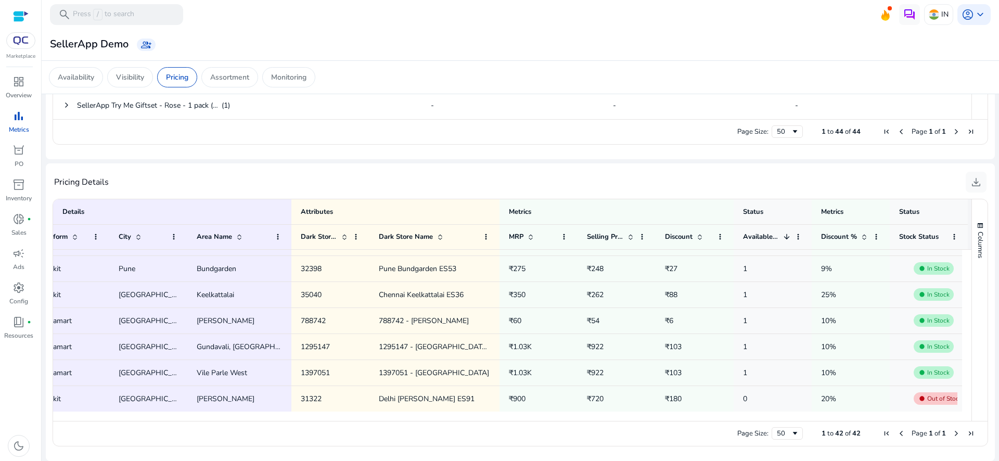
scroll to position [0, 0]
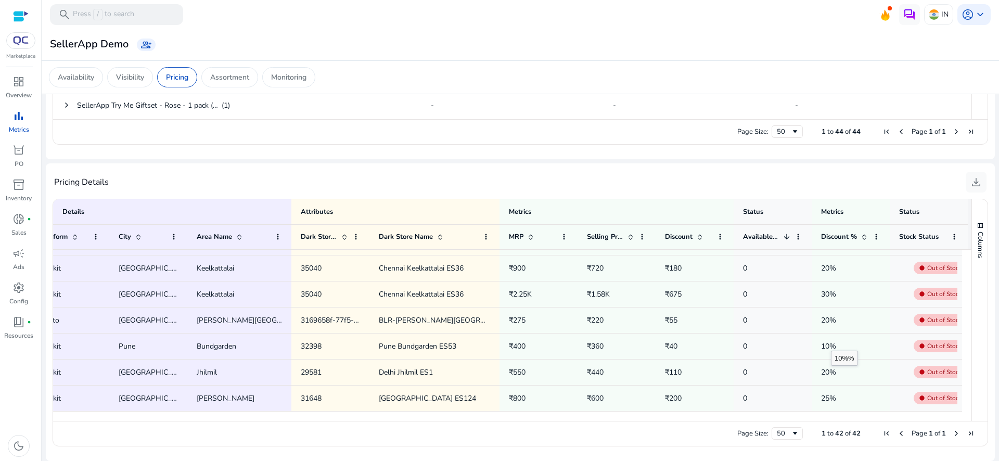
click at [831, 341] on span "10%" at bounding box center [828, 346] width 15 height 10
click at [684, 354] on span "₹40" at bounding box center [694, 346] width 59 height 21
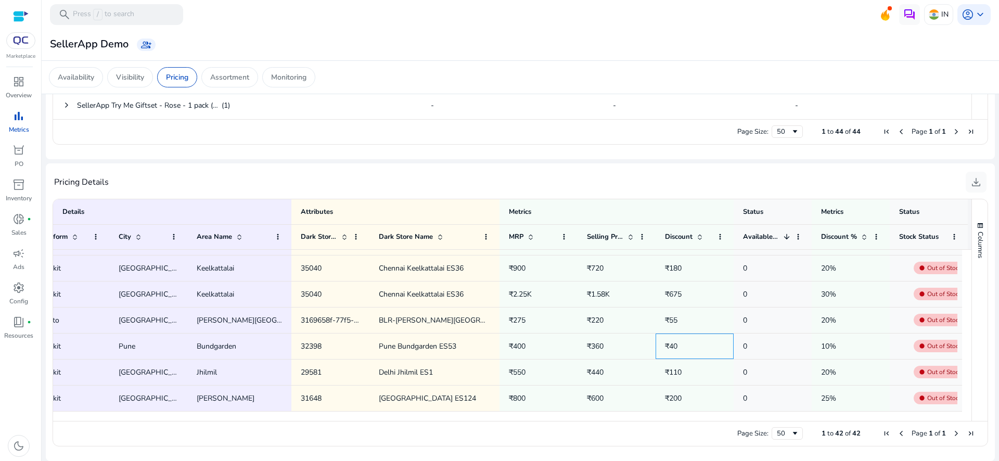
click at [684, 354] on span "₹40" at bounding box center [694, 346] width 59 height 21
click at [593, 358] on div "₹360" at bounding box center [616, 346] width 59 height 24
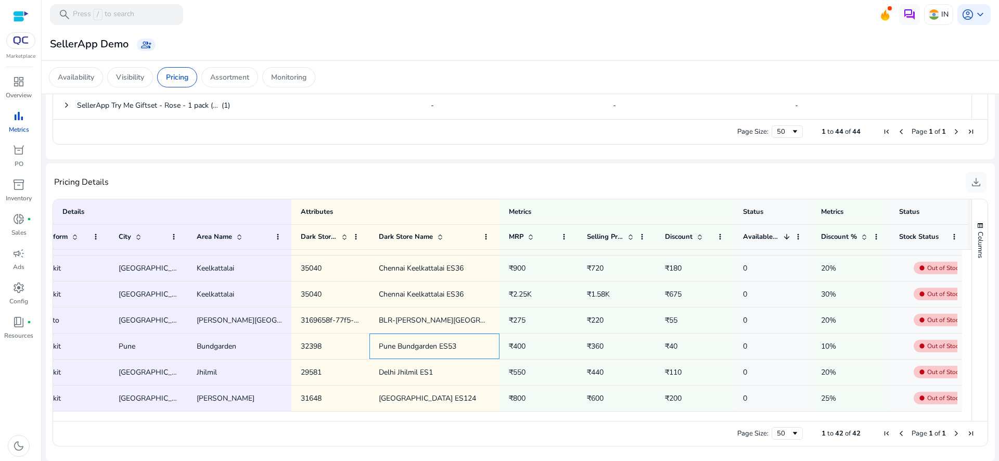
click at [444, 345] on span "Pune Bundgarden ES53" at bounding box center [418, 346] width 78 height 10
click at [412, 380] on span "Delhi Jhilmil ES1" at bounding box center [434, 372] width 111 height 21
click at [413, 410] on div "[GEOGRAPHIC_DATA] ES124" at bounding box center [434, 398] width 111 height 24
click at [388, 311] on span "BLR-[PERSON_NAME][GEOGRAPHIC_DATA] NEW" at bounding box center [434, 320] width 111 height 21
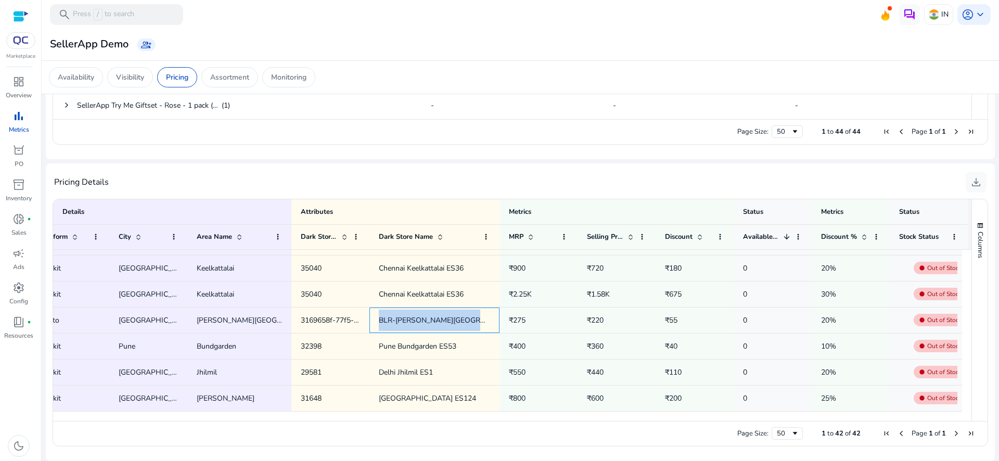
click at [388, 311] on span "BLR-[PERSON_NAME][GEOGRAPHIC_DATA] NEW" at bounding box center [434, 320] width 111 height 21
click at [335, 337] on span "32398" at bounding box center [330, 346] width 59 height 21
click at [326, 326] on span "3169658f-77f5-47a3-a87d-e9016e7f3ebe" at bounding box center [330, 320] width 59 height 21
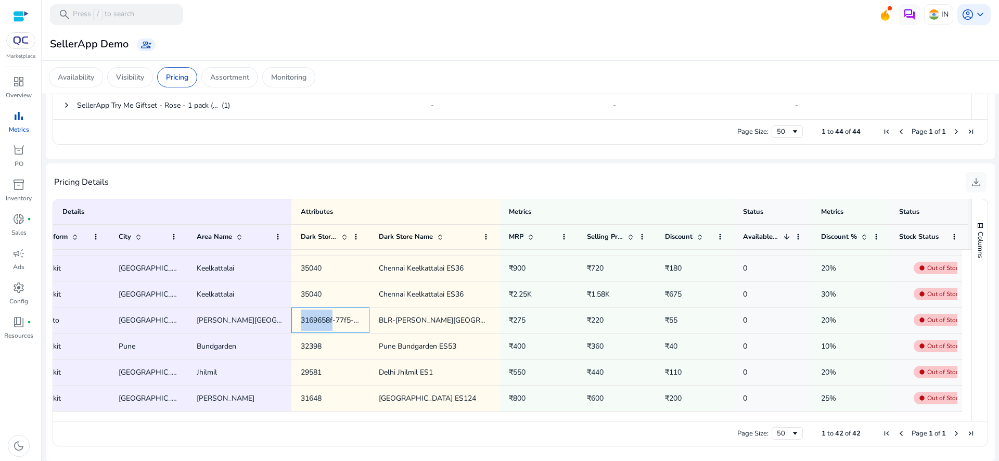
click at [326, 326] on span "3169658f-77f5-47a3-a87d-e9016e7f3ebe" at bounding box center [330, 320] width 59 height 21
click at [326, 347] on span "32398" at bounding box center [330, 346] width 59 height 21
click at [259, 380] on span "Jhilmil" at bounding box center [239, 372] width 85 height 21
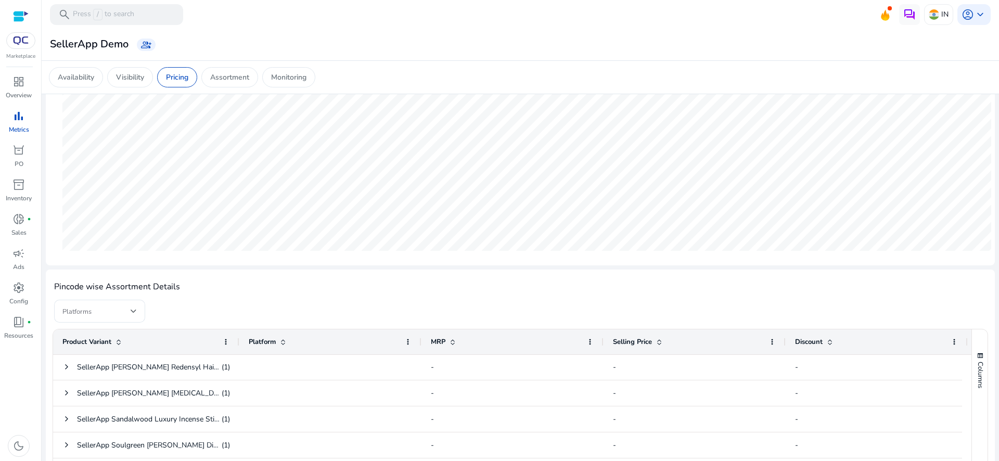
click at [106, 324] on ag-grid-angular "Press SPACE to select this row. Product Variant Drag here to set column labels …" at bounding box center [520, 453] width 948 height 260
click at [107, 310] on span at bounding box center [96, 311] width 68 height 11
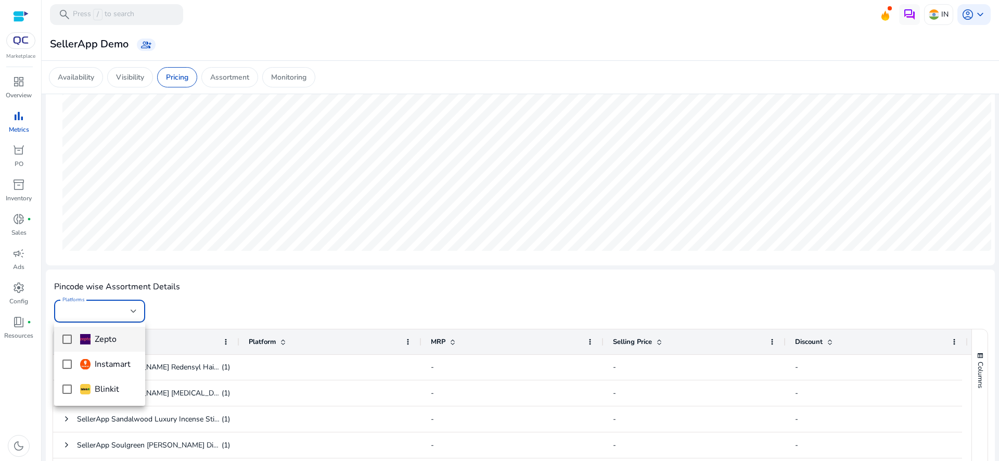
click at [169, 290] on div at bounding box center [499, 230] width 999 height 461
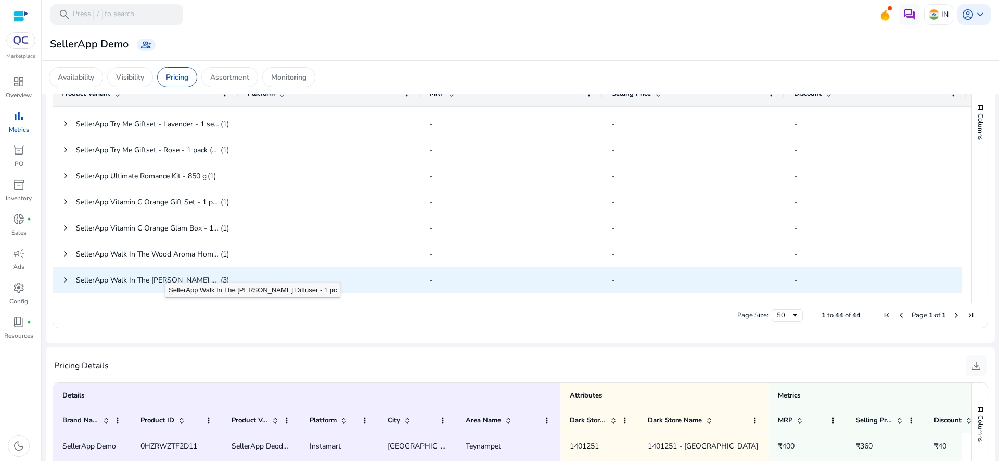
click at [164, 278] on span "SellerApp Walk In The [PERSON_NAME] Diffuser - 1 pc" at bounding box center [167, 280] width 182 height 10
click at [65, 280] on span at bounding box center [65, 280] width 8 height 8
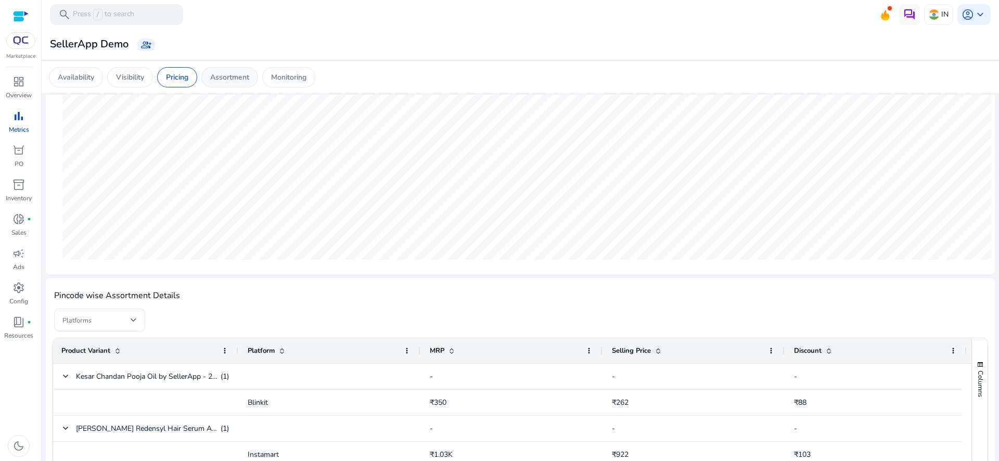
click at [244, 76] on p "Assortment" at bounding box center [229, 77] width 39 height 11
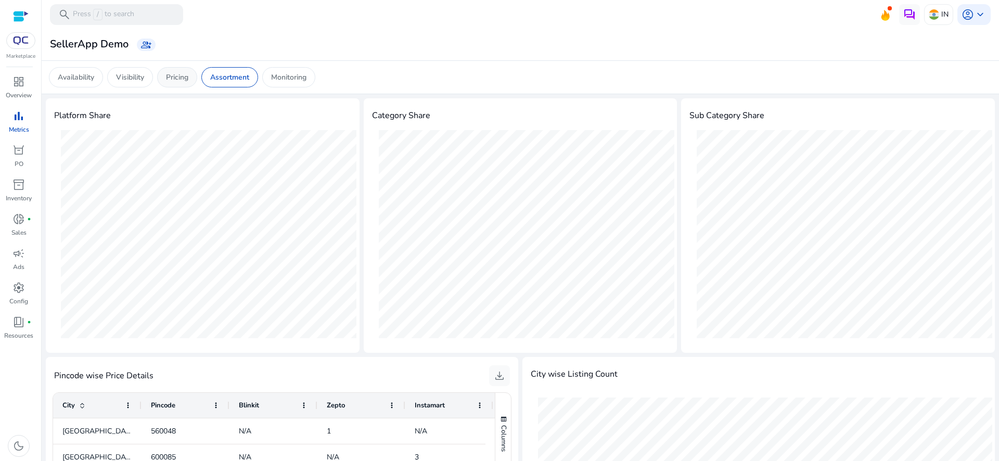
click at [188, 77] on p "Pricing" at bounding box center [177, 77] width 22 height 11
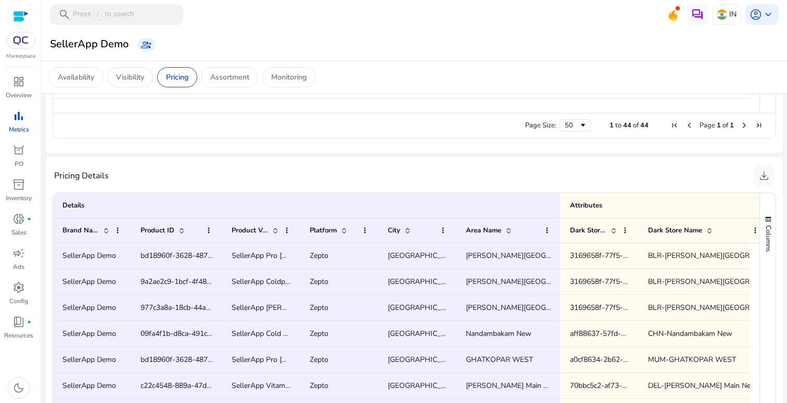
scroll to position [486, 0]
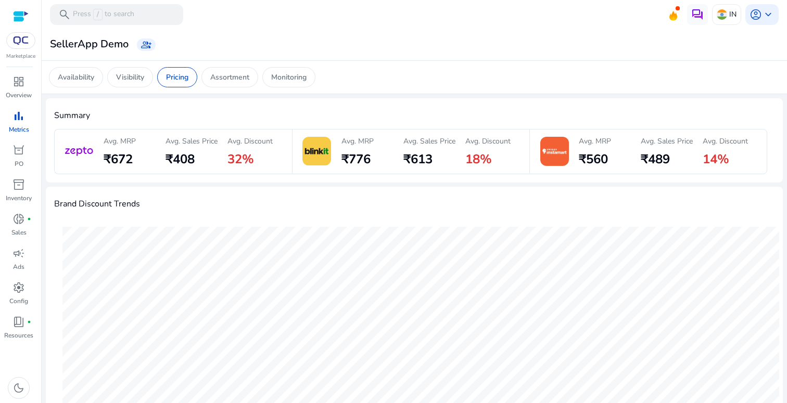
scroll to position [511, 0]
